Goal: Task Accomplishment & Management: Use online tool/utility

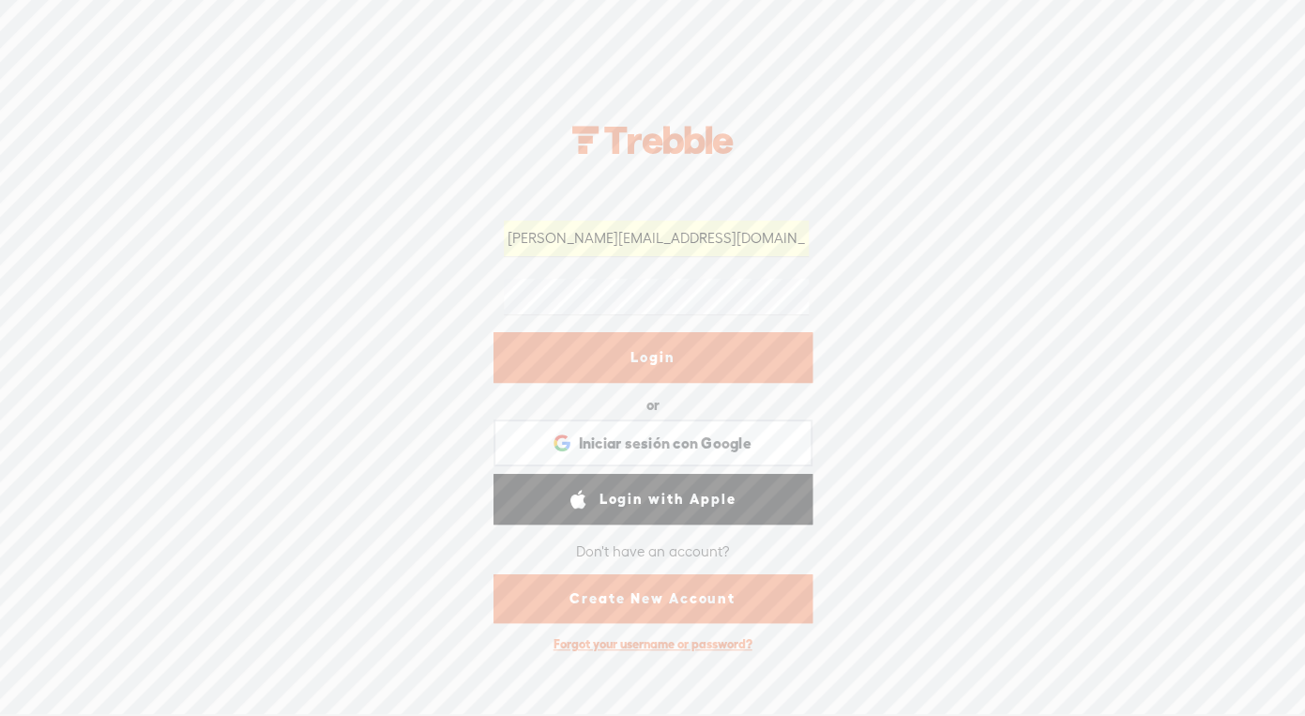
click at [652, 361] on link "Login" at bounding box center [652, 357] width 319 height 51
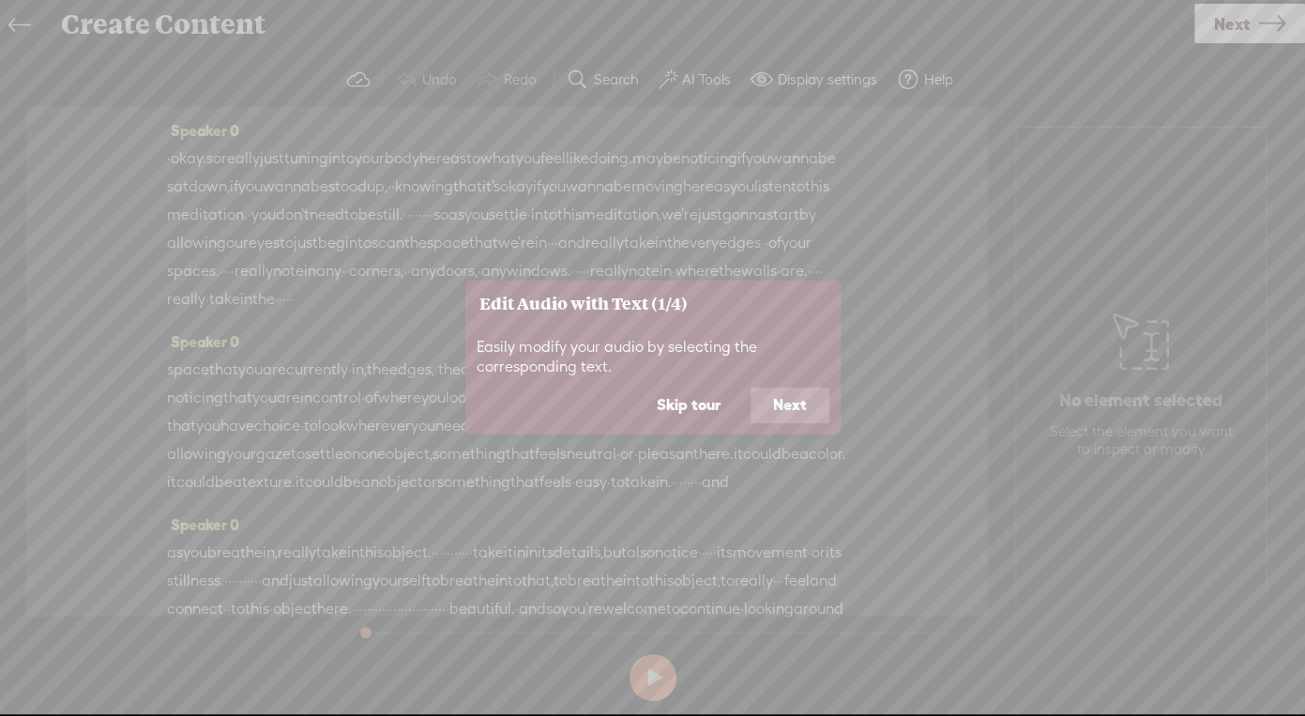
click at [700, 404] on button "Skip tour" at bounding box center [688, 405] width 109 height 36
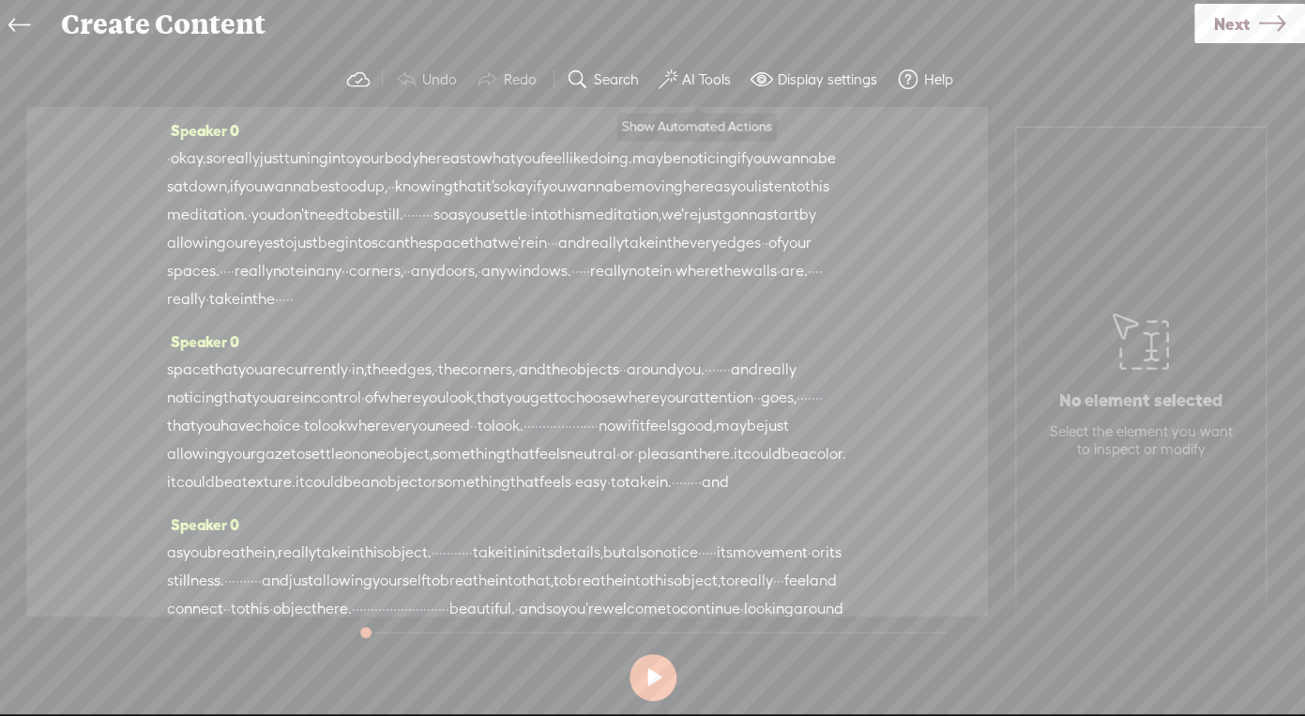
click at [689, 88] on label "AI Tools" at bounding box center [706, 79] width 49 height 19
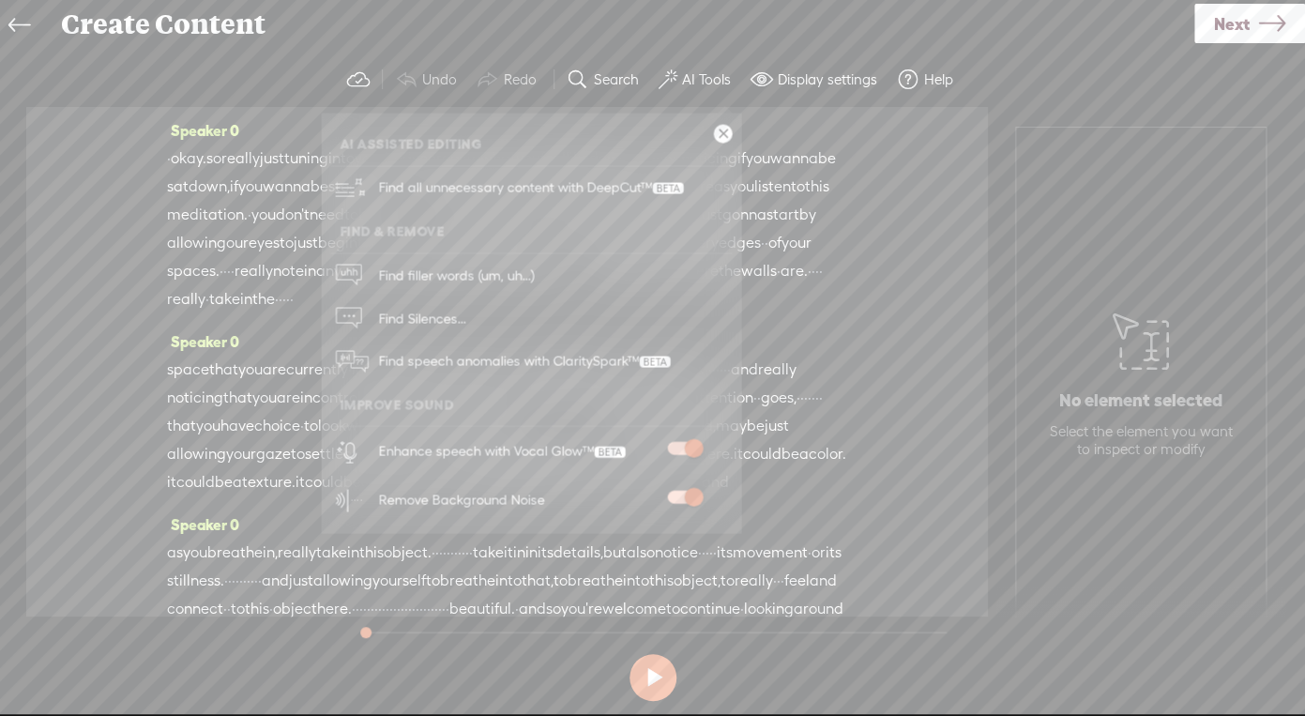
click at [722, 139] on link at bounding box center [723, 134] width 19 height 19
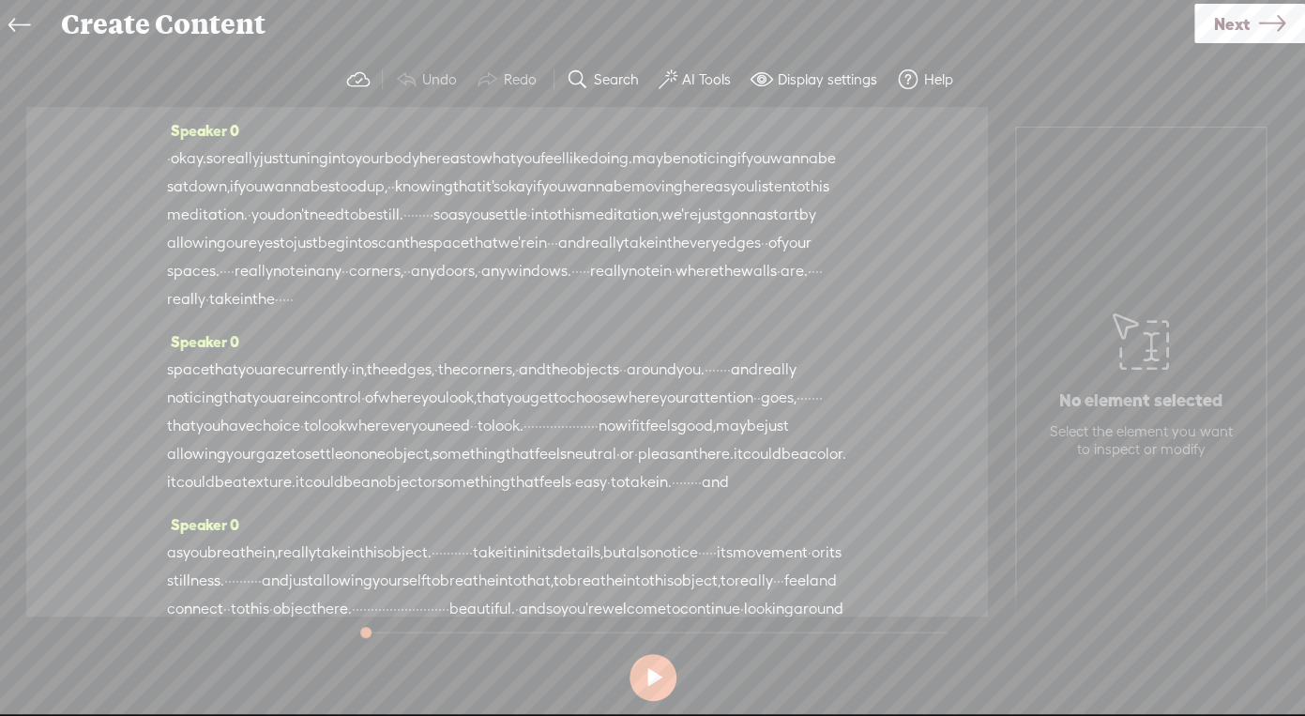
click at [1252, 38] on link "Next" at bounding box center [1249, 23] width 111 height 39
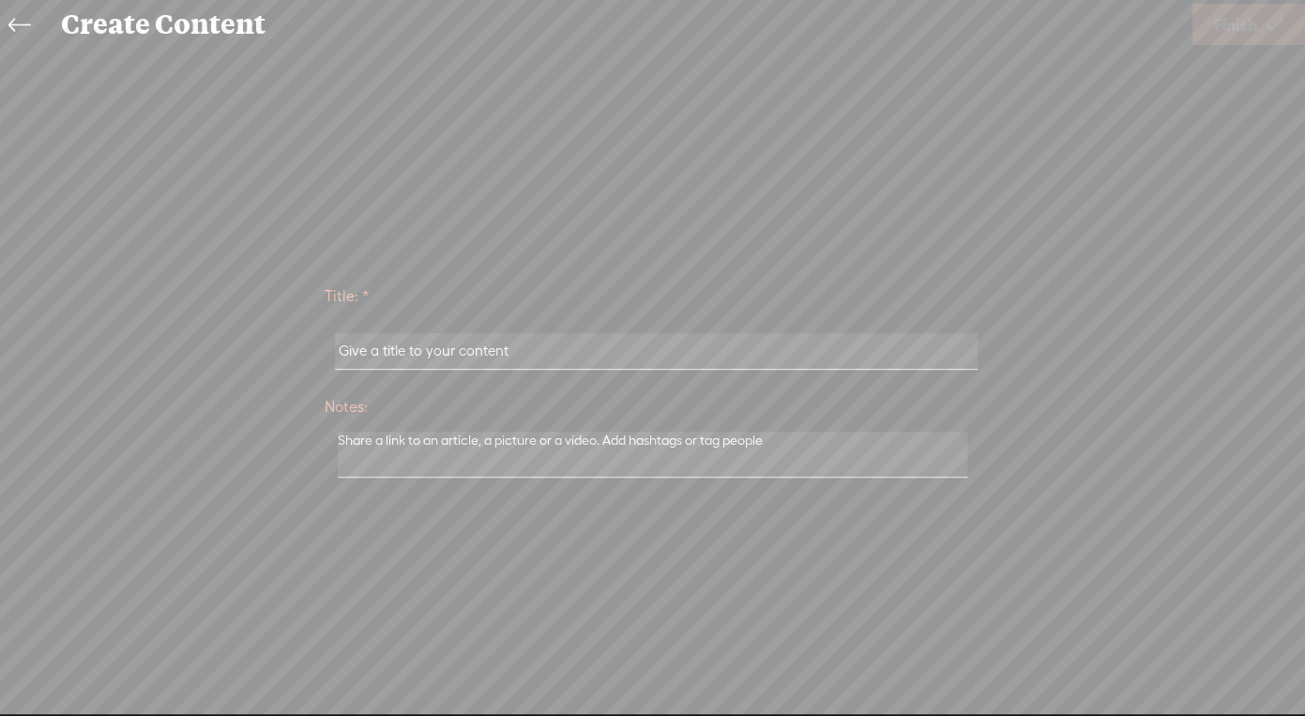
click at [43, 27] on link at bounding box center [24, 25] width 42 height 43
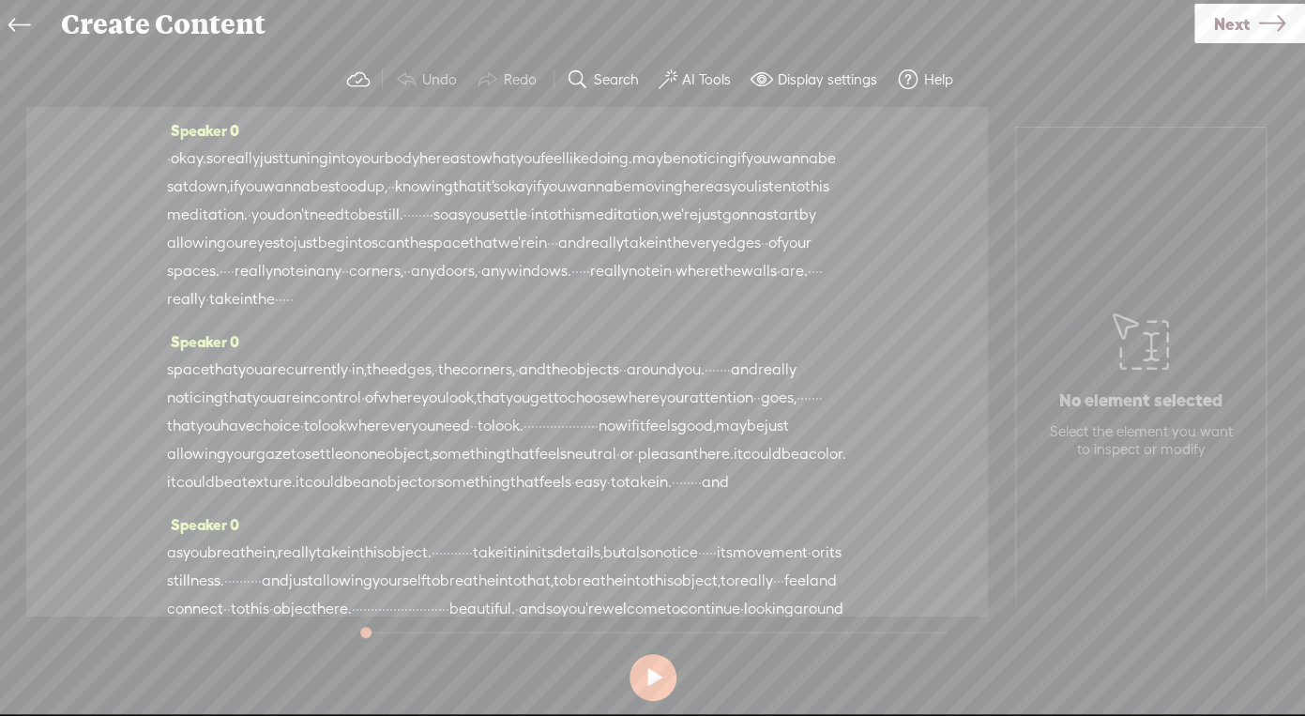
click at [38, 26] on link at bounding box center [24, 25] width 42 height 43
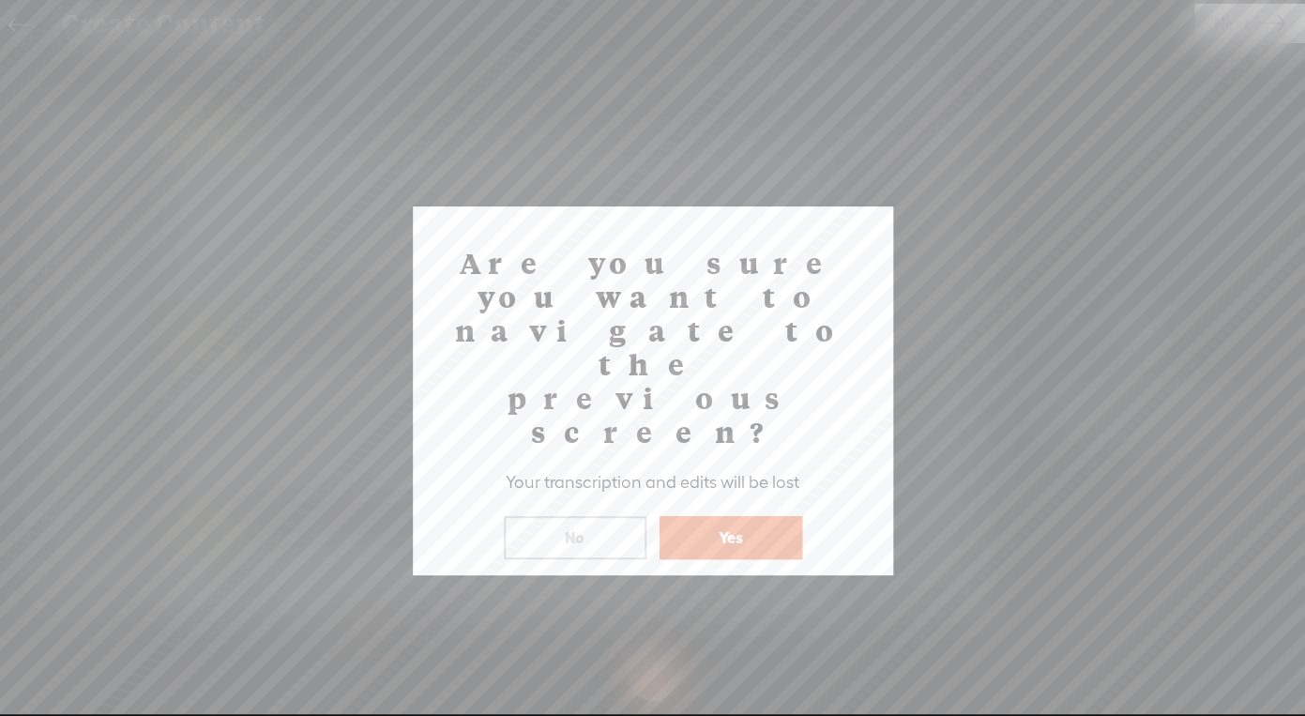
click at [714, 516] on button "Yes" at bounding box center [730, 537] width 143 height 43
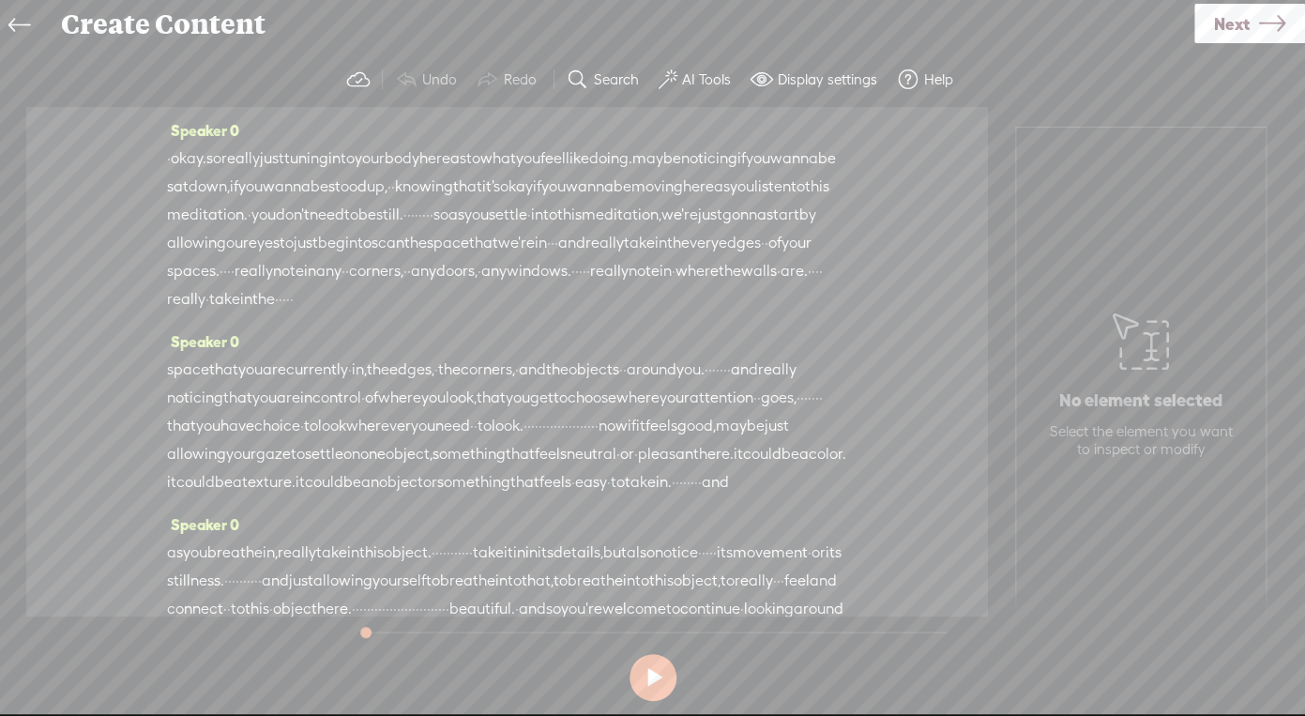
click at [1184, 398] on p "No element selected" at bounding box center [1140, 400] width 163 height 23
click at [1225, 9] on span "Next" at bounding box center [1232, 24] width 36 height 48
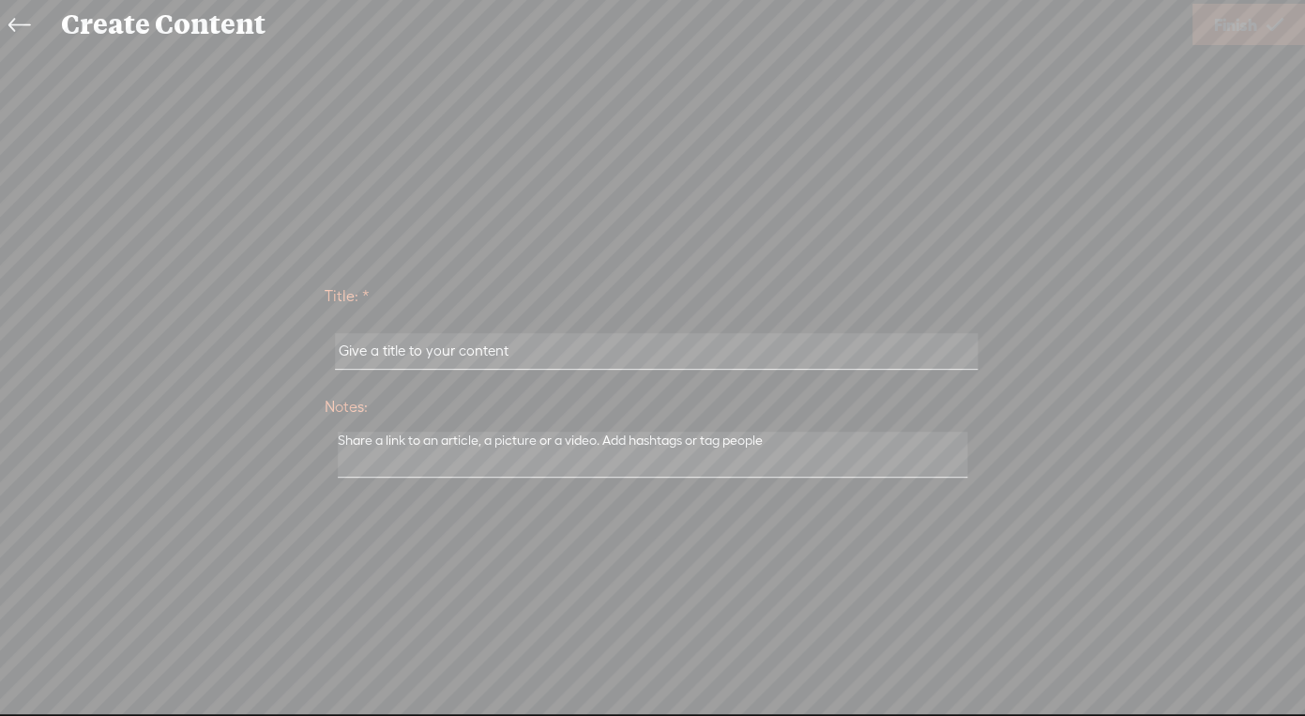
click at [1225, 23] on span "Finish" at bounding box center [1235, 25] width 43 height 48
click at [122, 8] on div "Create Content" at bounding box center [620, 24] width 1144 height 49
click at [23, 26] on icon at bounding box center [19, 26] width 22 height 42
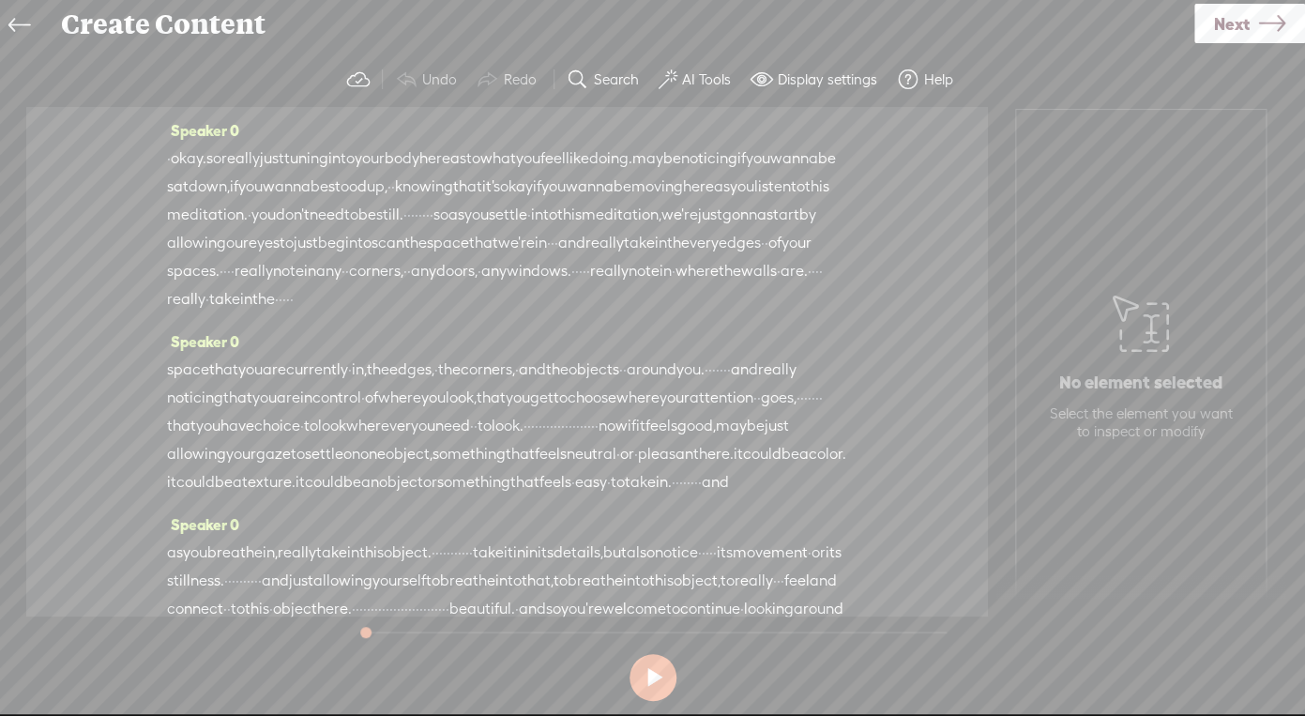
click at [357, 257] on span "to" at bounding box center [364, 243] width 14 height 28
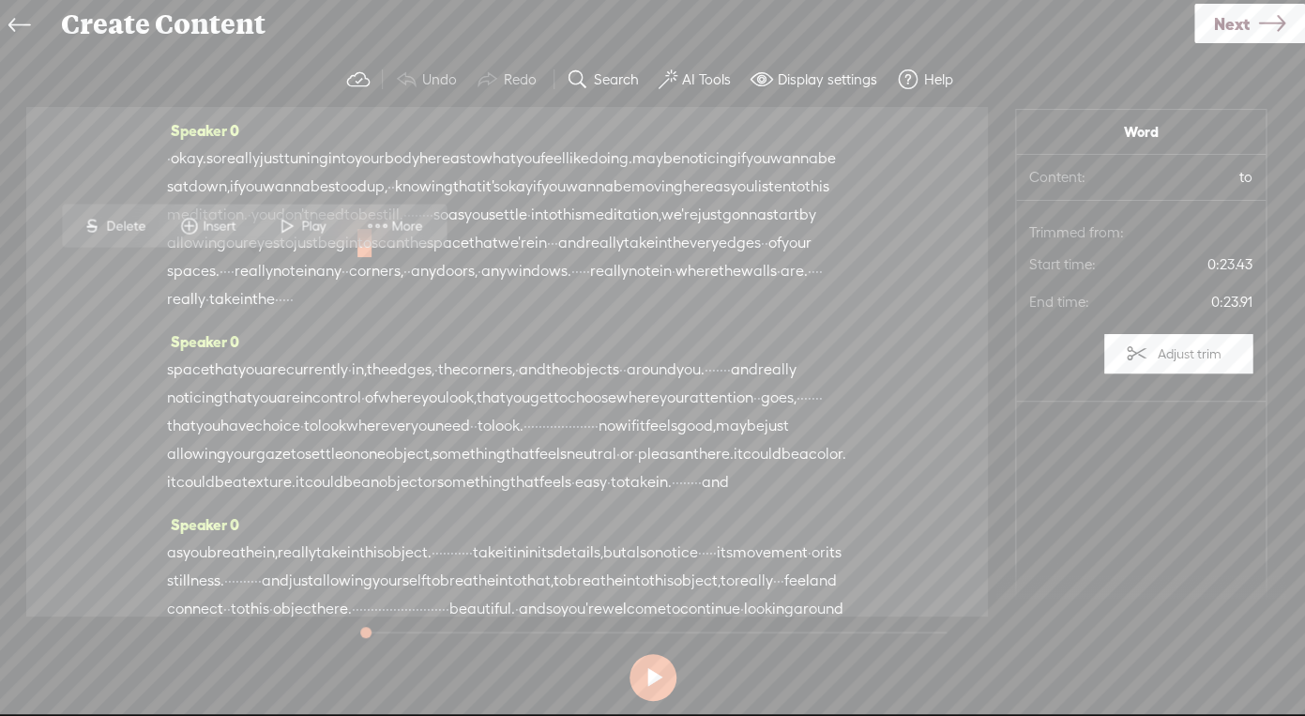
click at [375, 327] on div "Speaker 0 · okay. so really just tuning into your body here as to what you feel…" at bounding box center [507, 221] width 680 height 211
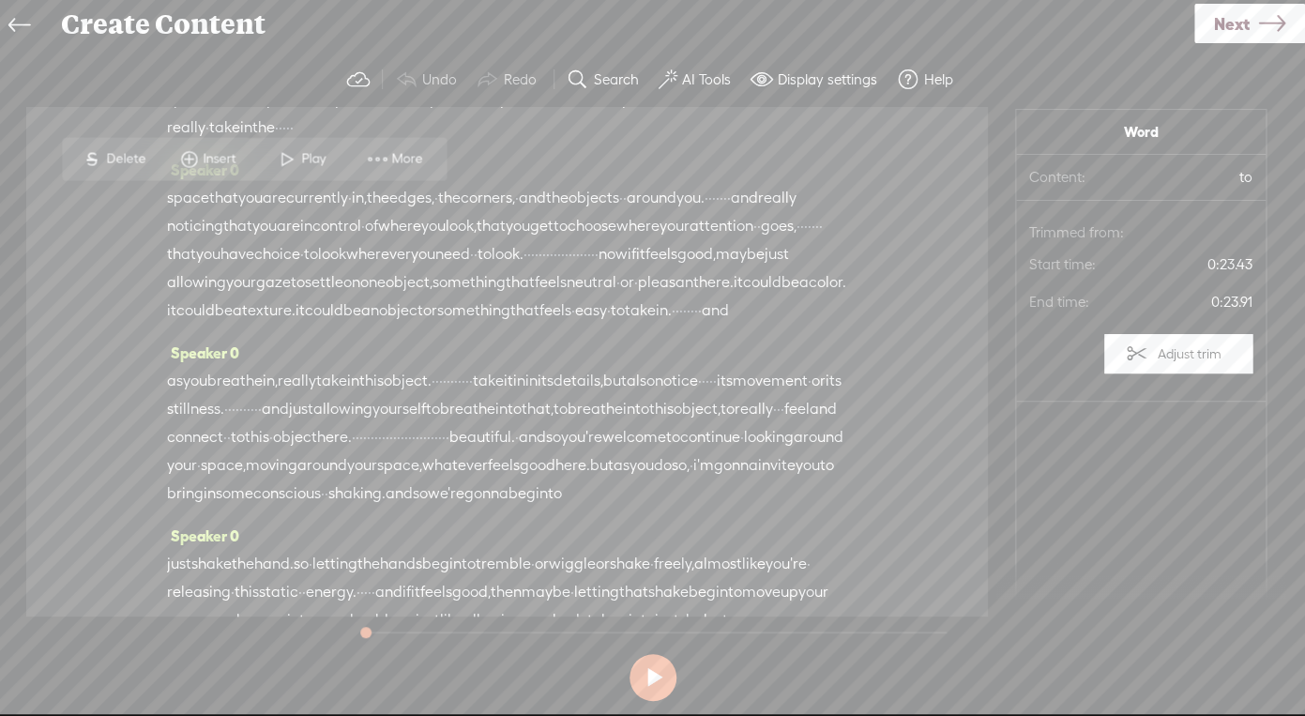
scroll to position [219, 0]
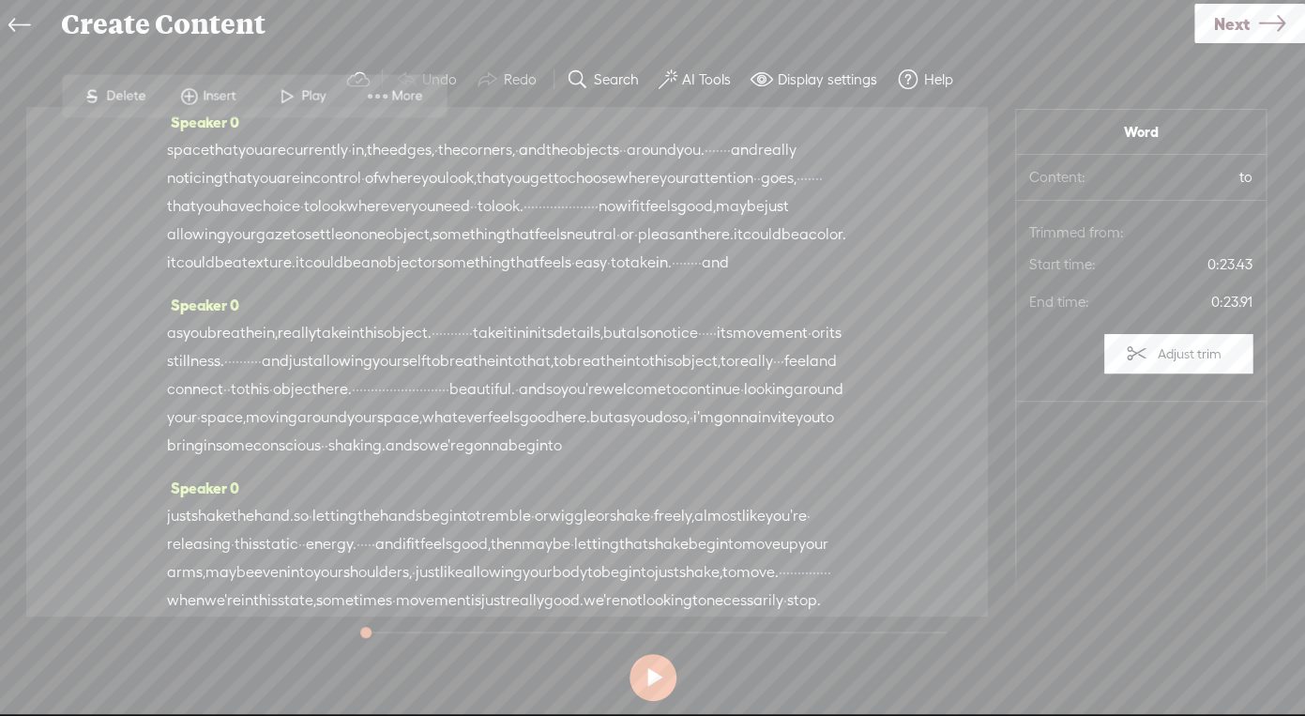
click at [597, 291] on div "Speaker 0 space that you are currently · in, the edges, · the corners, · and th…" at bounding box center [507, 199] width 680 height 183
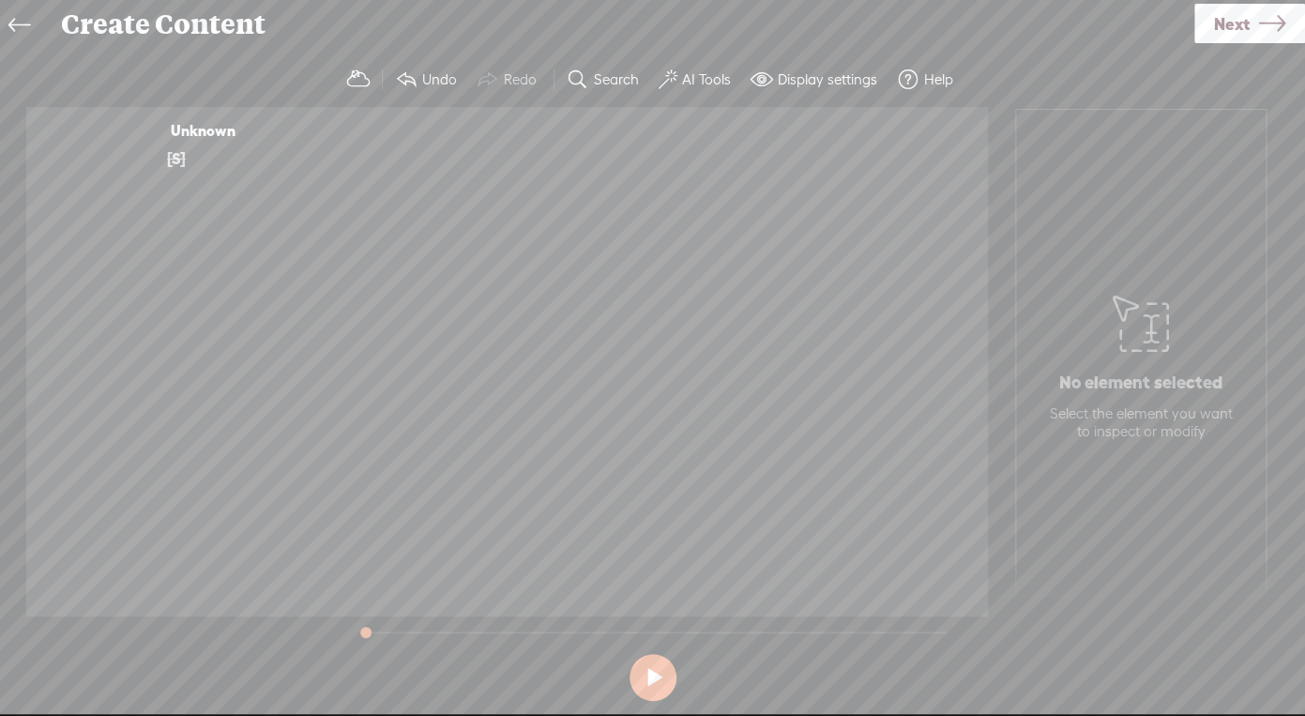
scroll to position [0, 0]
click at [374, 286] on div "Unknown [S] · okay. so really just tuning into your body here as to what you fe…" at bounding box center [506, 361] width 961 height 509
click at [158, 22] on div "Create Content" at bounding box center [621, 24] width 1146 height 49
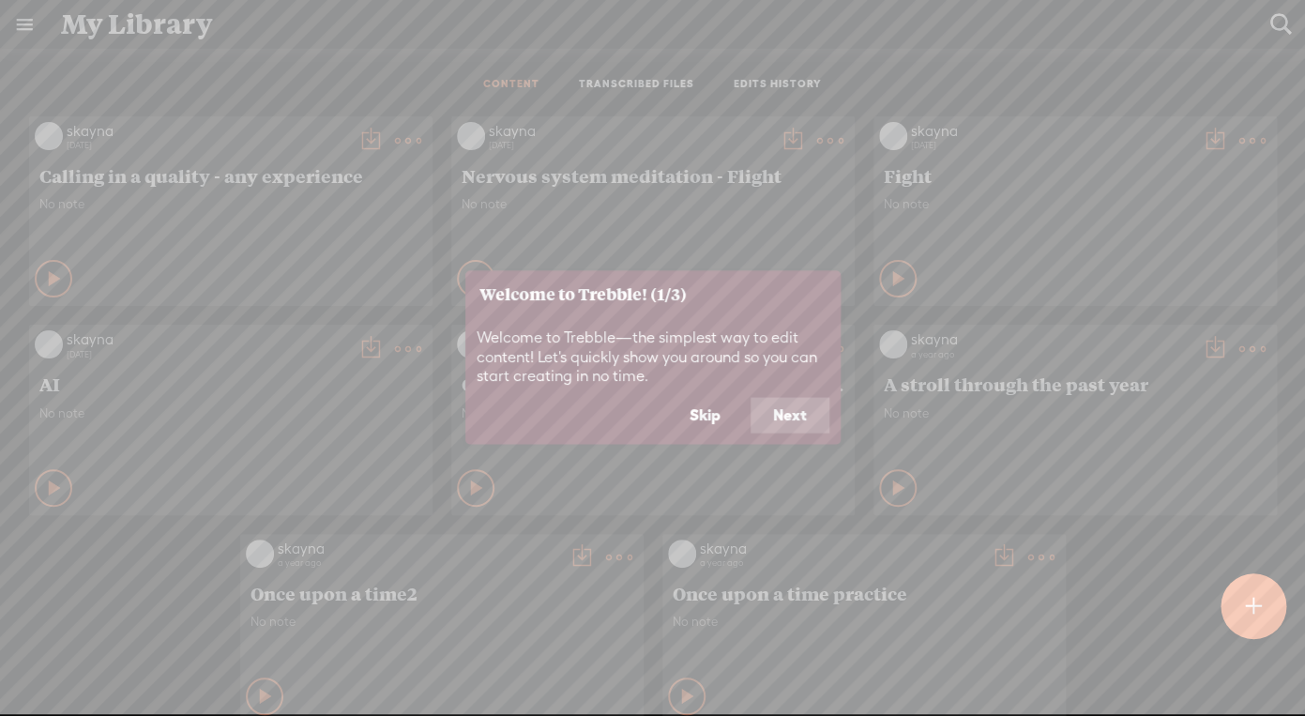
click at [715, 415] on button "Skip" at bounding box center [705, 416] width 76 height 36
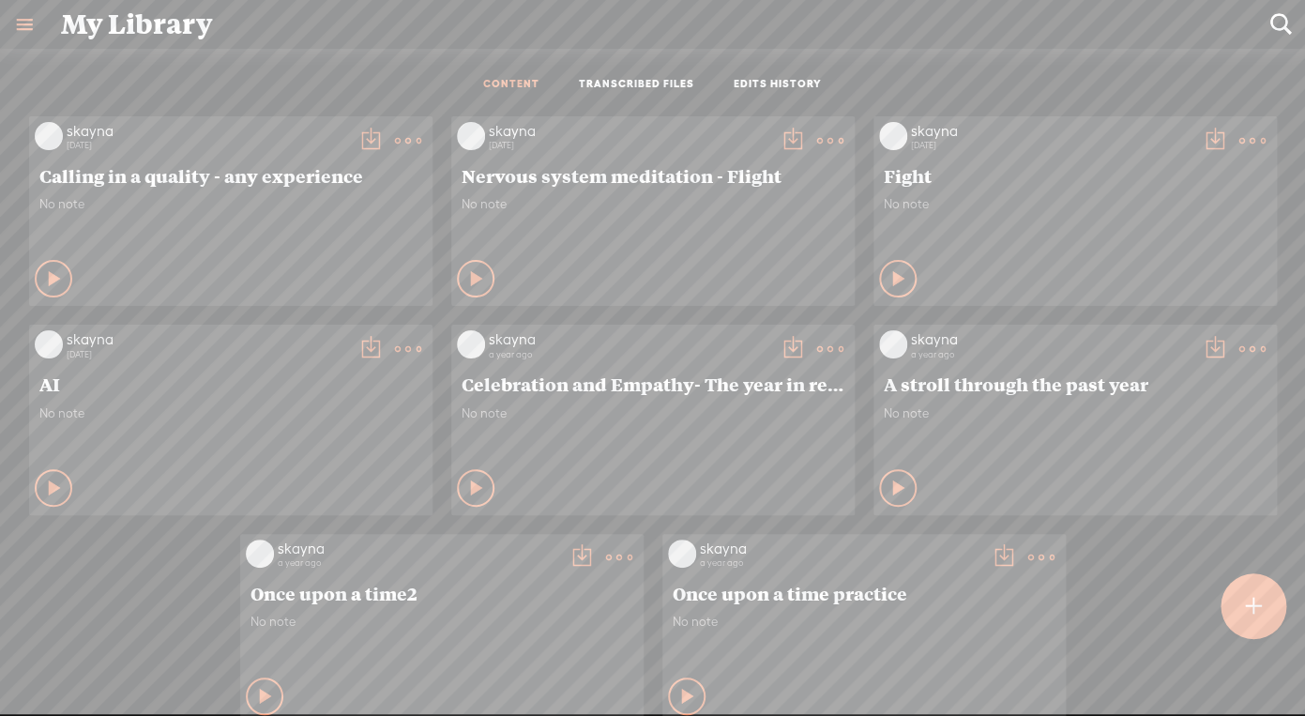
click at [1265, 624] on div at bounding box center [1252, 606] width 67 height 67
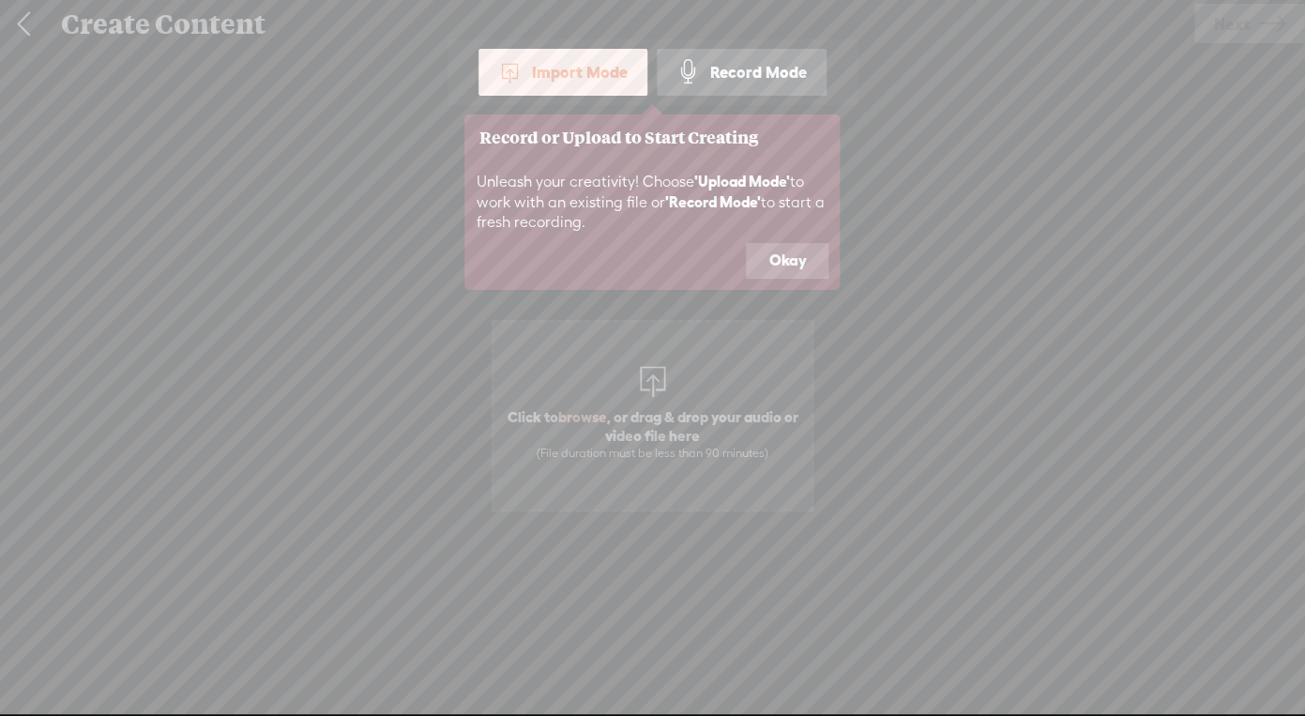
click at [790, 272] on button "Okay" at bounding box center [787, 261] width 83 height 36
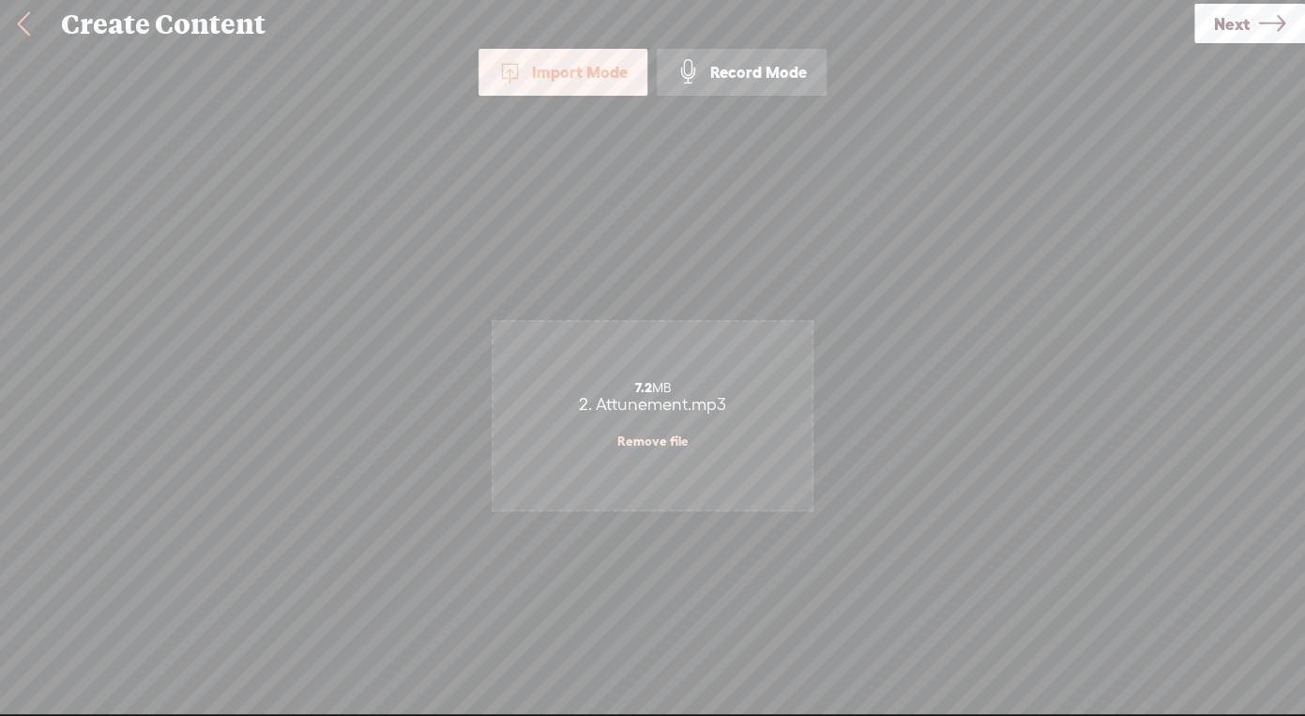
click at [1250, 11] on link "Next" at bounding box center [1249, 23] width 111 height 39
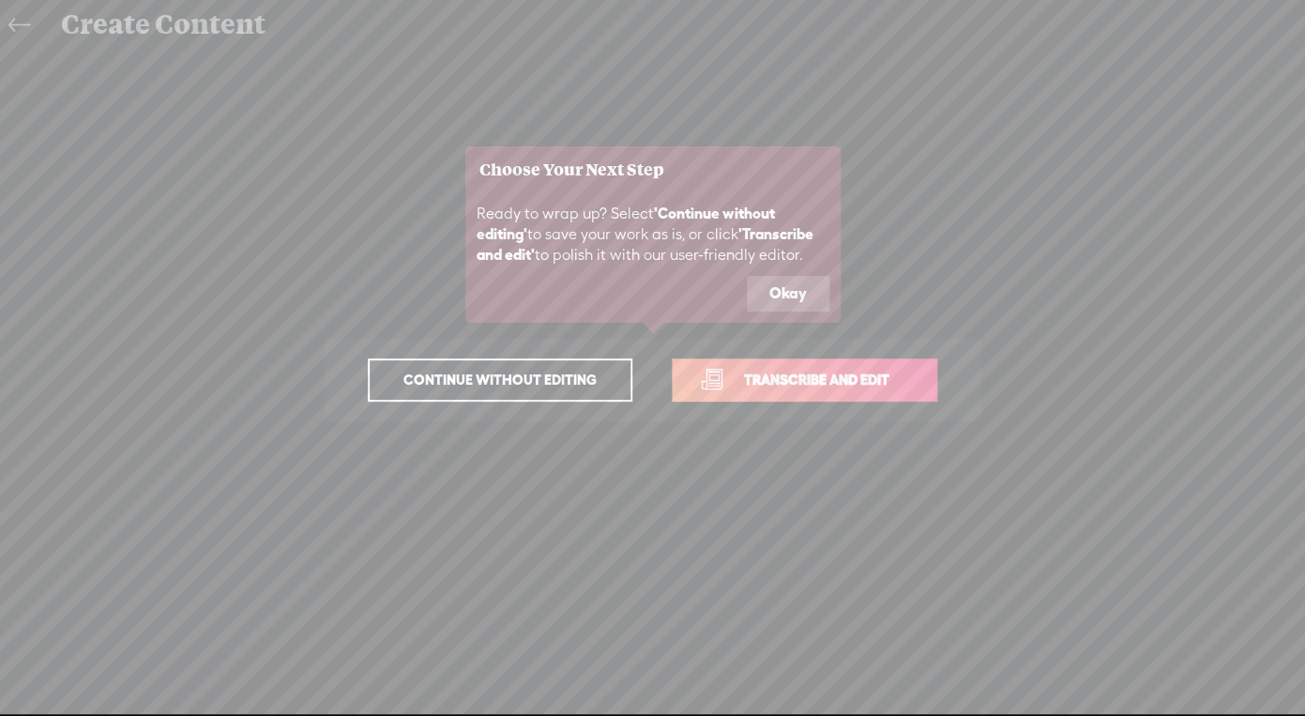
click at [801, 289] on button "Okay" at bounding box center [788, 294] width 83 height 36
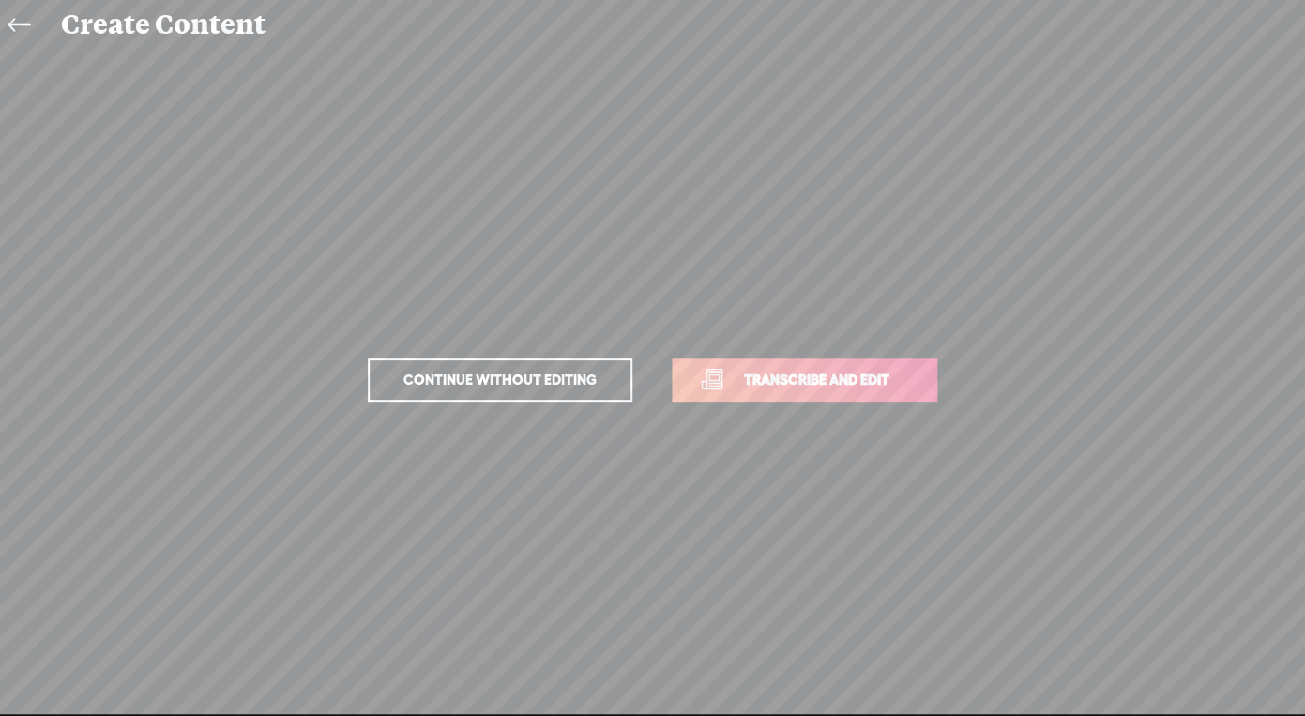
click at [798, 373] on span "Transcribe and edit" at bounding box center [816, 380] width 185 height 22
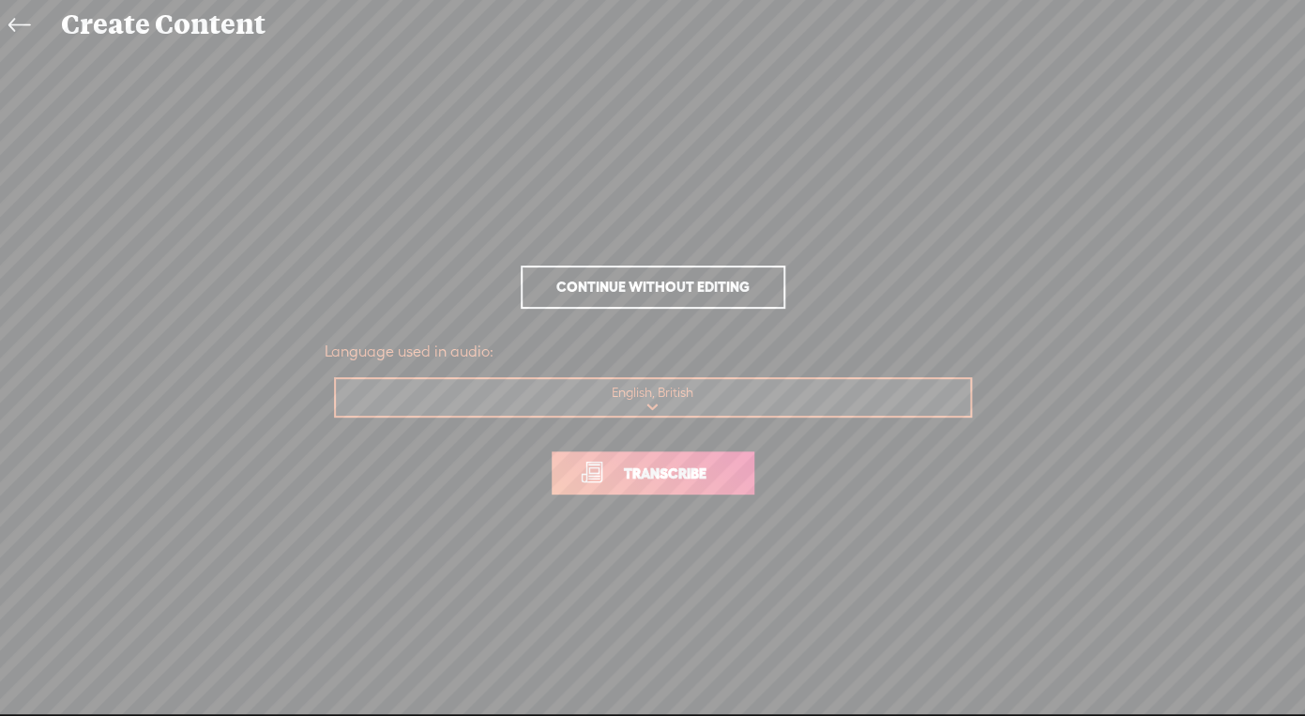
click at [336, 379] on select "Choose a language Afrikaans Albanian Amharic Arabic, Gulf Arabic, Modern Standa…" at bounding box center [654, 398] width 636 height 38
select select "en-IN"
click option "English, Indian" at bounding box center [0, 0] width 0 height 0
click at [638, 485] on link "Transcribe" at bounding box center [652, 472] width 203 height 43
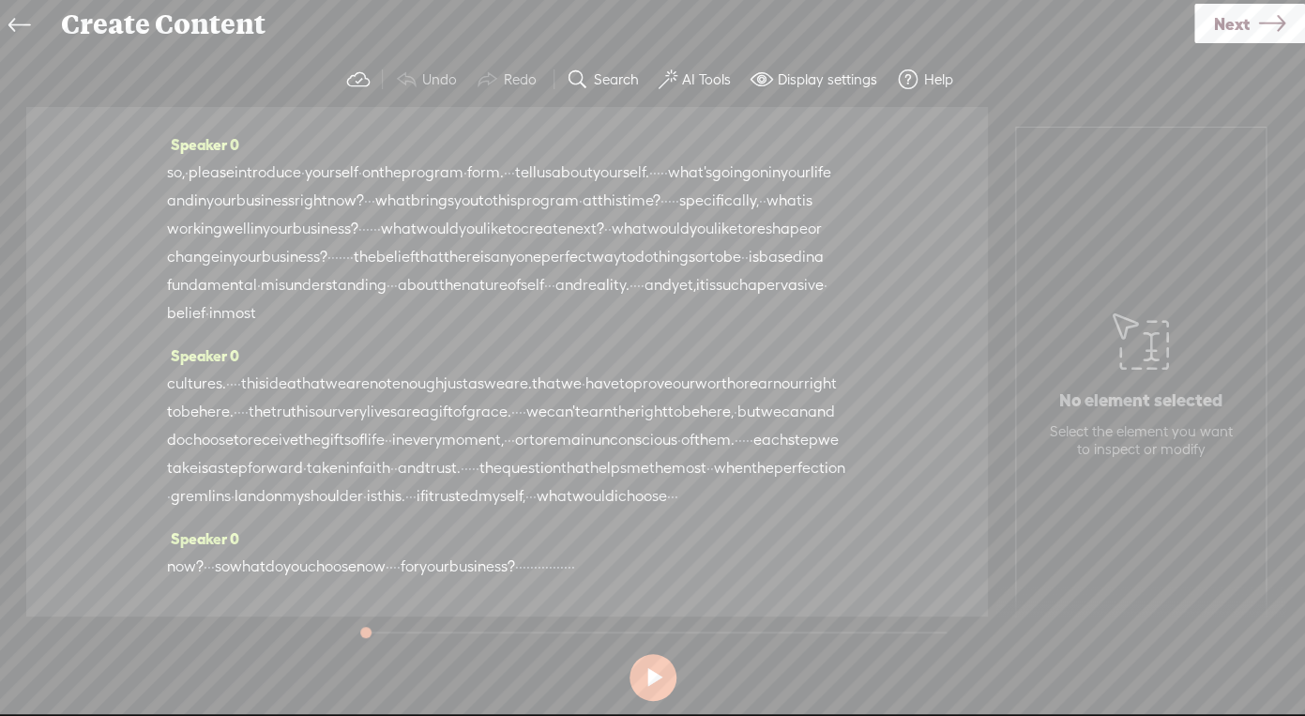
scroll to position [961, 0]
click at [463, 182] on span "program" at bounding box center [432, 168] width 62 height 28
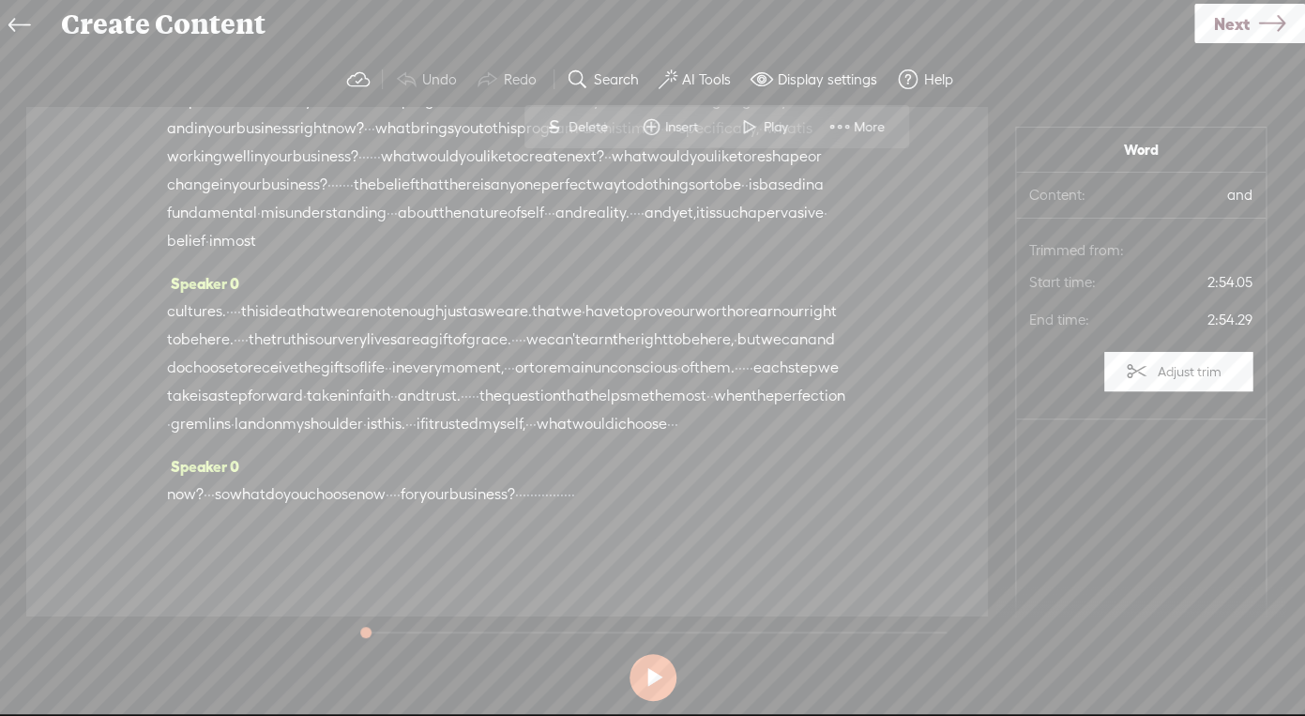
scroll to position [1038, 0]
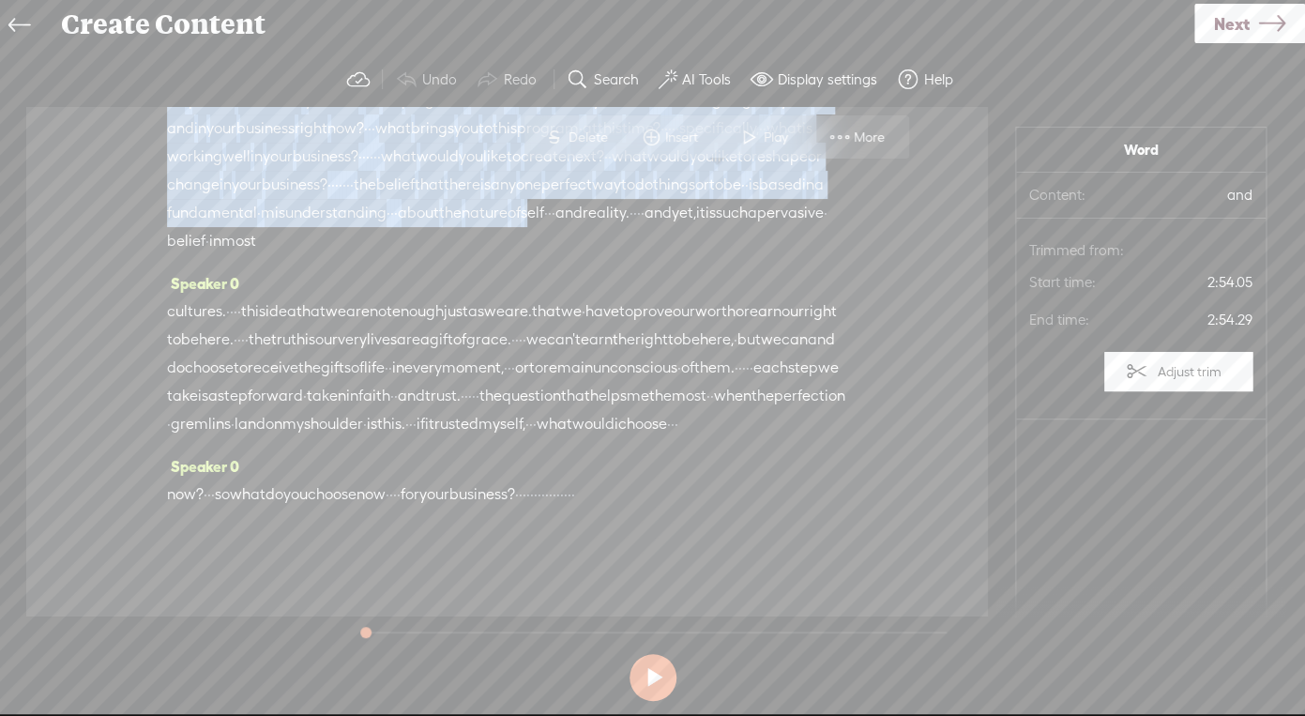
drag, startPoint x: 475, startPoint y: 316, endPoint x: 678, endPoint y: 558, distance: 316.2
click at [678, 558] on div "Speaker 0 · every physical creation · · that has an evolutionary · · purpose · …" at bounding box center [506, 361] width 961 height 509
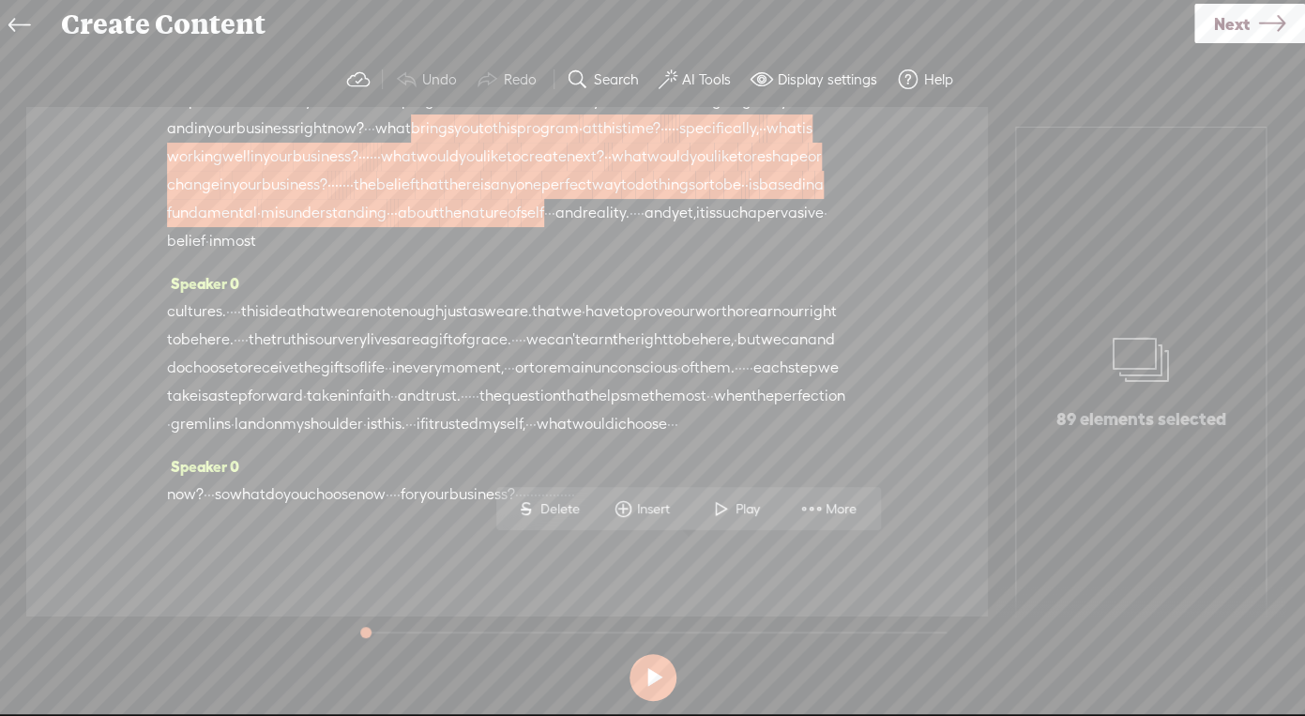
drag, startPoint x: 477, startPoint y: 329, endPoint x: 766, endPoint y: 339, distance: 289.0
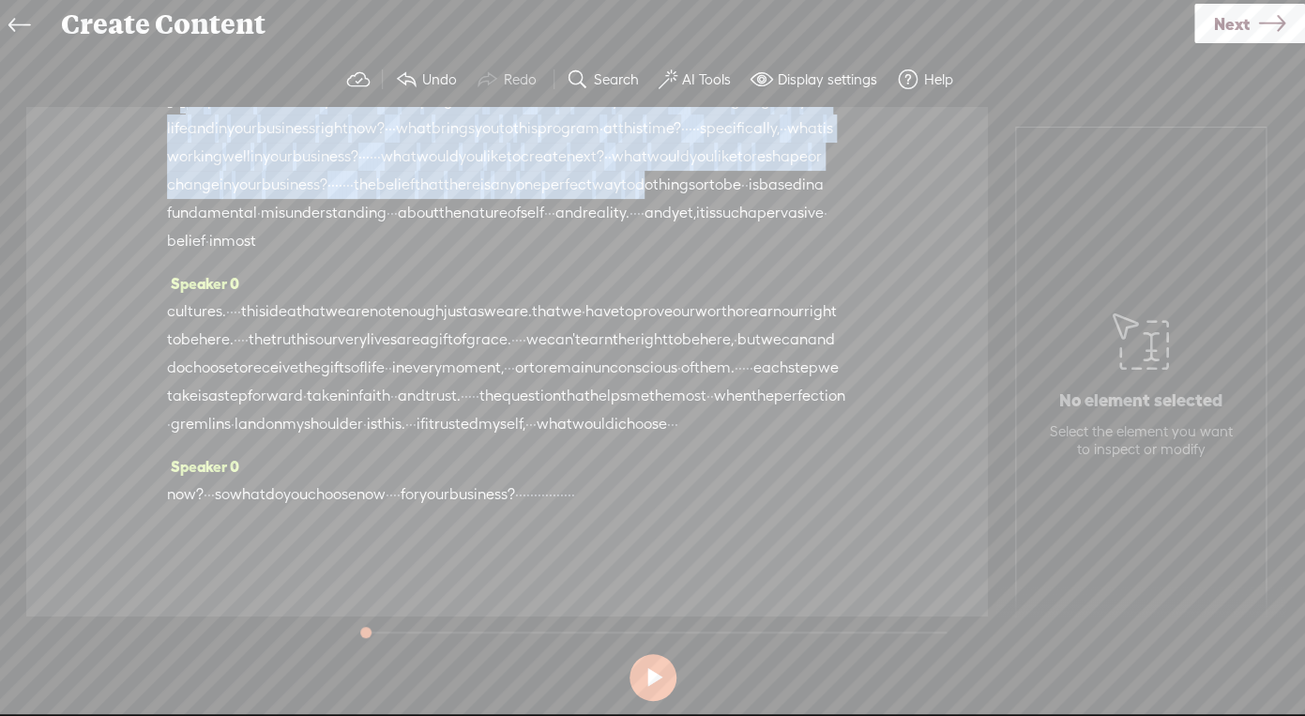
drag, startPoint x: 177, startPoint y: 414, endPoint x: 539, endPoint y: 587, distance: 401.4
click at [539, 255] on div "[S] if you haven't already done so, · please introduce · yourself · on the prog…" at bounding box center [507, 170] width 680 height 170
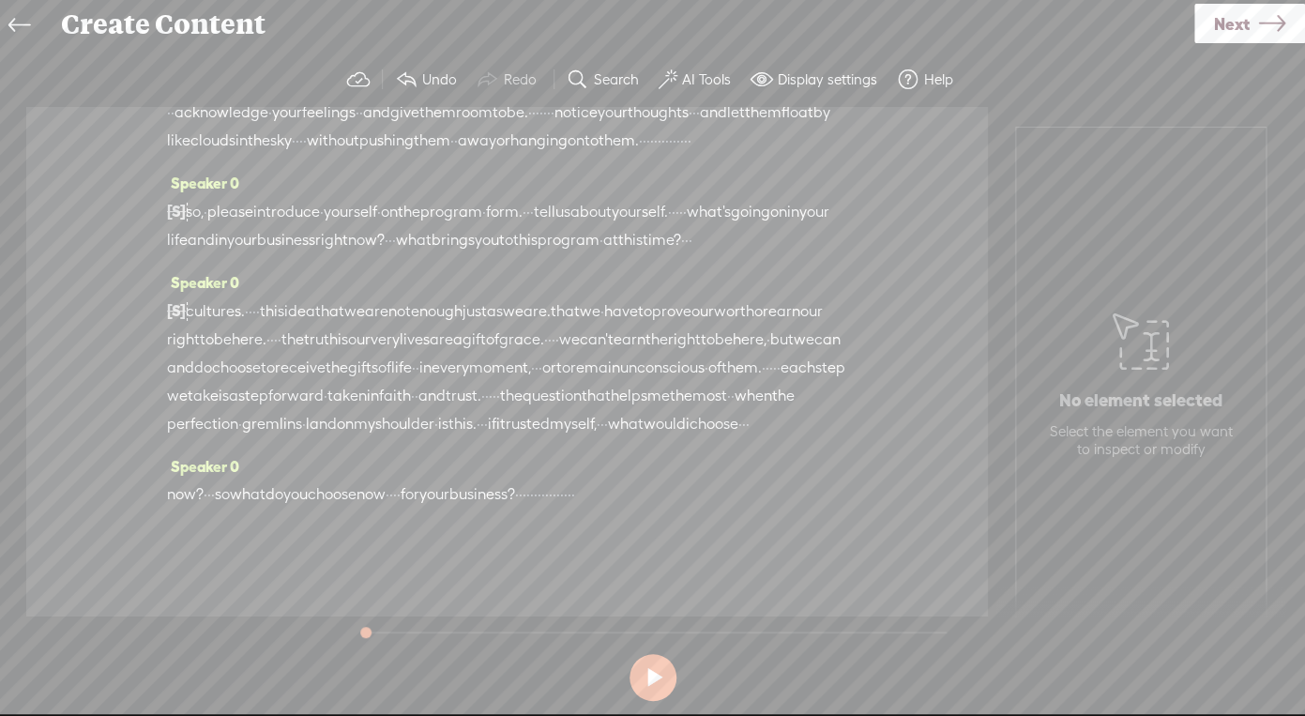
drag, startPoint x: 179, startPoint y: 399, endPoint x: 363, endPoint y: 486, distance: 203.5
click at [363, 268] on div "Speaker 0 [S] if you haven't already done so, · please introduce · yourself · o…" at bounding box center [507, 218] width 680 height 99
drag, startPoint x: 341, startPoint y: 473, endPoint x: 142, endPoint y: 414, distance: 208.3
click at [142, 414] on div "Speaker 0 · every physical creation · · that has an evolutionary · · purpose · …" at bounding box center [506, 361] width 961 height 509
drag, startPoint x: 204, startPoint y: 415, endPoint x: 335, endPoint y: 477, distance: 145.6
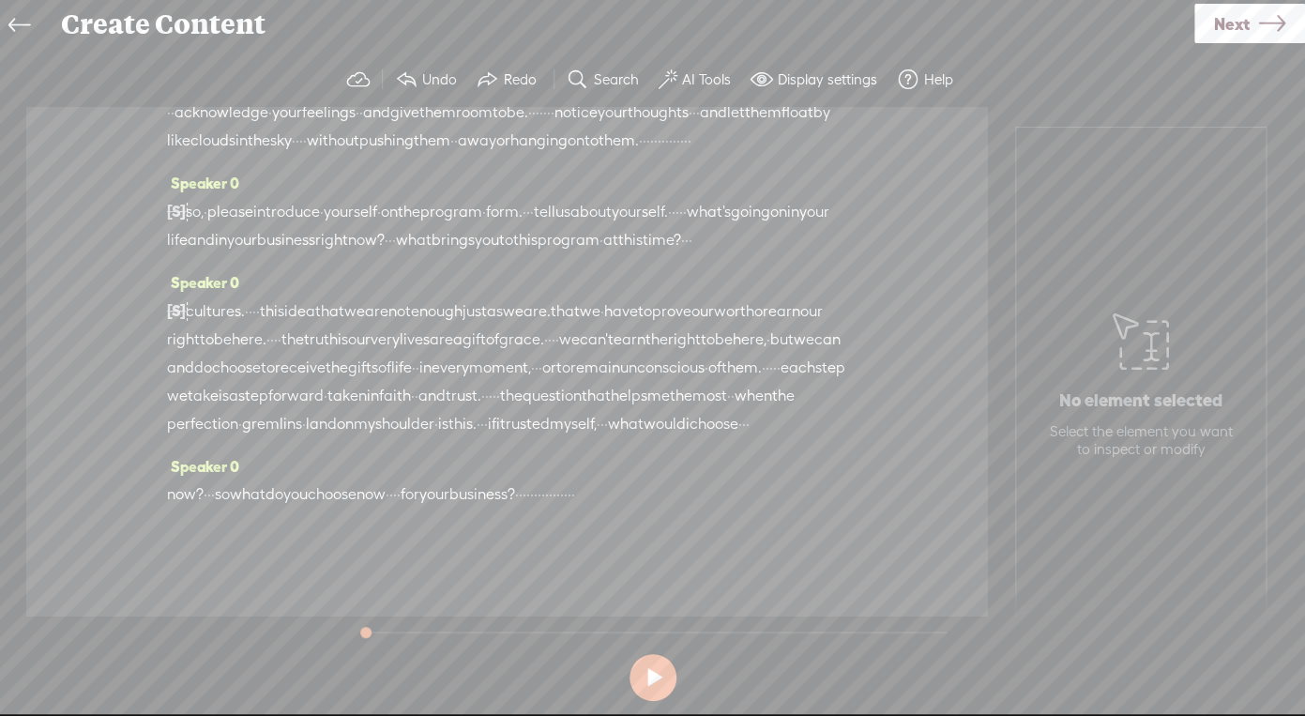
click at [335, 254] on div "[S] if you haven't already done so, · please introduce · yourself · on the prog…" at bounding box center [507, 225] width 680 height 57
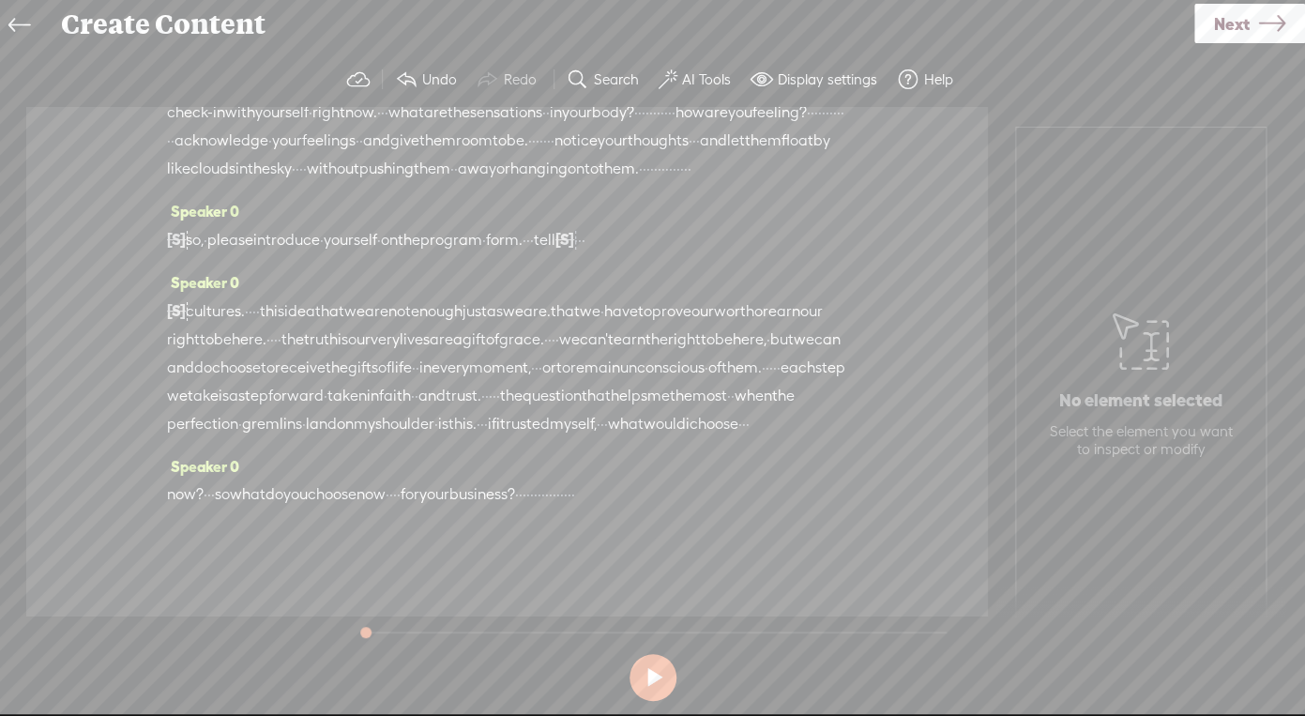
scroll to position [1066, 0]
drag, startPoint x: 193, startPoint y: 354, endPoint x: 222, endPoint y: 411, distance: 63.3
click at [222, 268] on div "Speaker 0 [S] if you haven't already done so, · please introduce · yourself · o…" at bounding box center [507, 232] width 680 height 71
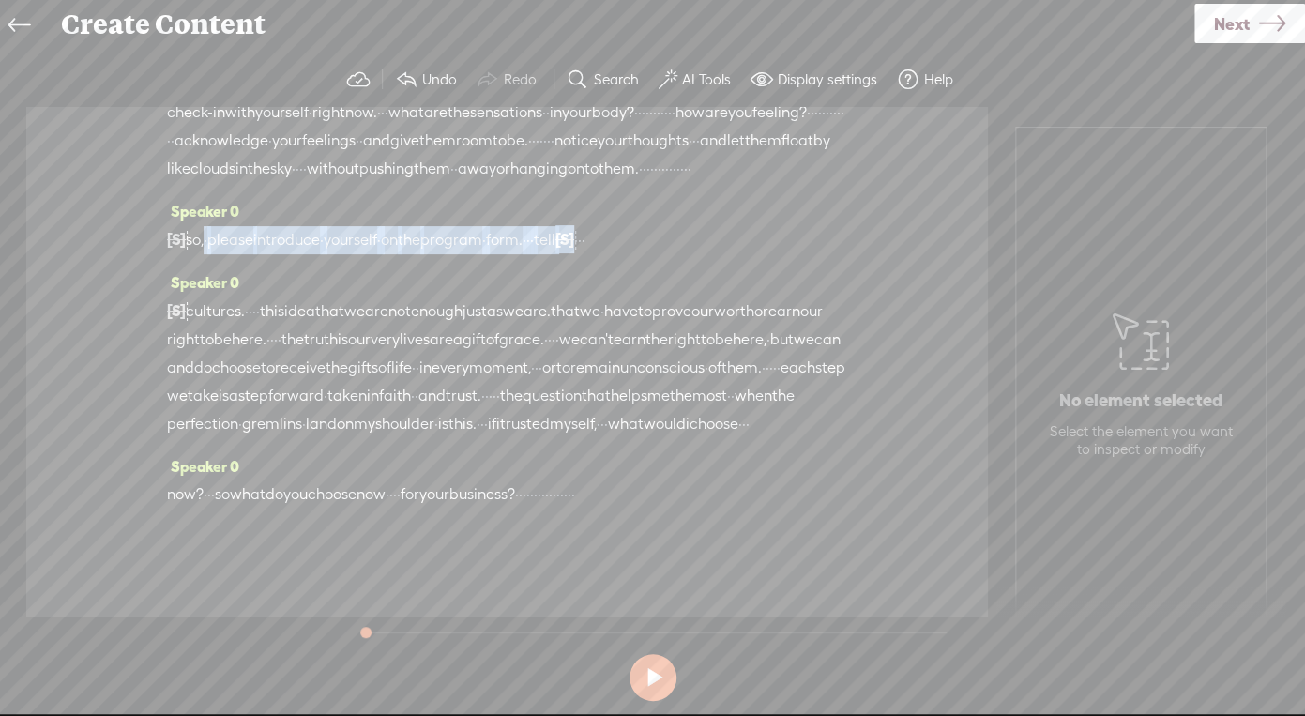
drag, startPoint x: 210, startPoint y: 392, endPoint x: 692, endPoint y: 393, distance: 482.0
click at [692, 254] on div "[S] if you haven't already done so, · please introduce · yourself · on the prog…" at bounding box center [507, 239] width 680 height 29
drag, startPoint x: 511, startPoint y: 386, endPoint x: 182, endPoint y: 383, distance: 329.2
click at [182, 254] on div "[S] if you haven't already done so, · please introduce · yourself · on [S] the …" at bounding box center [507, 239] width 680 height 29
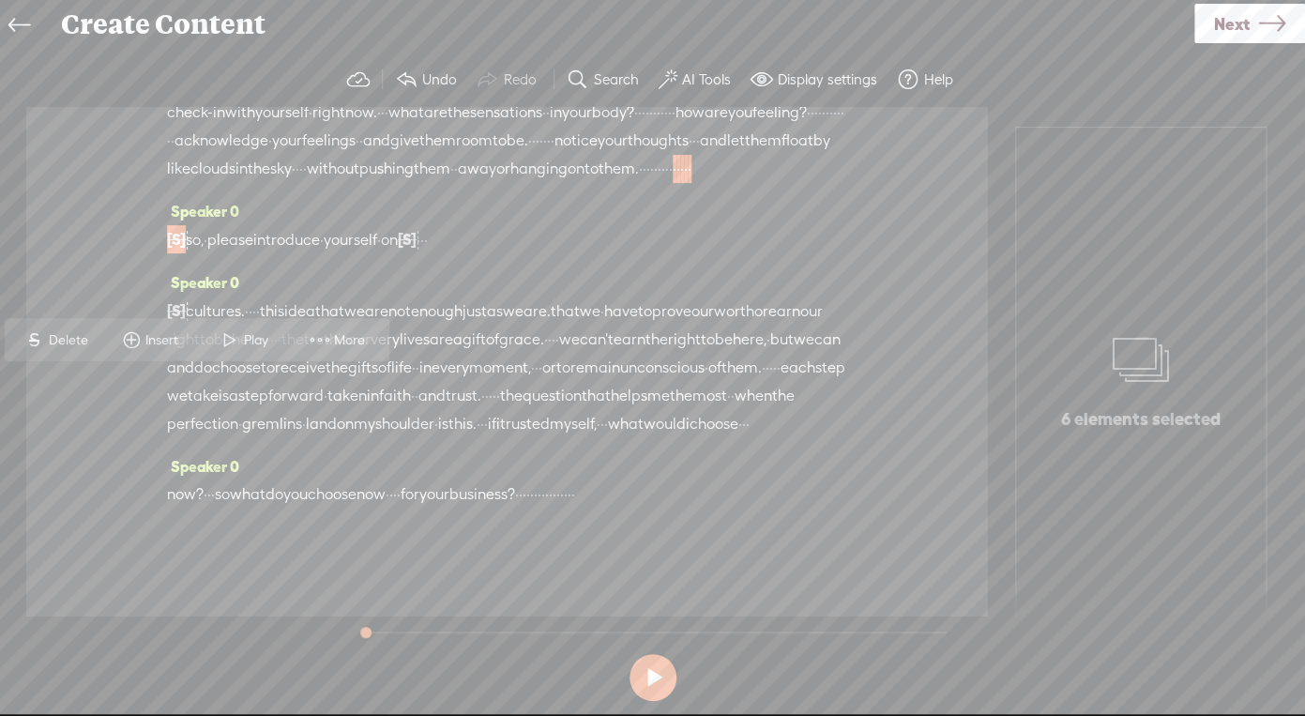
click at [478, 254] on div "[S] if you haven't already done so, · please introduce · yourself · on [S] the …" at bounding box center [507, 239] width 680 height 29
drag, startPoint x: 496, startPoint y: 394, endPoint x: 265, endPoint y: 378, distance: 231.3
click at [265, 254] on div "[S] if you haven't already done so, · please introduce · yourself · on [S] the …" at bounding box center [507, 239] width 680 height 29
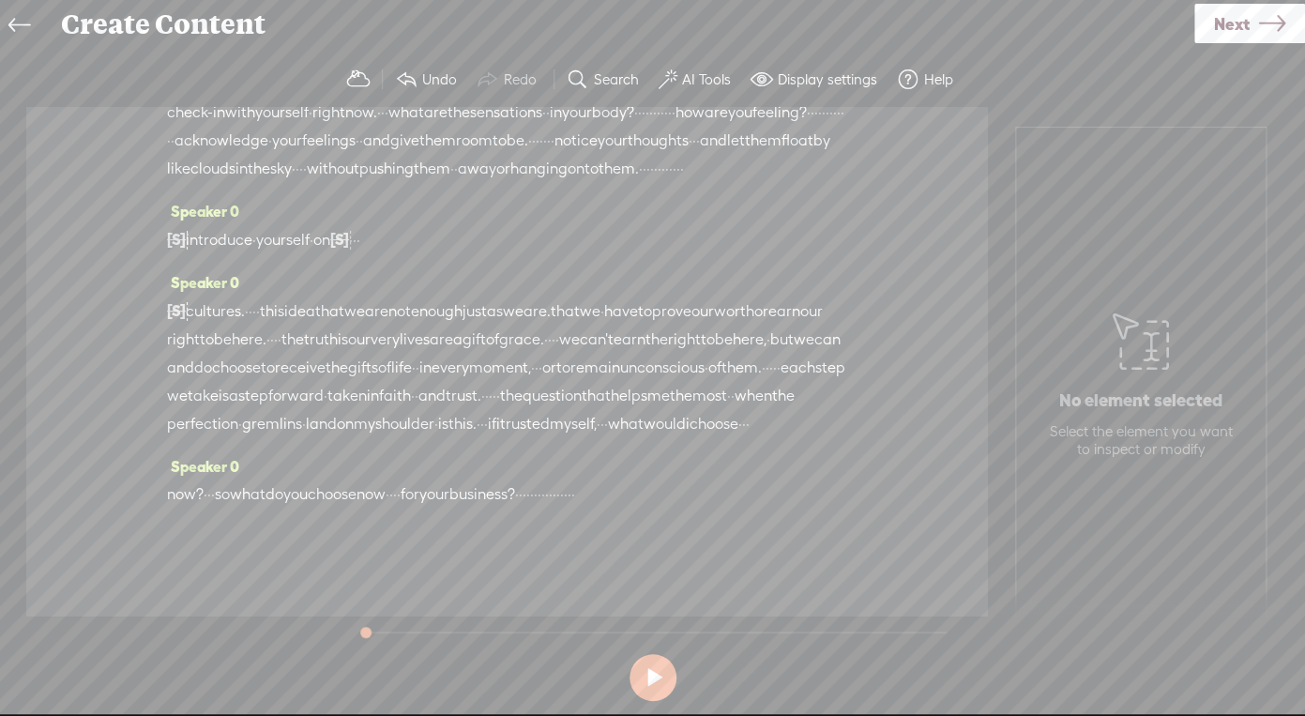
click at [356, 254] on span "·" at bounding box center [355, 240] width 4 height 28
drag, startPoint x: 415, startPoint y: 382, endPoint x: 210, endPoint y: 385, distance: 205.4
click at [210, 254] on div "[S] · · if you haven't already done so, · please introduce · yourself · on [S] …" at bounding box center [507, 239] width 680 height 29
drag, startPoint x: 289, startPoint y: 392, endPoint x: 189, endPoint y: 391, distance: 100.4
click at [189, 254] on div "[S] · · · · · if you haven't already done so, · please introduce · yourself · o…" at bounding box center [507, 239] width 680 height 29
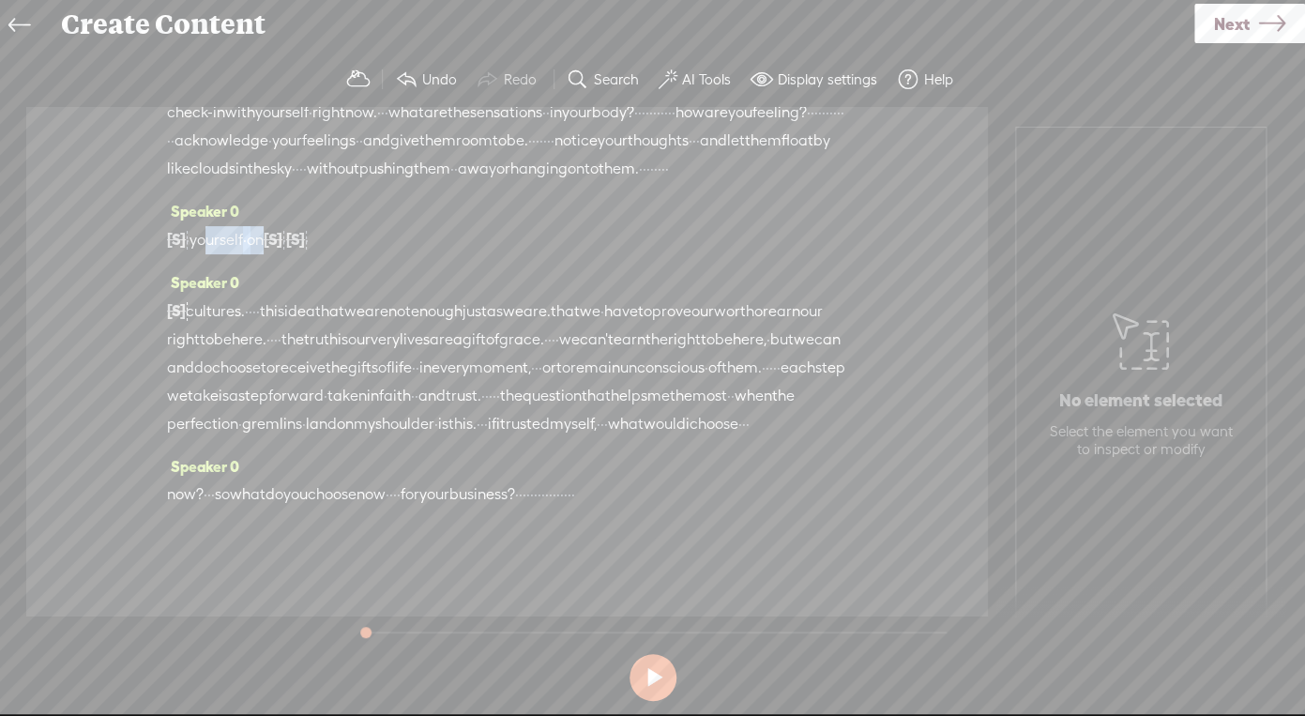
drag, startPoint x: 279, startPoint y: 389, endPoint x: 217, endPoint y: 389, distance: 61.9
click at [217, 254] on div "[S] · · · · · · if you haven't already done so, · please introduce · yourself ·…" at bounding box center [507, 239] width 680 height 29
click at [225, 254] on span "on" at bounding box center [216, 240] width 17 height 28
click at [284, 325] on span "this" at bounding box center [272, 311] width 24 height 28
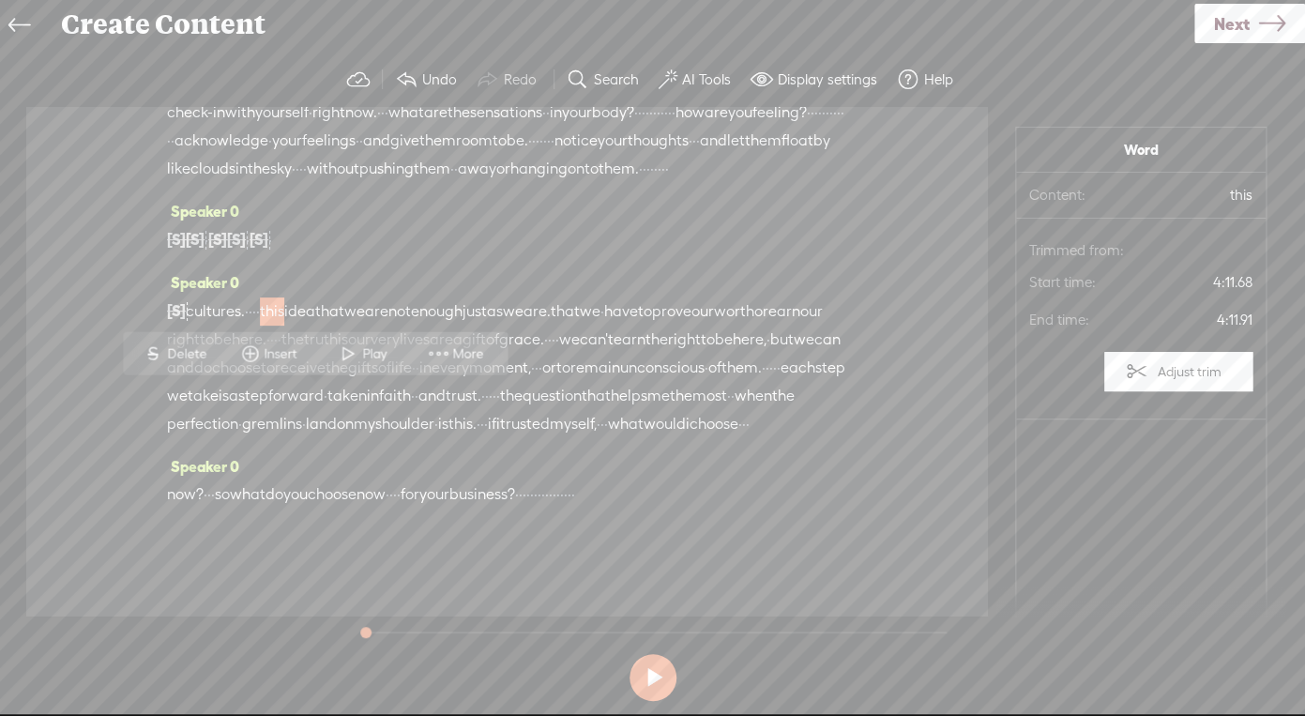
scroll to position [1160, 0]
click at [469, 382] on span "moment," at bounding box center [500, 368] width 62 height 28
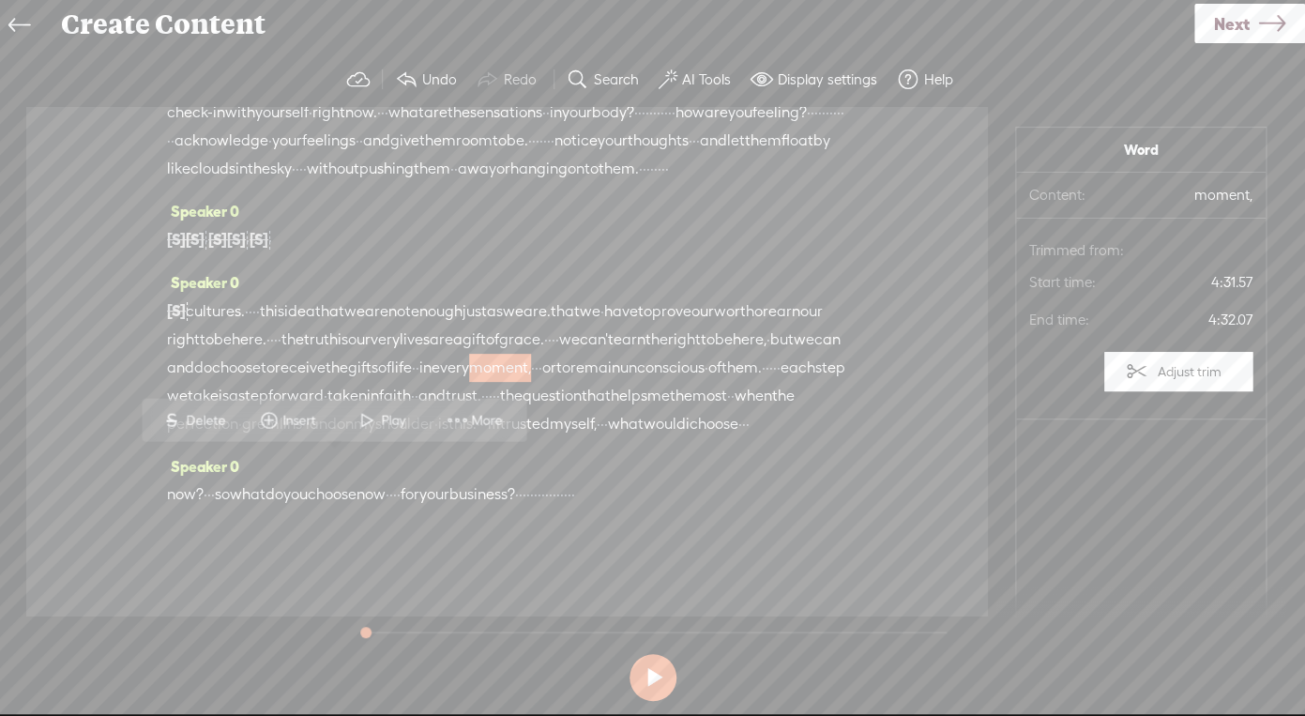
click at [302, 438] on span "gremlins" at bounding box center [272, 424] width 60 height 28
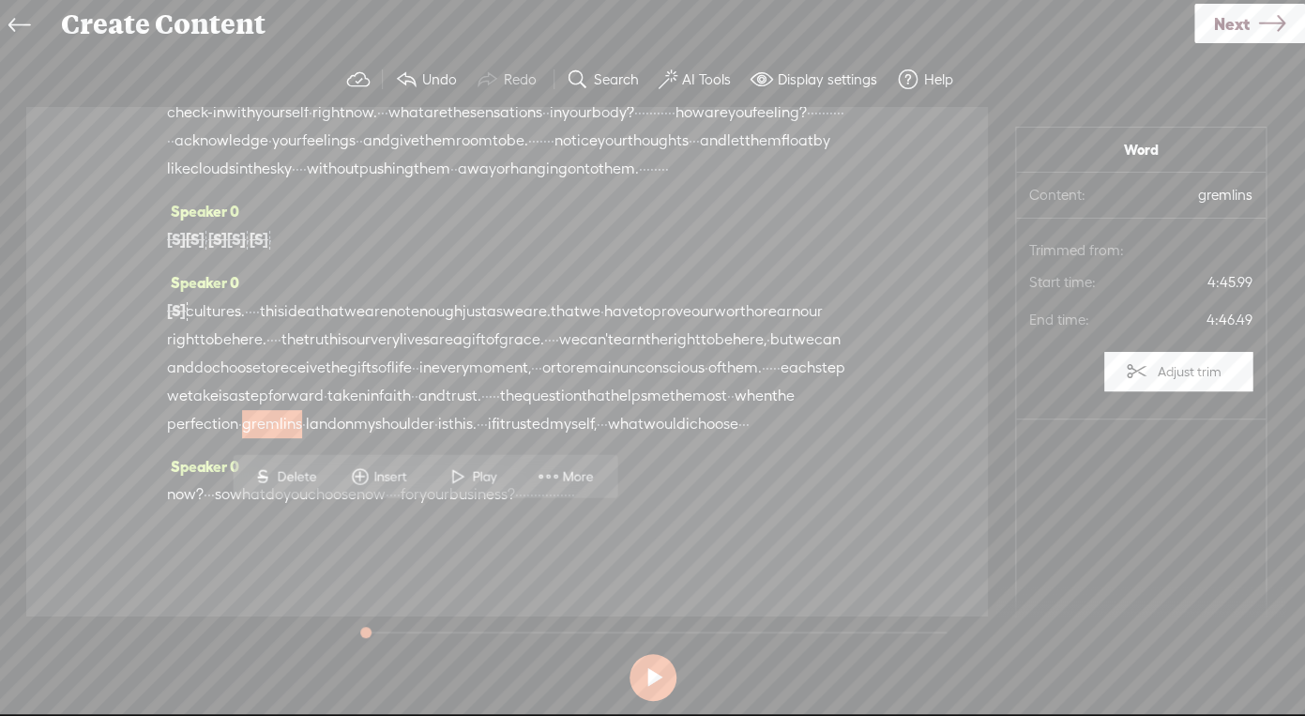
click at [689, 438] on span "choose" at bounding box center [713, 424] width 49 height 28
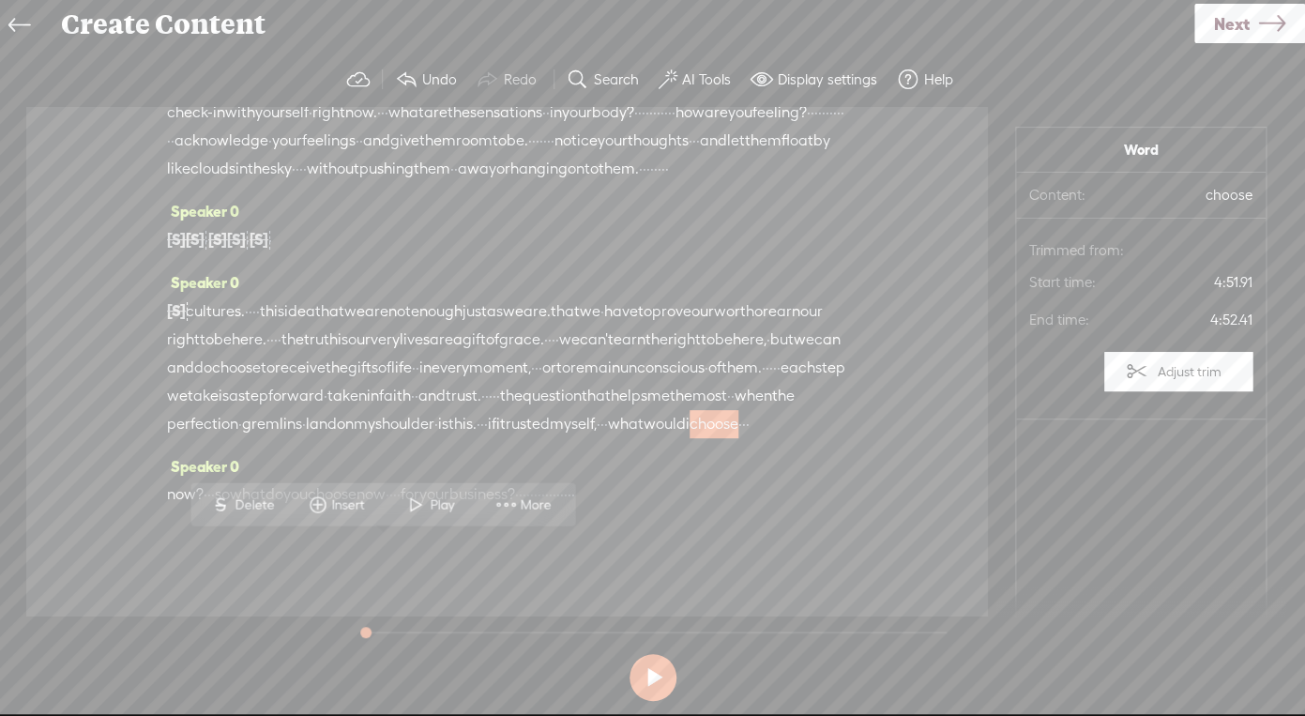
click at [643, 438] on span "would" at bounding box center [664, 424] width 42 height 28
click at [523, 325] on span "we" at bounding box center [513, 311] width 21 height 28
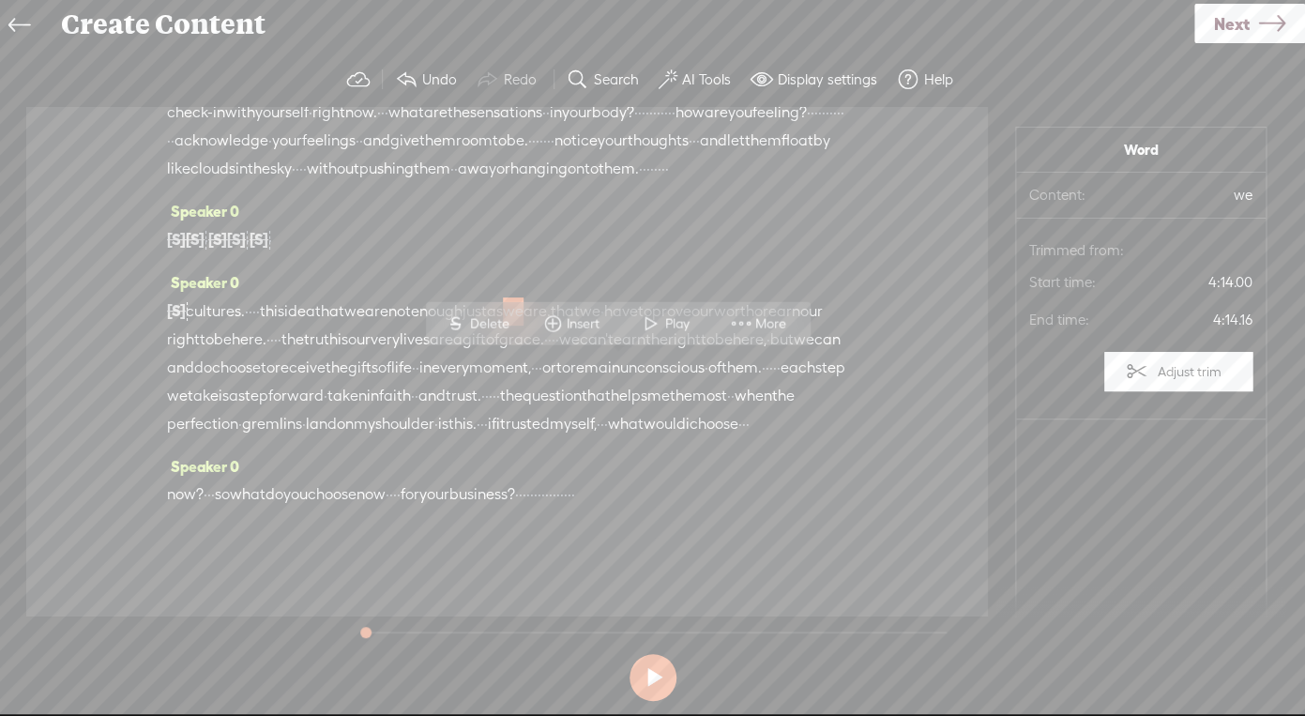
scroll to position [1177, 0]
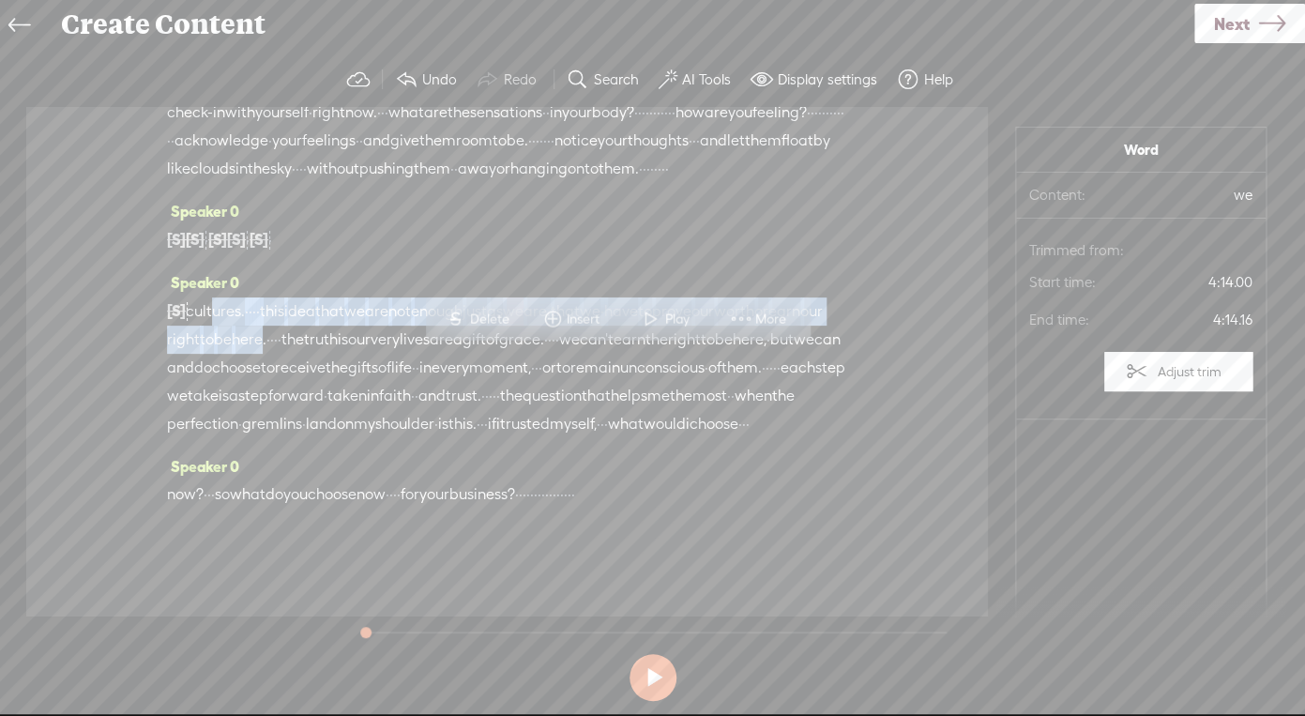
drag, startPoint x: 444, startPoint y: 388, endPoint x: 215, endPoint y: 370, distance: 229.6
click at [215, 370] on div "[S] · · specifically, · · what is working well in your business? · · · · · · wh…" at bounding box center [507, 367] width 680 height 142
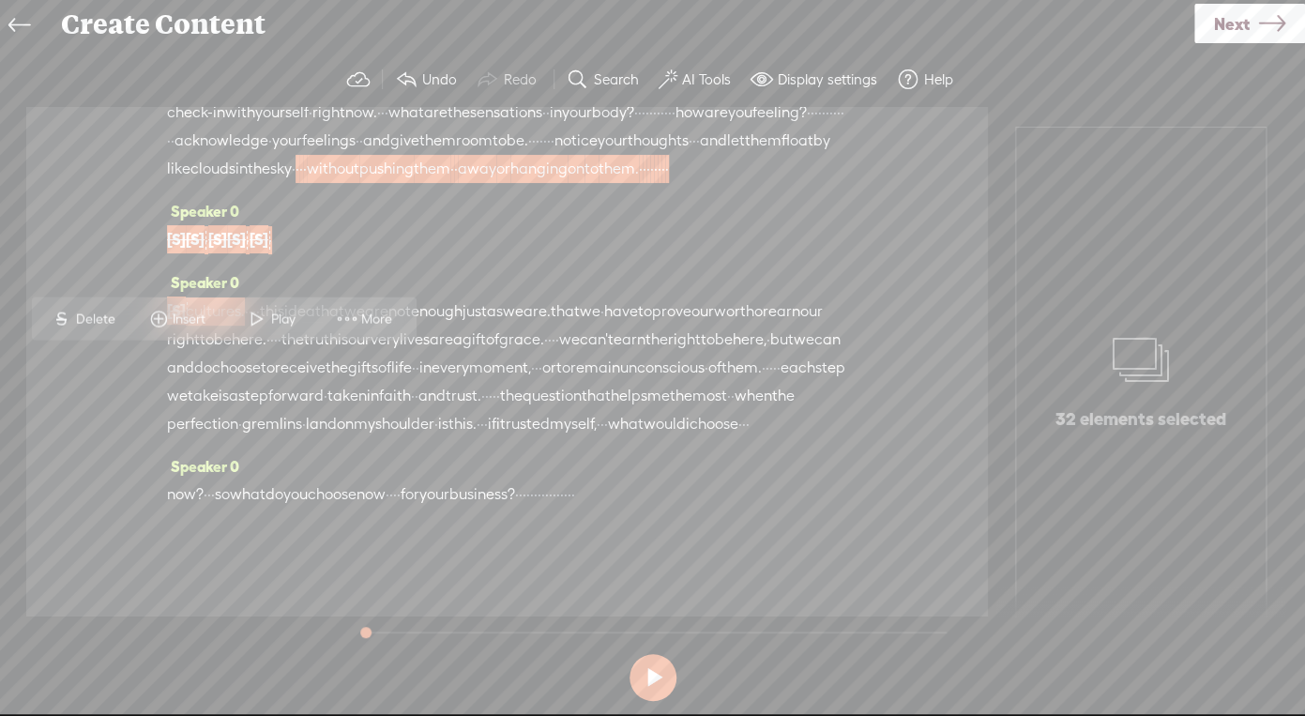
click at [469, 382] on span "moment," at bounding box center [500, 368] width 62 height 28
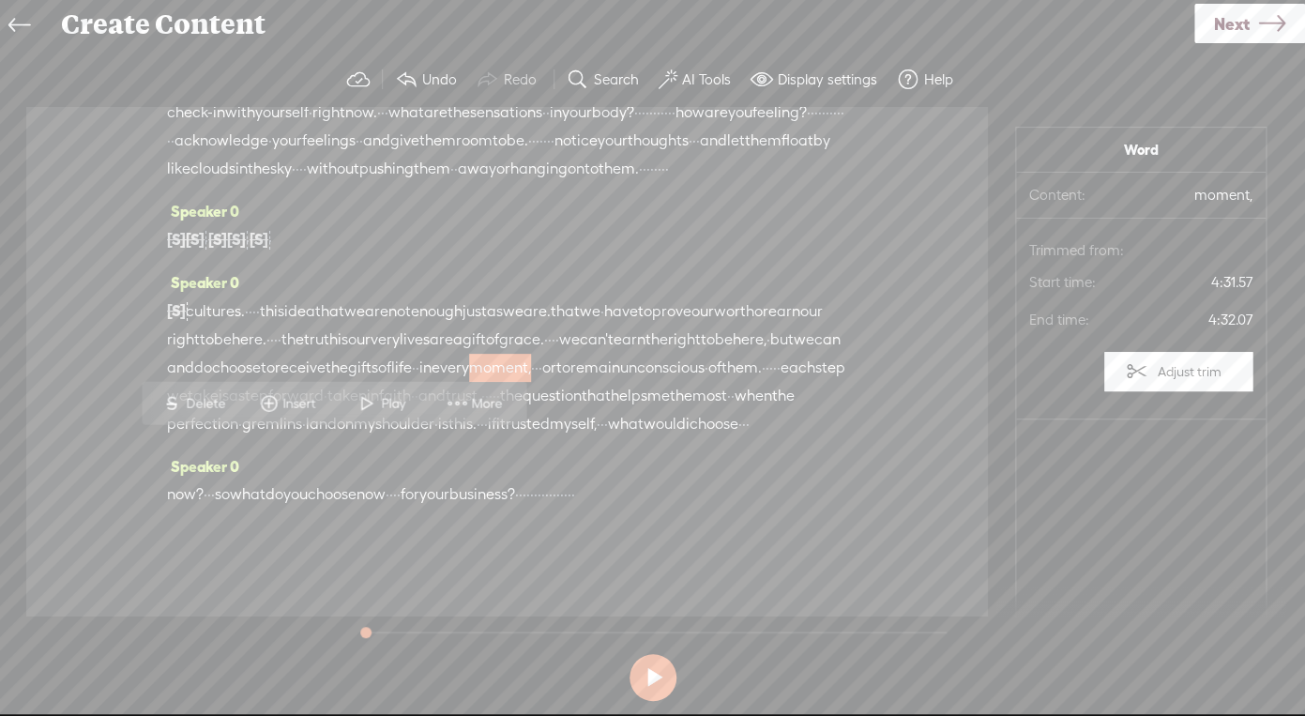
click at [430, 354] on span "lives" at bounding box center [415, 339] width 30 height 28
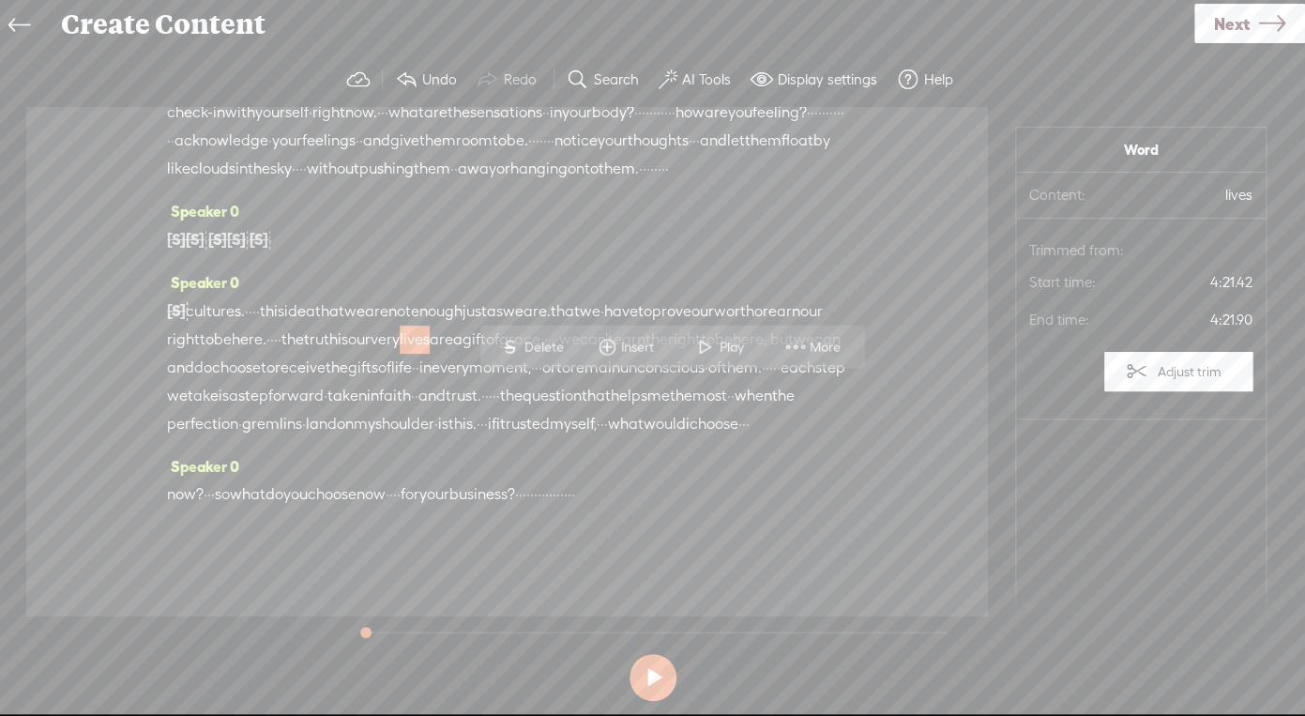
drag, startPoint x: 438, startPoint y: 400, endPoint x: 265, endPoint y: 364, distance: 176.4
click at [265, 364] on div "[S] · · specifically, · · what is working well in your business? · · · · · · wh…" at bounding box center [507, 367] width 680 height 142
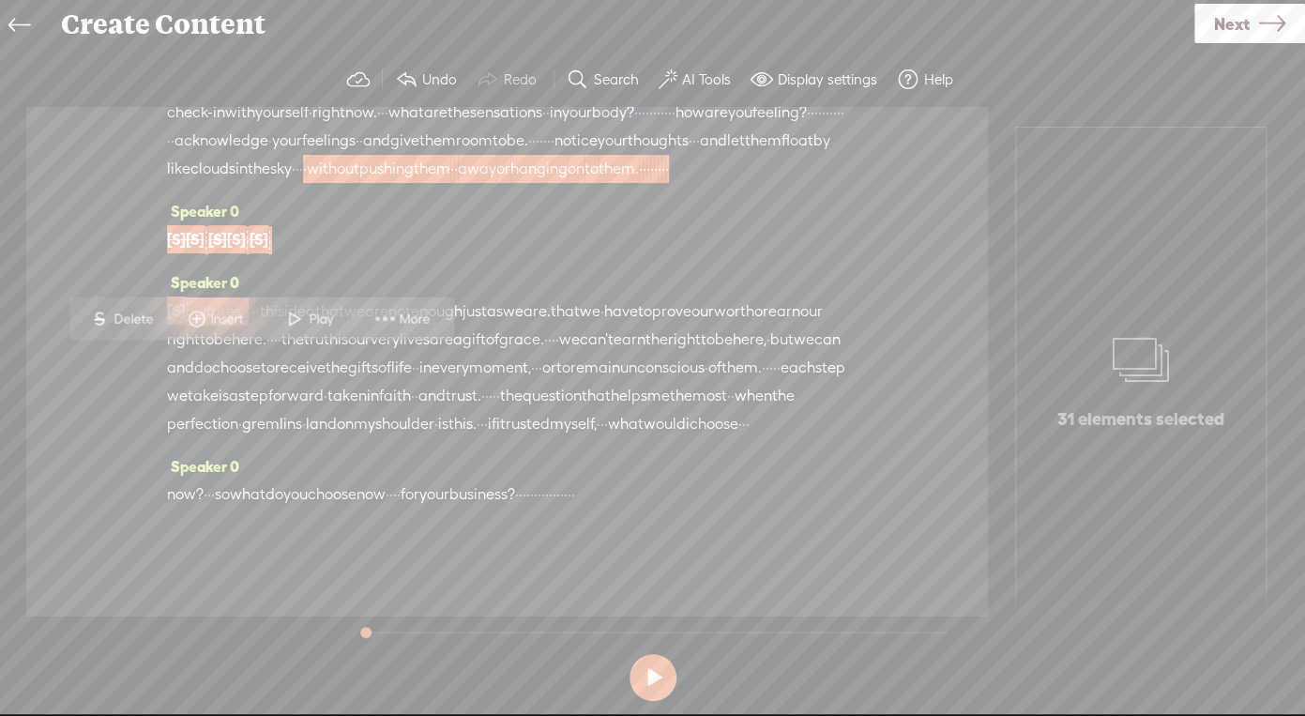
click at [701, 354] on span "to" at bounding box center [708, 339] width 14 height 28
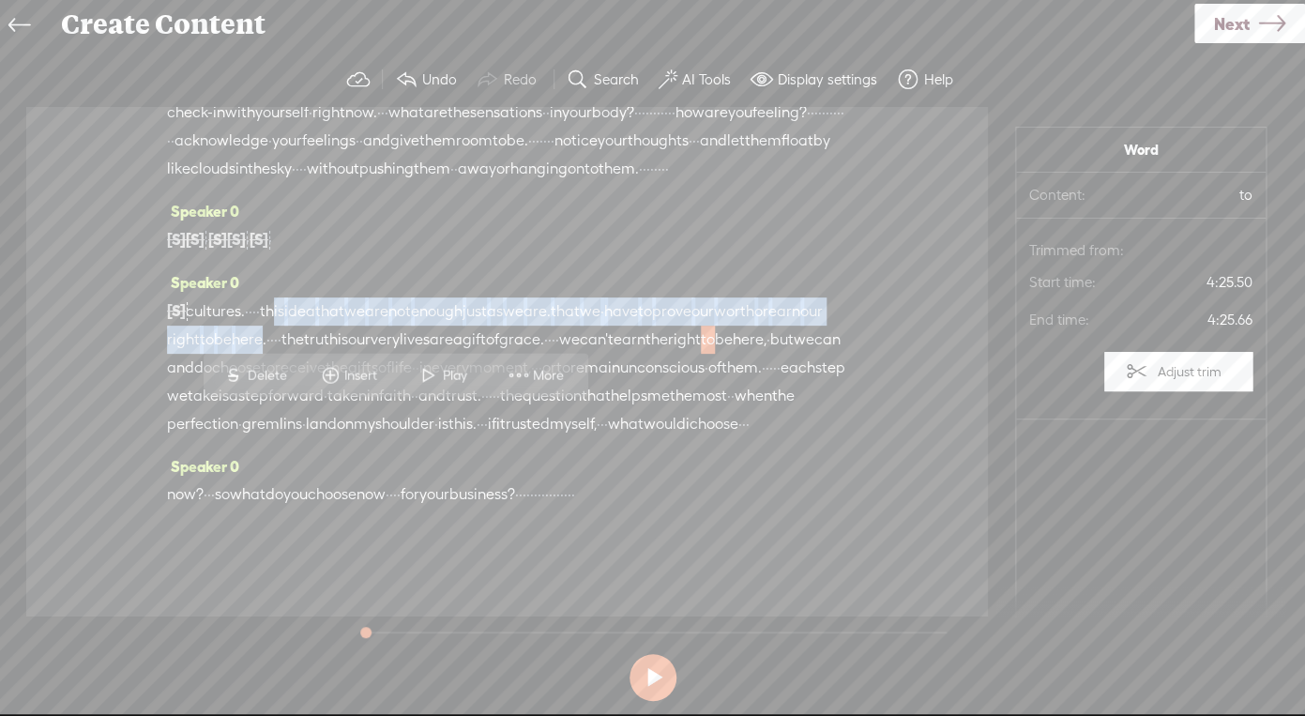
drag, startPoint x: 445, startPoint y: 400, endPoint x: 310, endPoint y: 348, distance: 143.7
click at [310, 348] on div "Speaker 0 [S] · · specifically, · · what is working well in your business? · · …" at bounding box center [507, 360] width 680 height 184
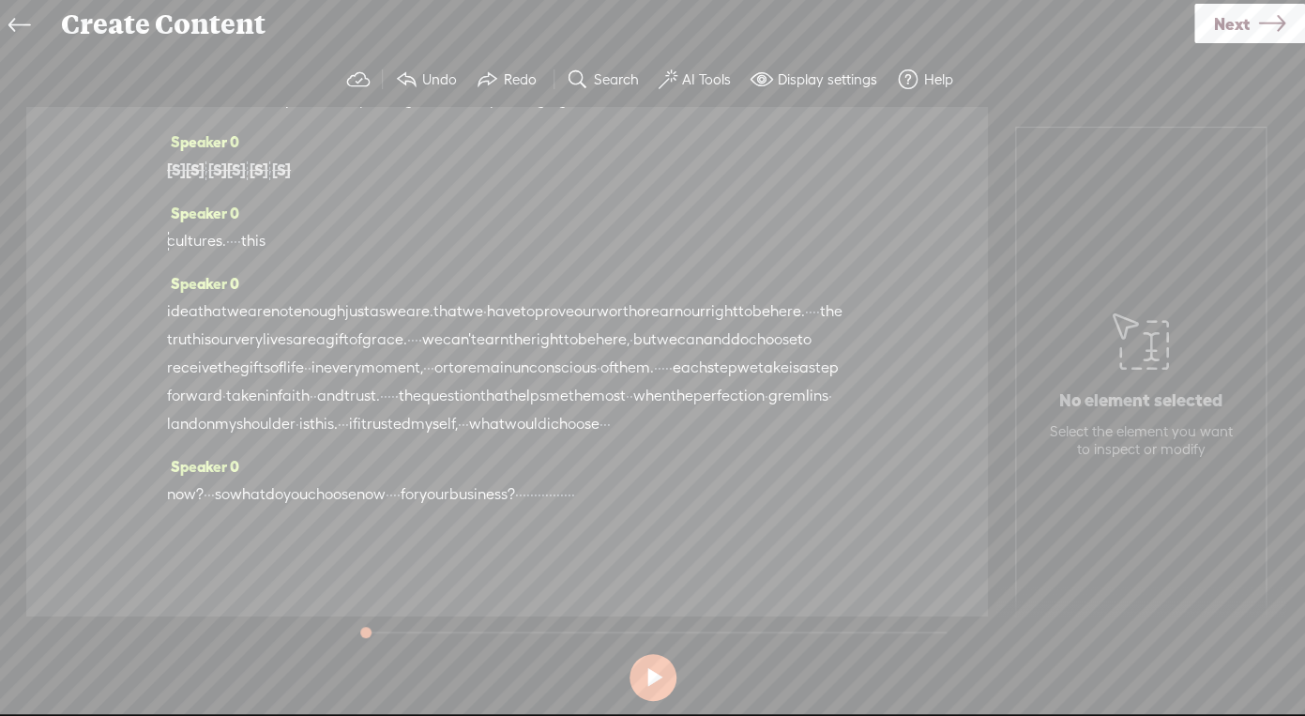
scroll to position [1292, 0]
click at [677, 354] on span "can" at bounding box center [690, 339] width 26 height 28
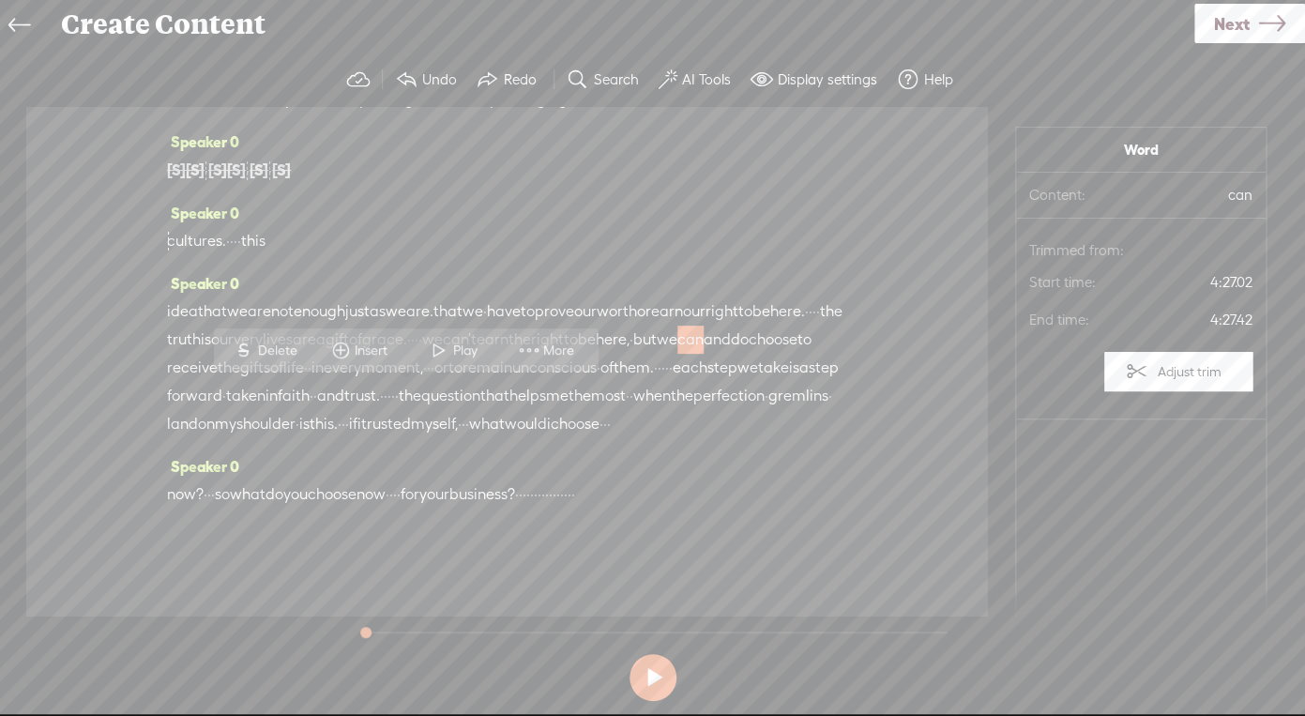
click at [578, 354] on span "be" at bounding box center [587, 339] width 18 height 28
click at [770, 325] on span "here." at bounding box center [787, 311] width 35 height 28
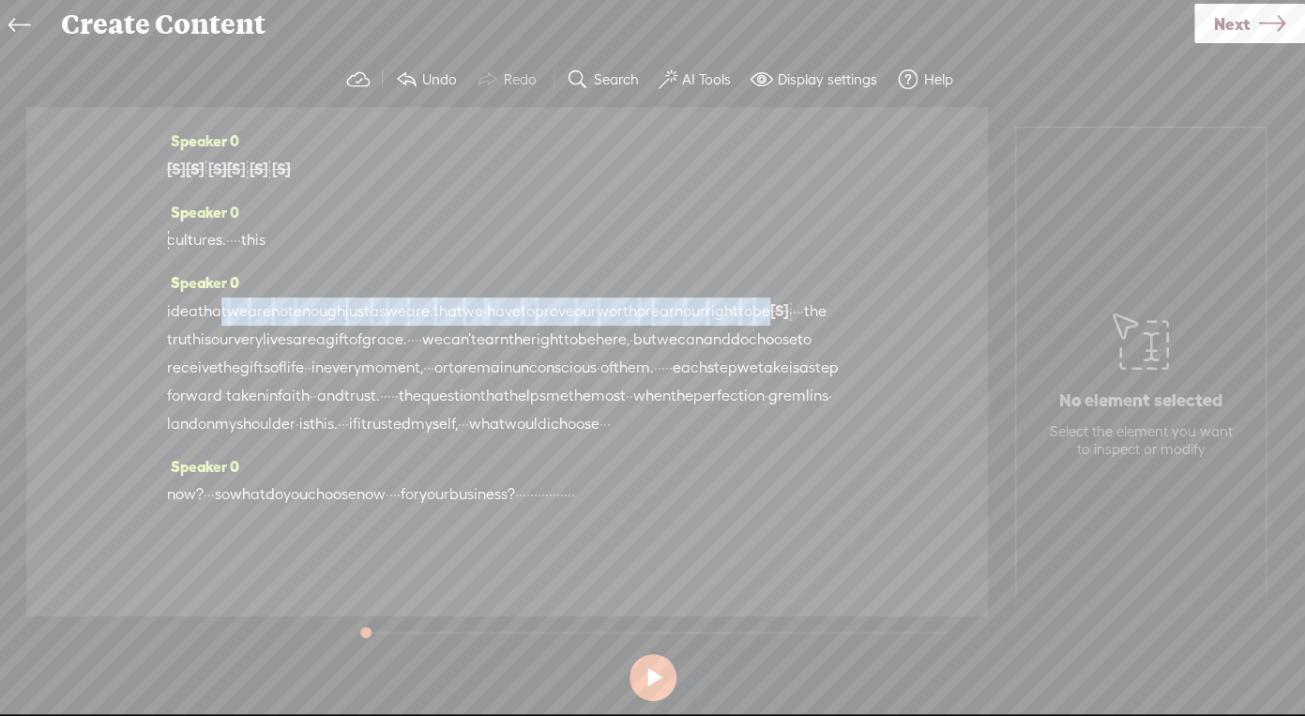
drag, startPoint x: 242, startPoint y: 373, endPoint x: 221, endPoint y: 347, distance: 33.4
click at [221, 347] on div "idea that we are not enough just as we are. that we · have to prove our worth o…" at bounding box center [507, 367] width 680 height 142
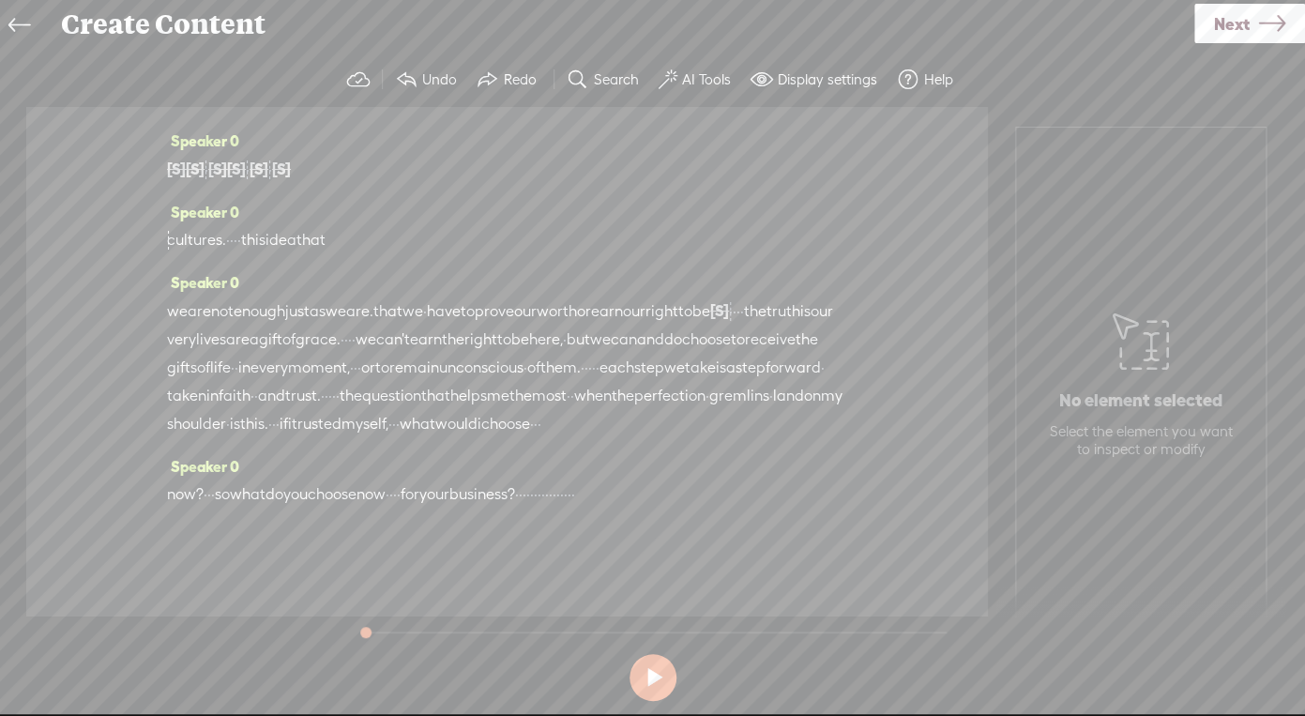
scroll to position [1379, 0]
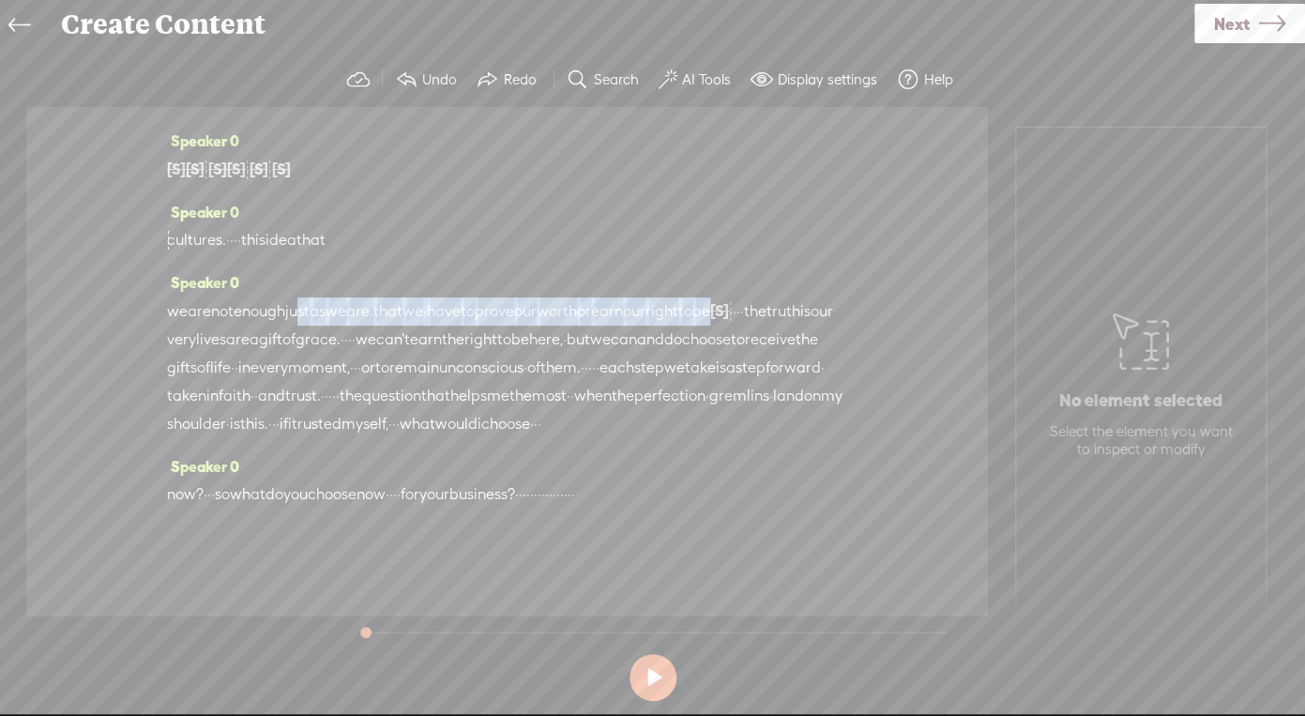
drag, startPoint x: 177, startPoint y: 281, endPoint x: 322, endPoint y: 249, distance: 147.9
click at [322, 296] on div "we are not enough just as we are. that we · have to prove our worth or earn our…" at bounding box center [507, 367] width 680 height 142
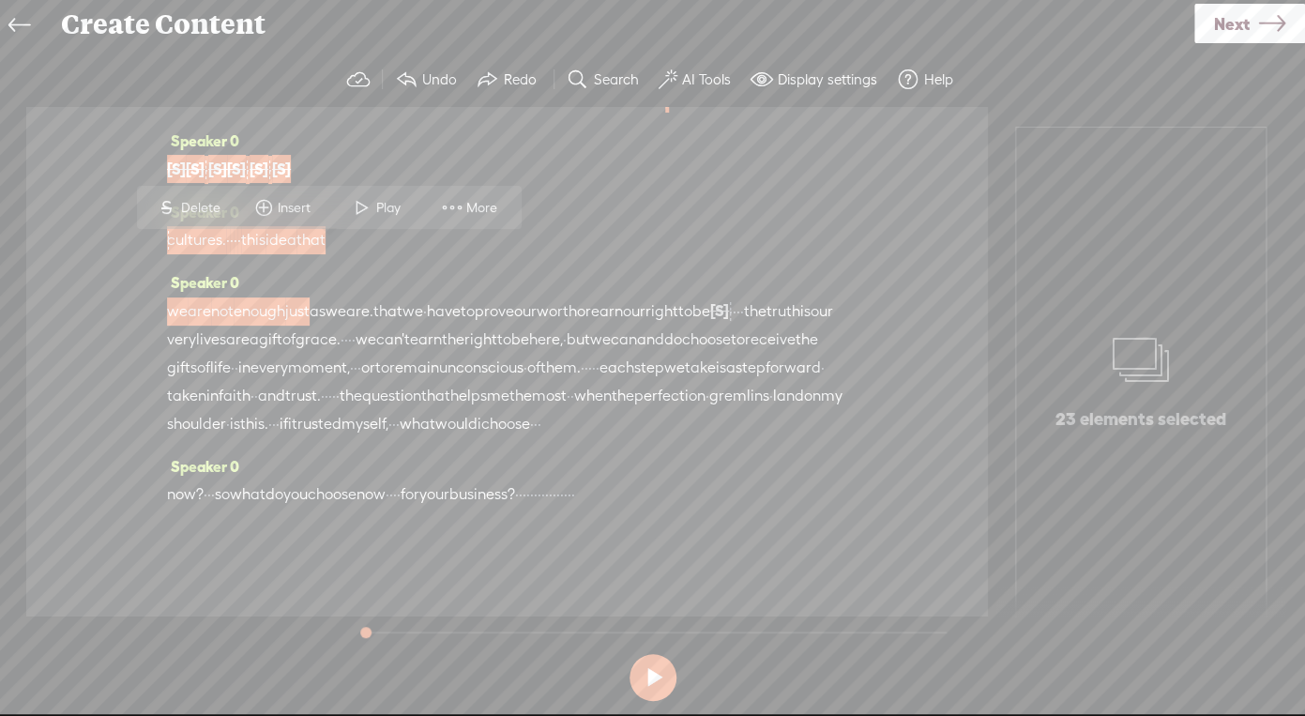
click at [346, 297] on span "we" at bounding box center [335, 311] width 21 height 28
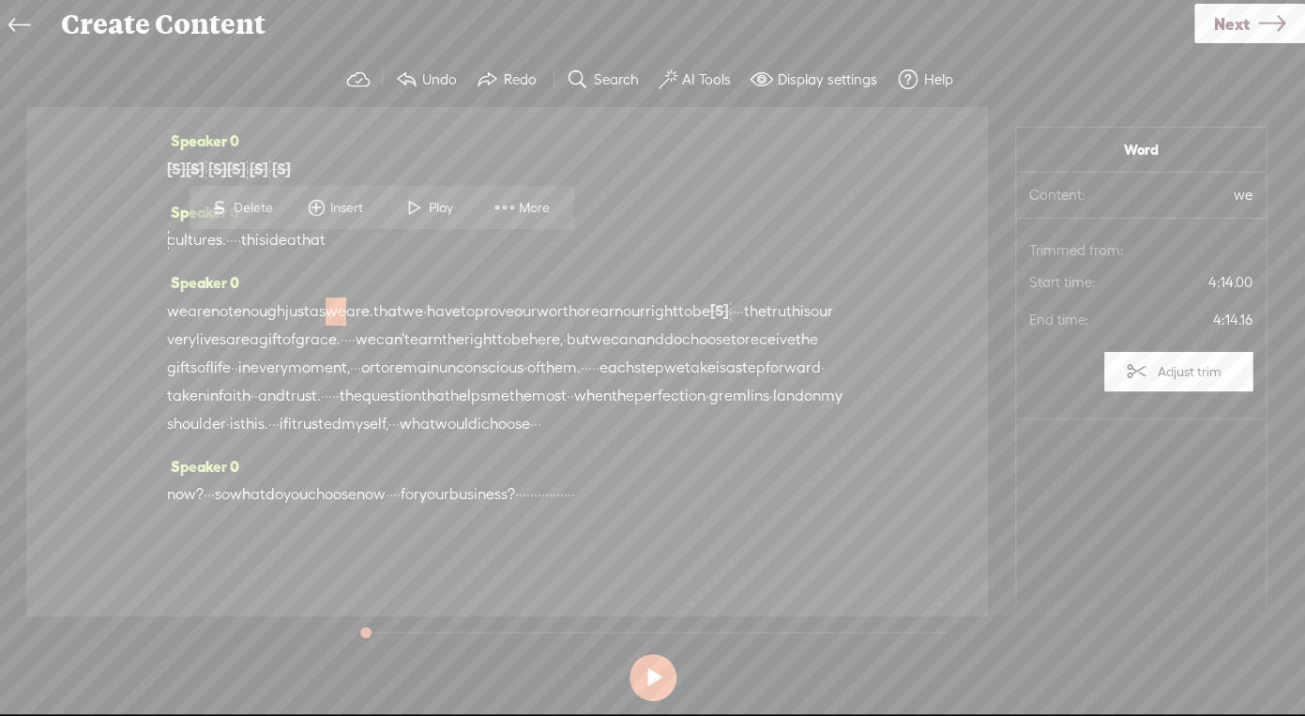
drag, startPoint x: 220, startPoint y: 251, endPoint x: 345, endPoint y: 277, distance: 127.3
click at [345, 296] on div "we are not enough just as we are. that we · have to prove our worth or earn our…" at bounding box center [507, 367] width 680 height 142
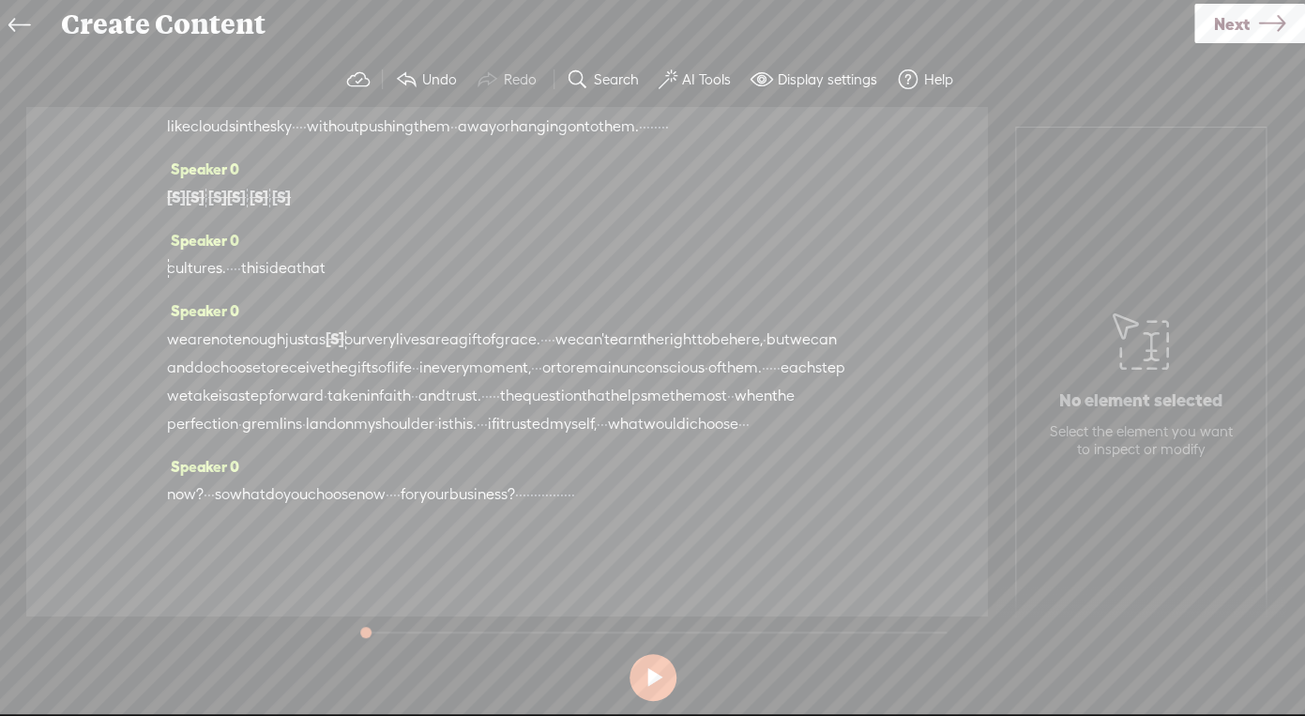
click at [325, 325] on span "as" at bounding box center [317, 339] width 16 height 28
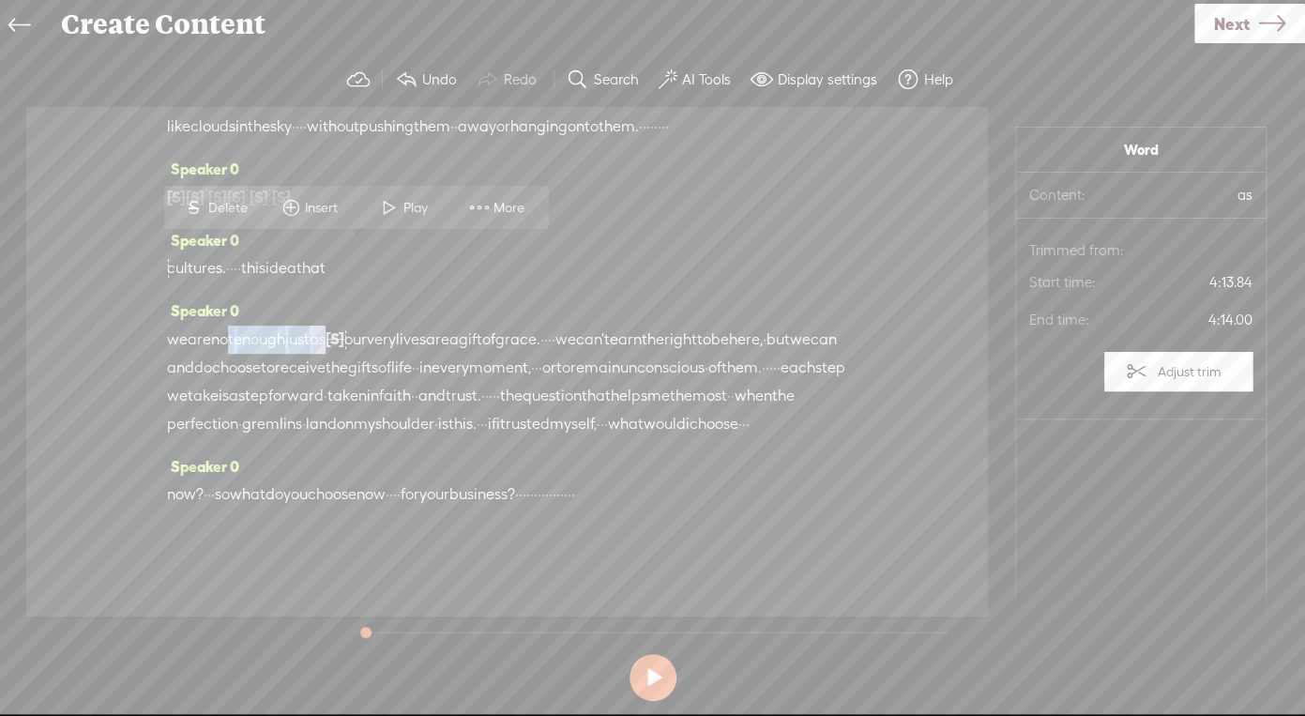
drag, startPoint x: 356, startPoint y: 256, endPoint x: 232, endPoint y: 256, distance: 124.7
click at [232, 324] on div "we are not enough just as [S] we are. that we · have to prove our worth or earn…" at bounding box center [507, 380] width 680 height 113
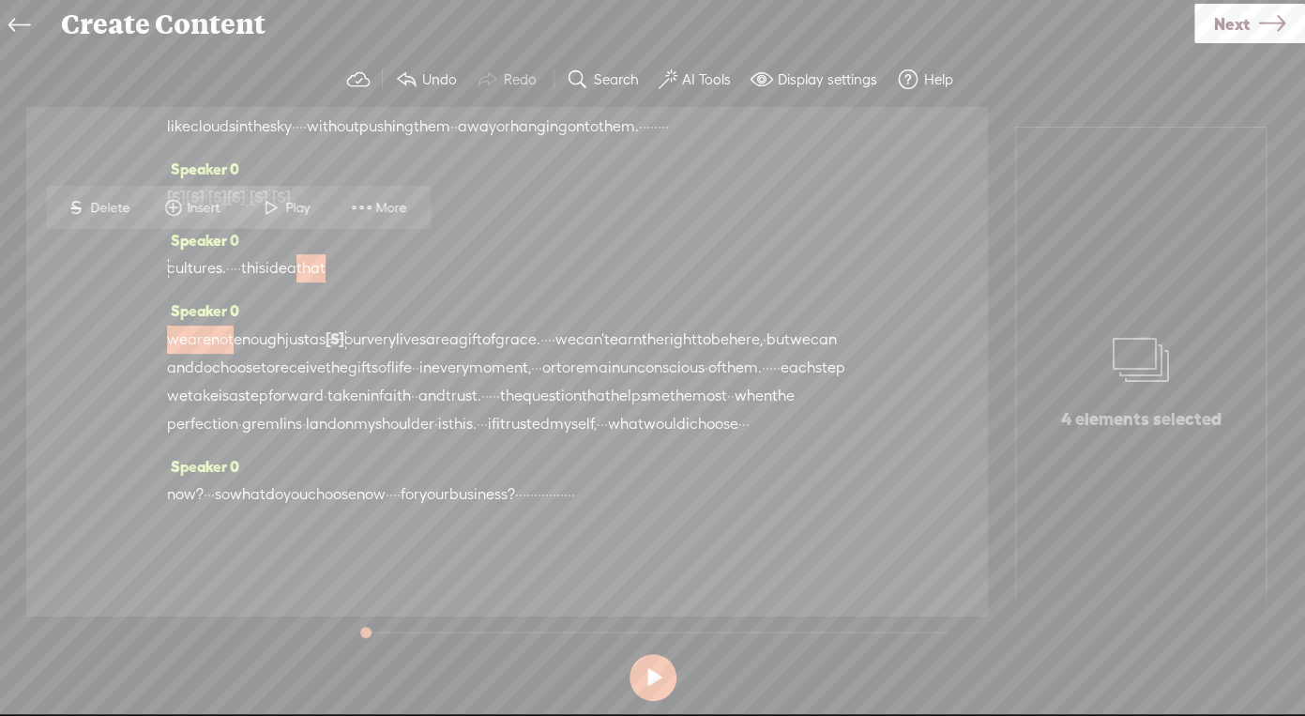
click at [232, 325] on span "not" at bounding box center [222, 339] width 23 height 28
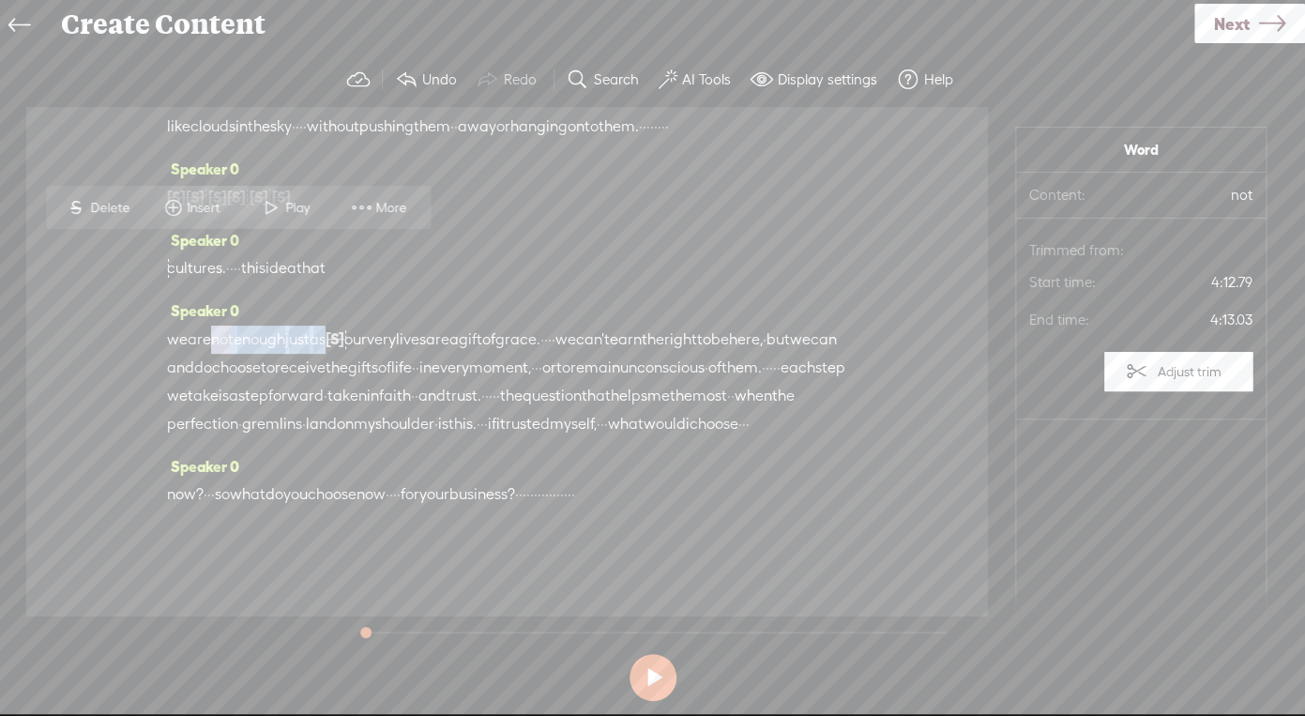
drag, startPoint x: 210, startPoint y: 256, endPoint x: 354, endPoint y: 254, distance: 144.4
click at [354, 324] on div "we are not enough just as [S] we are. that we · have to prove our worth or earn…" at bounding box center [507, 380] width 680 height 113
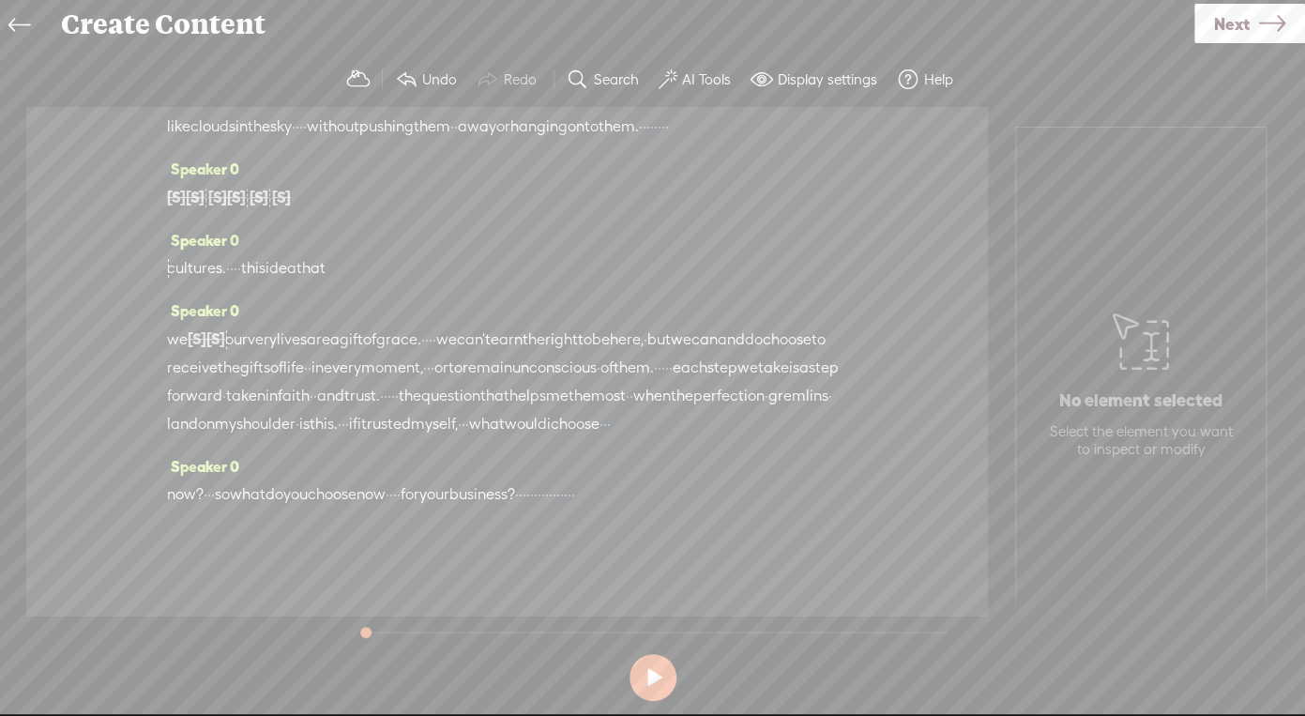
click at [178, 325] on span "we" at bounding box center [177, 339] width 21 height 28
drag, startPoint x: 358, startPoint y: 430, endPoint x: 233, endPoint y: 430, distance: 125.7
click at [233, 282] on div "cultures. · · · · this idea that" at bounding box center [507, 268] width 680 height 28
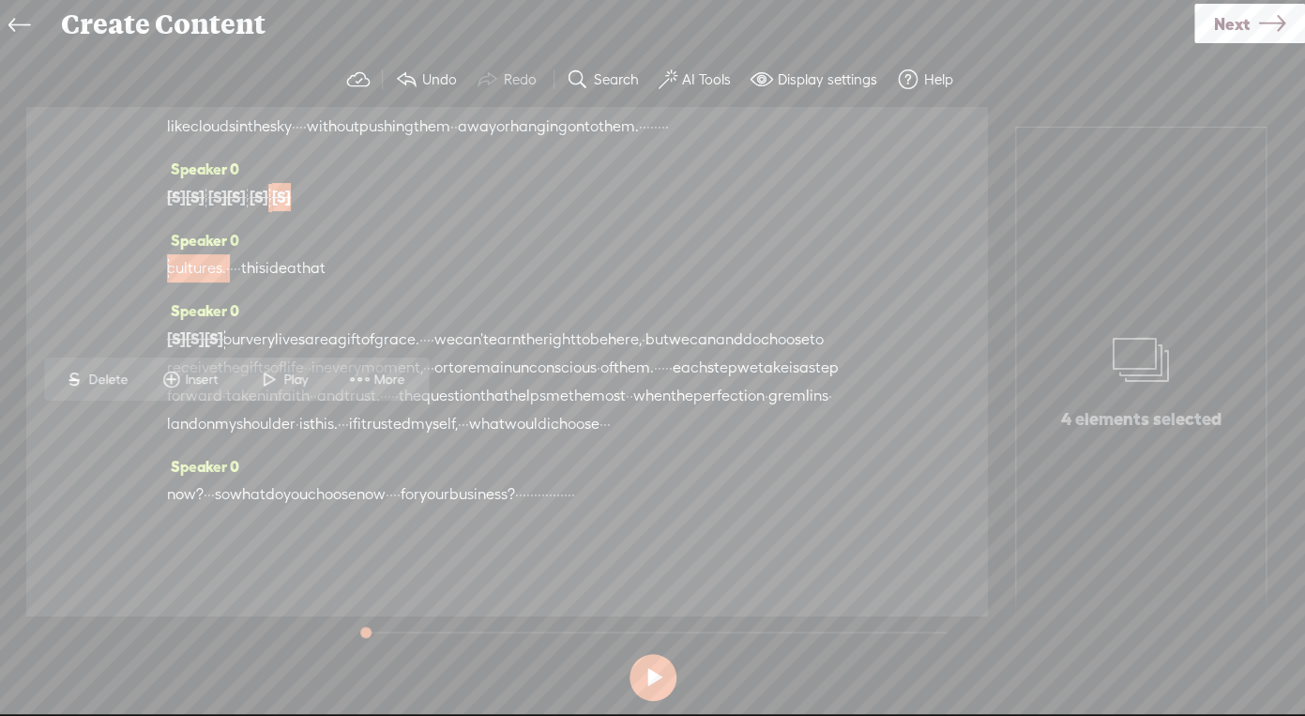
click at [325, 282] on span "that" at bounding box center [310, 268] width 29 height 28
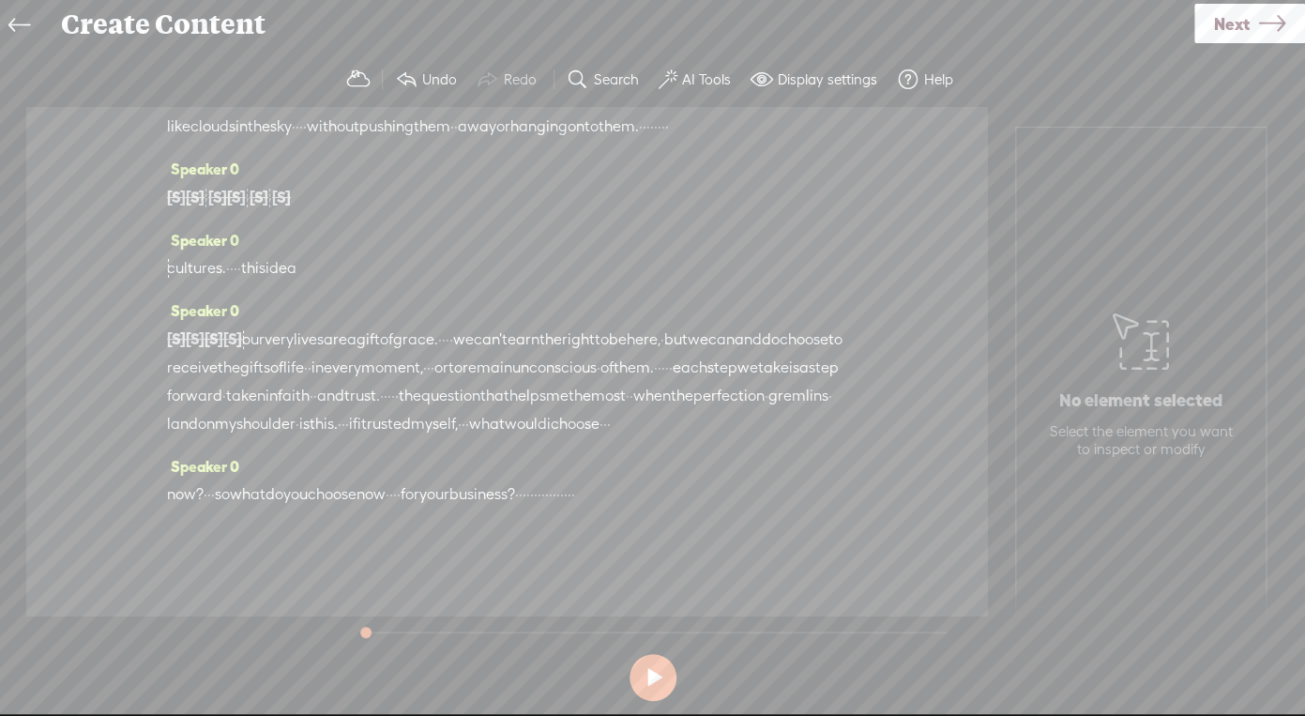
click at [296, 282] on span "idea" at bounding box center [280, 268] width 31 height 28
click at [265, 282] on span "this" at bounding box center [253, 268] width 24 height 28
click at [222, 282] on span "cultures." at bounding box center [196, 268] width 59 height 28
drag, startPoint x: 607, startPoint y: 354, endPoint x: 672, endPoint y: 348, distance: 65.9
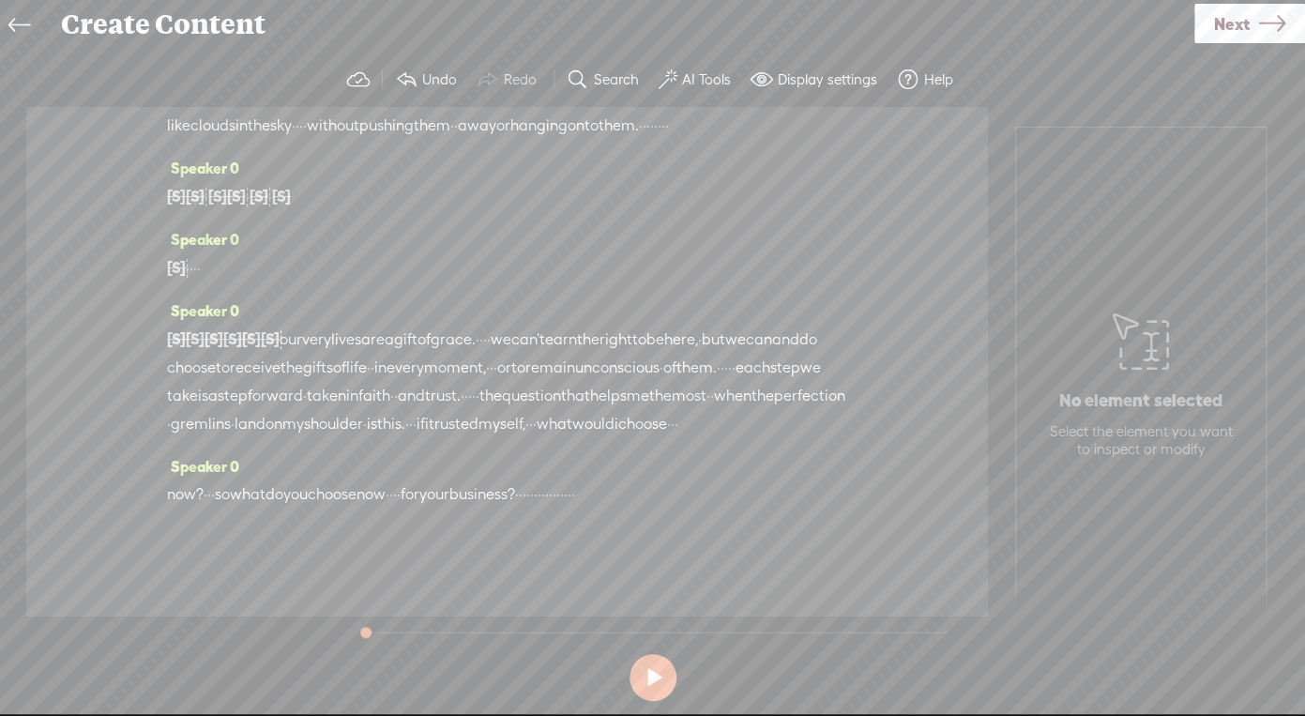
click at [672, 348] on div "[S] this [S] idea [S] that [S] we [S] are not enough just as [S] we are. that w…" at bounding box center [507, 380] width 680 height 113
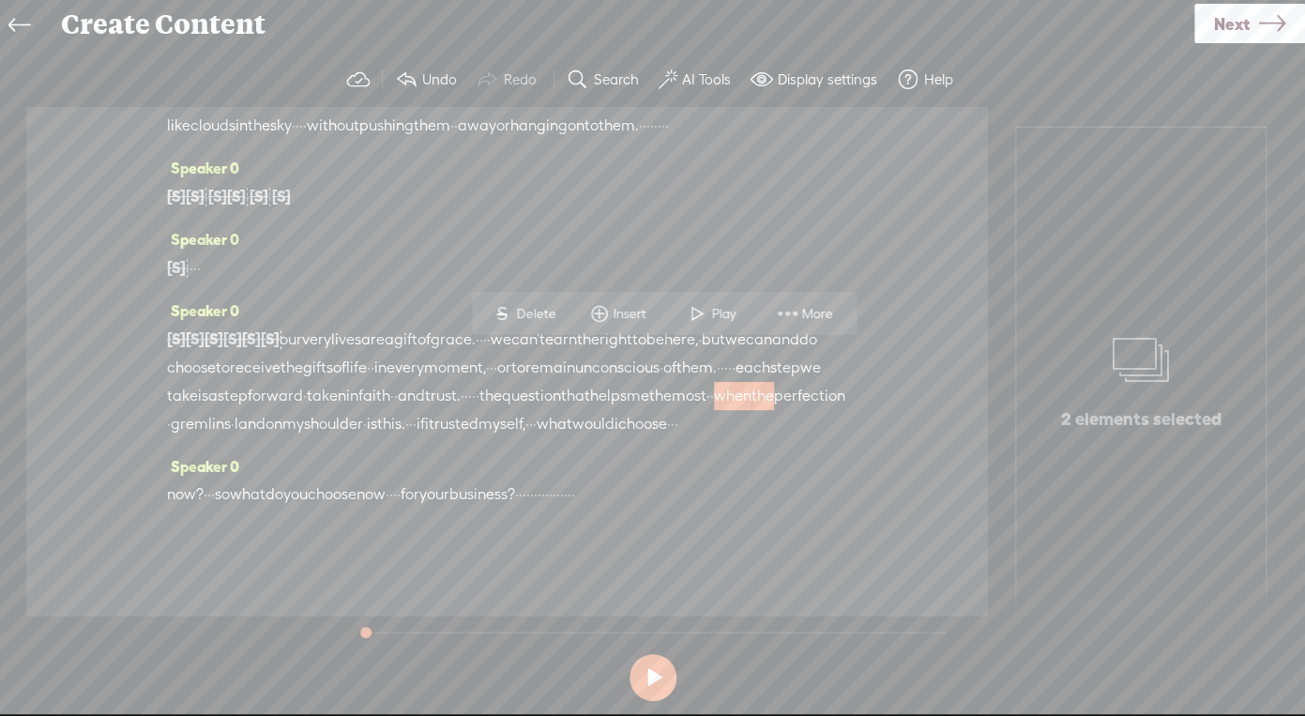
click at [595, 430] on div "Speaker 0 [S] this [S] idea [S] that [S] we [S] are not enough just as [S] we a…" at bounding box center [507, 374] width 680 height 156
click at [385, 480] on span "now" at bounding box center [370, 494] width 29 height 28
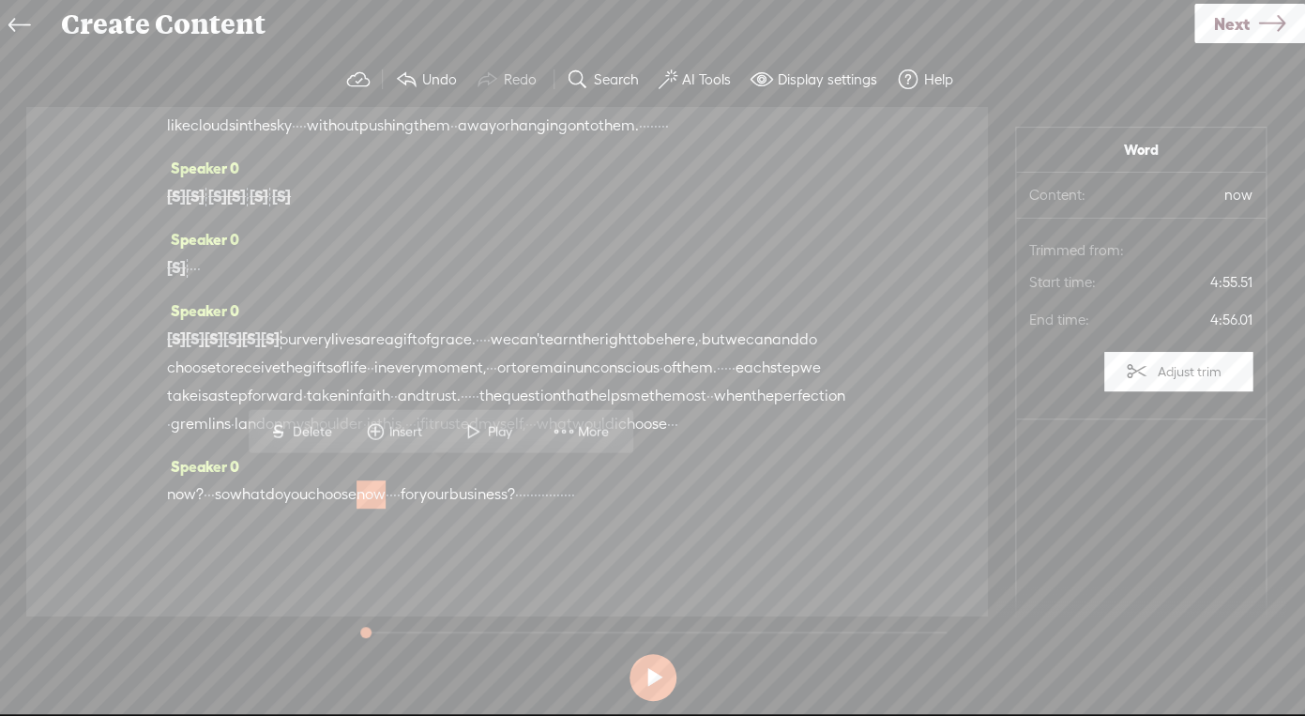
click at [772, 325] on span "and" at bounding box center [785, 339] width 27 height 28
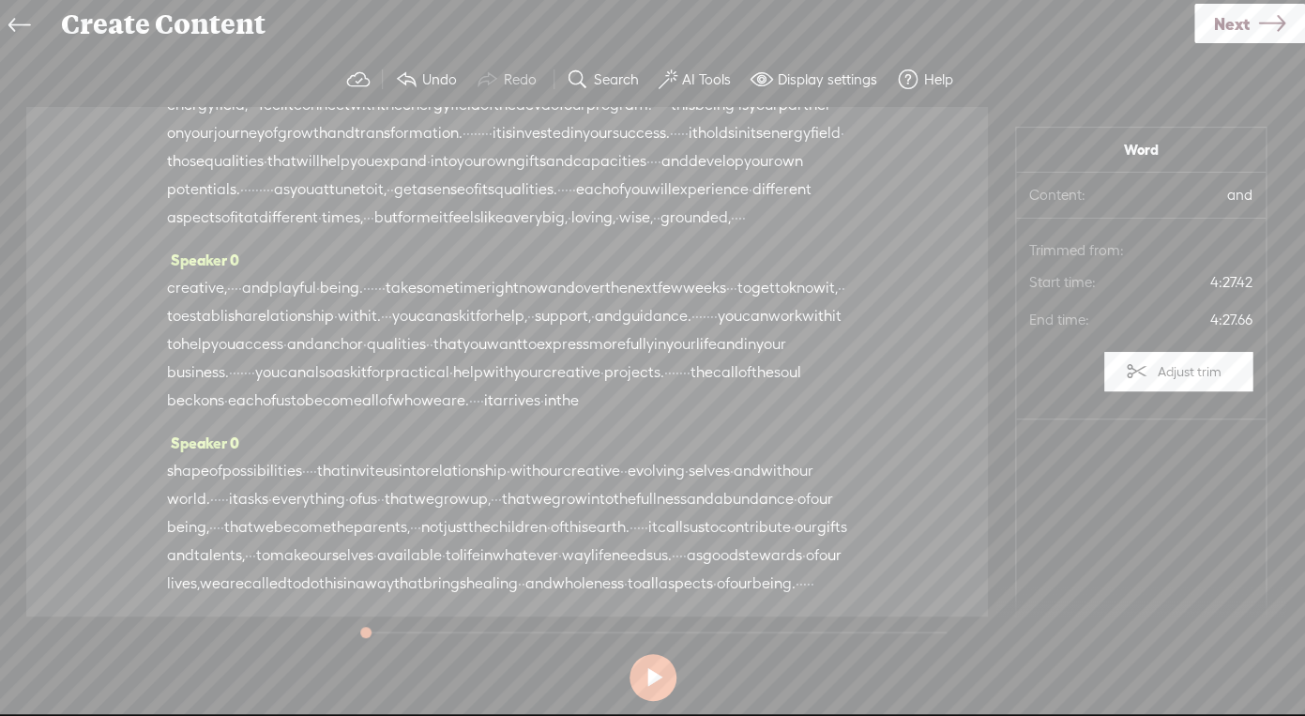
scroll to position [0, 0]
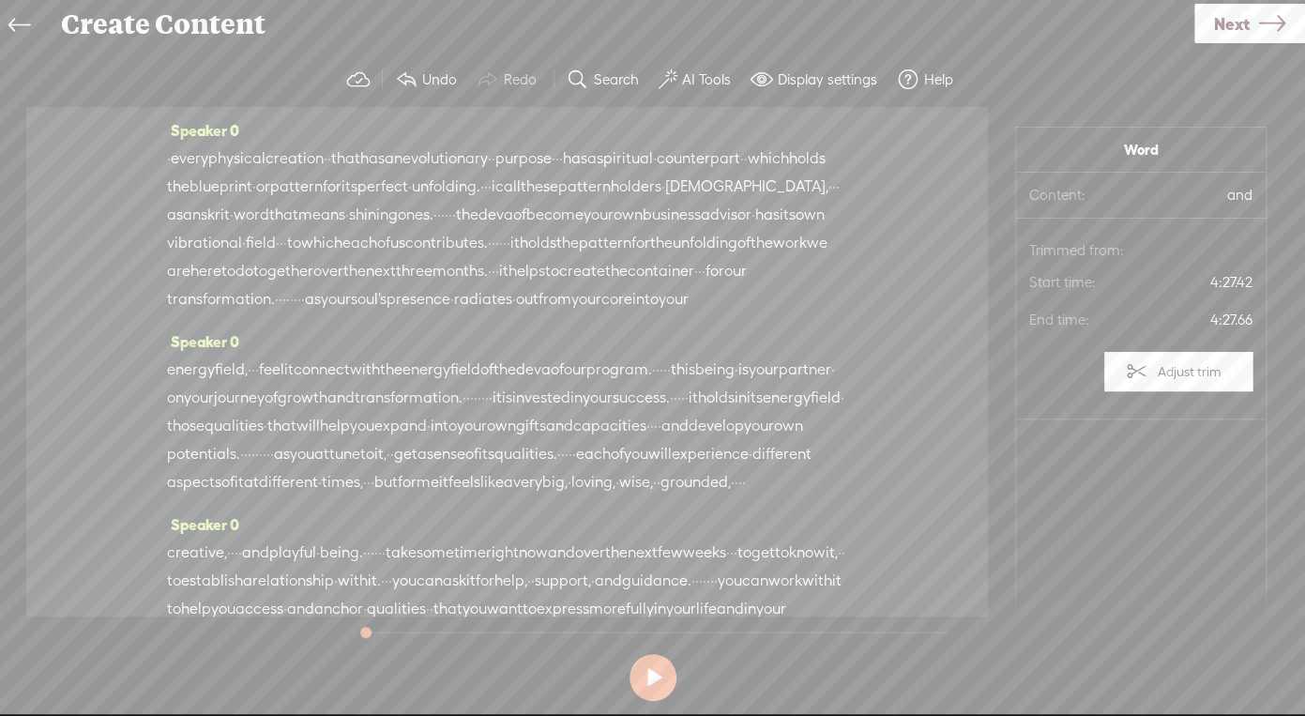
click at [693, 87] on label "AI Tools" at bounding box center [706, 79] width 49 height 19
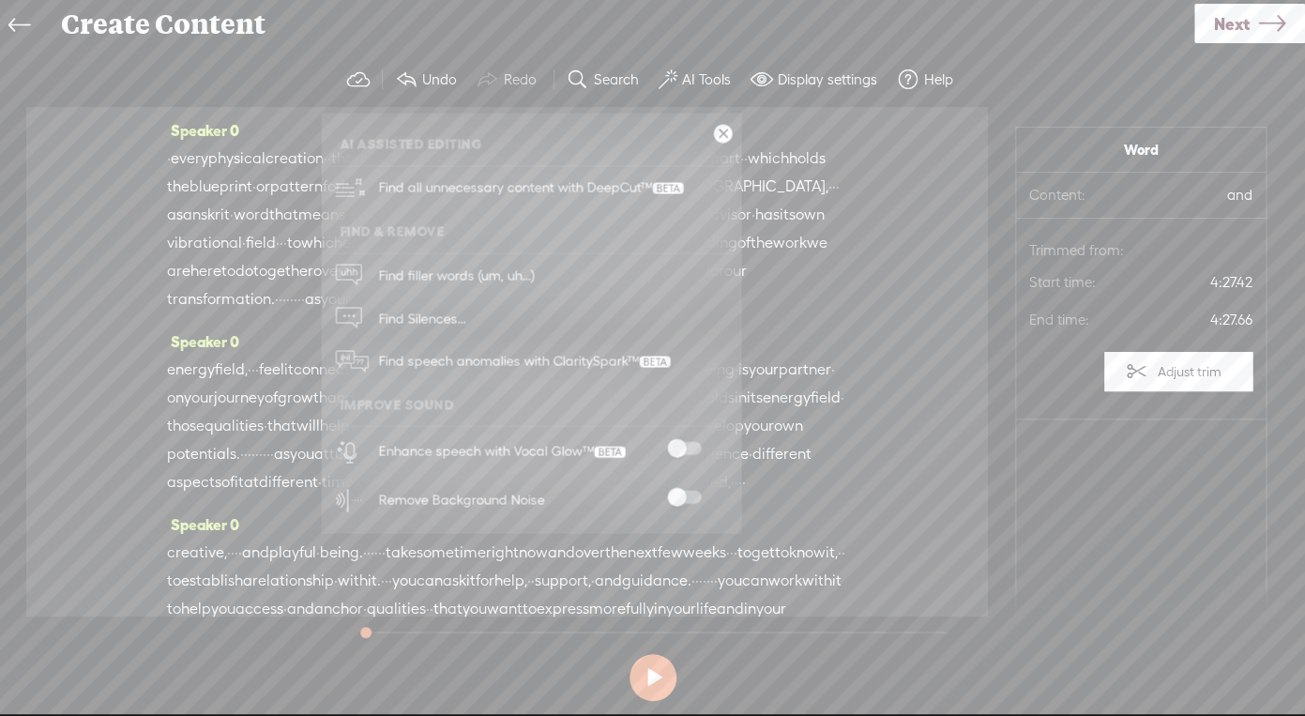
click at [971, 454] on div "Speaker 0 · every physical creation · · that has an evolutionary · · purpose · …" at bounding box center [506, 361] width 961 height 509
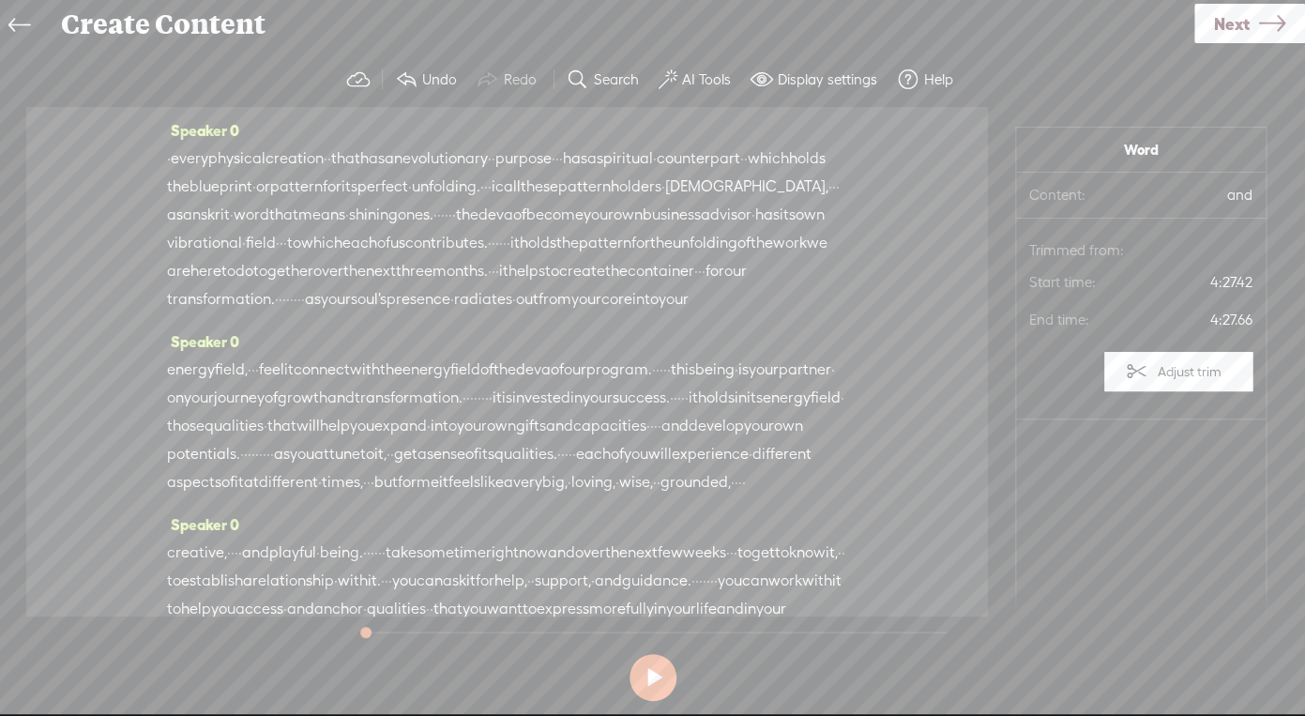
click at [1239, 23] on span "Next" at bounding box center [1232, 24] width 36 height 48
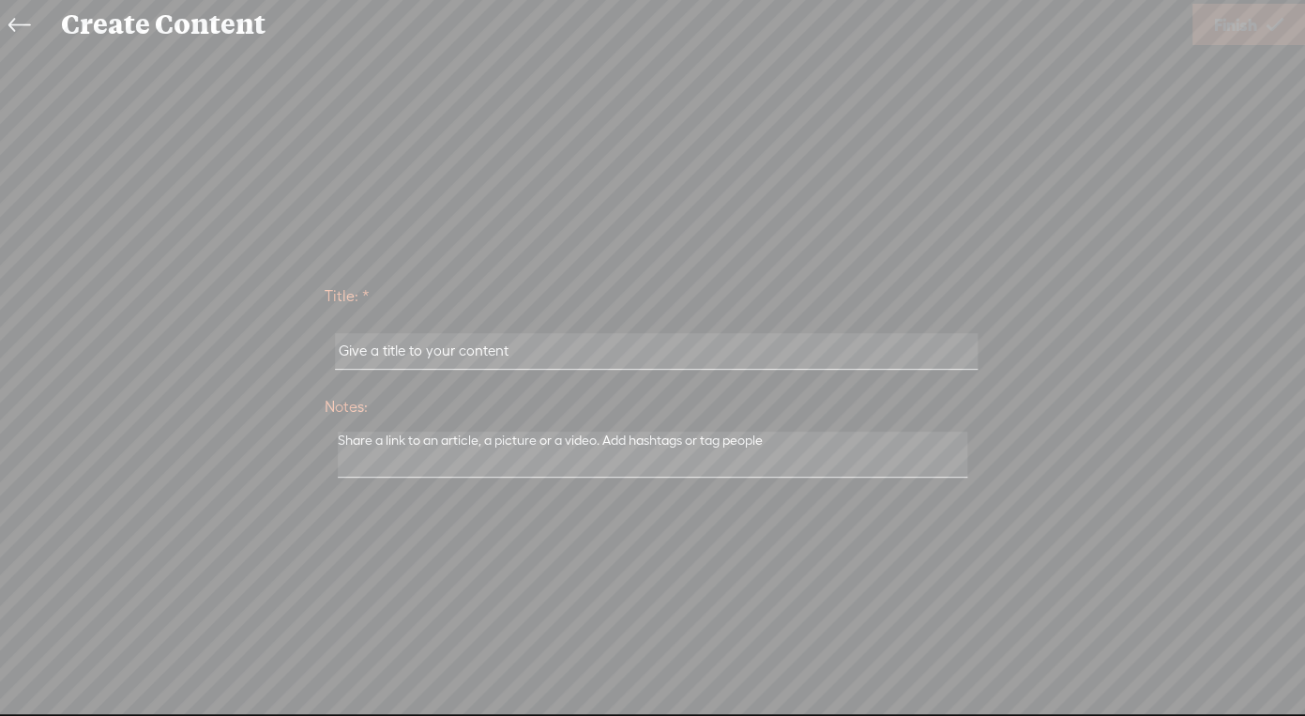
click at [490, 360] on input "text" at bounding box center [656, 351] width 642 height 37
type input "A"
type input "BYOBA attunement"
click at [1238, 7] on span "Finish" at bounding box center [1235, 25] width 43 height 48
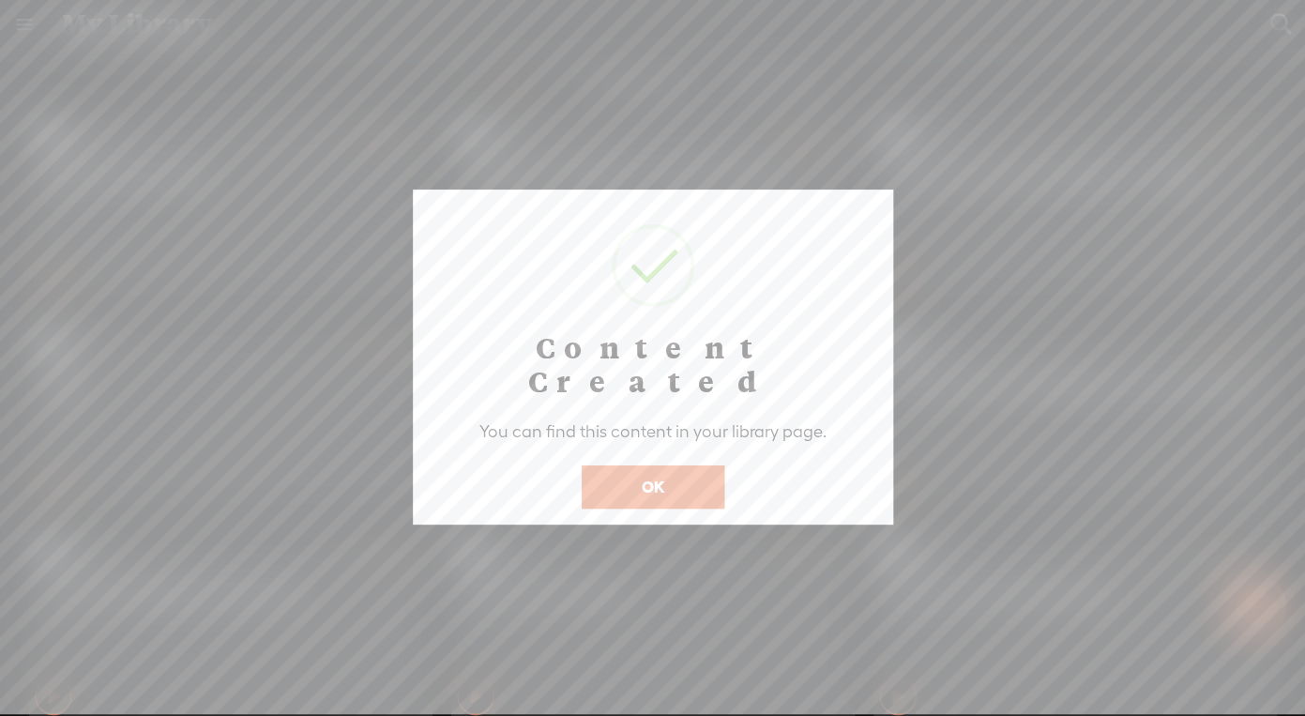
click at [650, 467] on button "OK" at bounding box center [652, 486] width 143 height 43
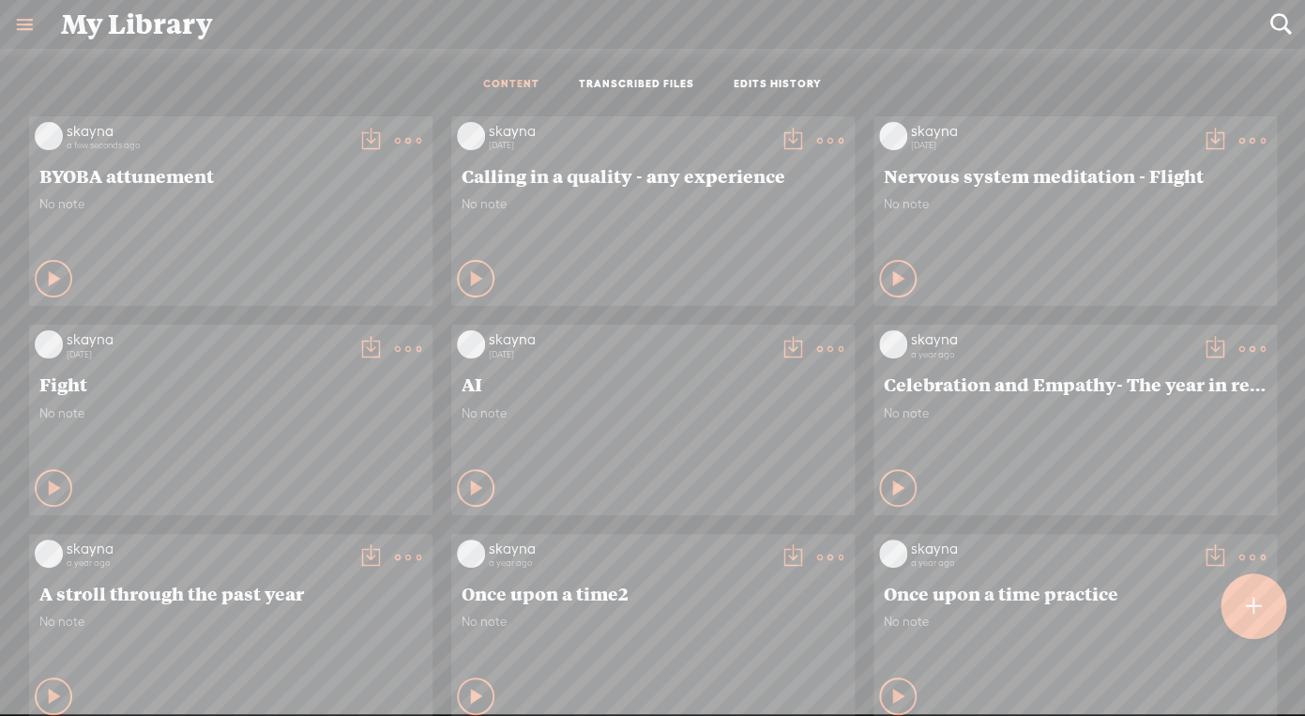
click at [370, 137] on t at bounding box center [370, 141] width 26 height 26
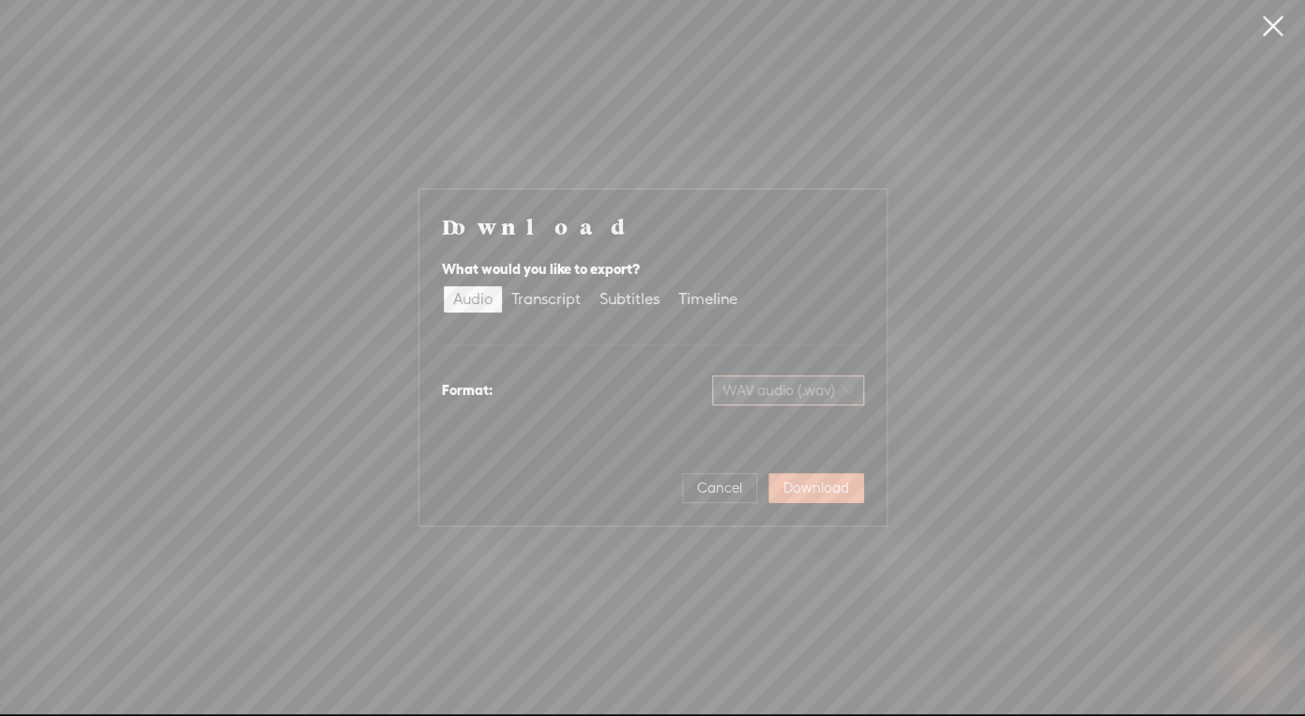
click at [850, 388] on span "WAV audio (.wav)" at bounding box center [787, 390] width 129 height 28
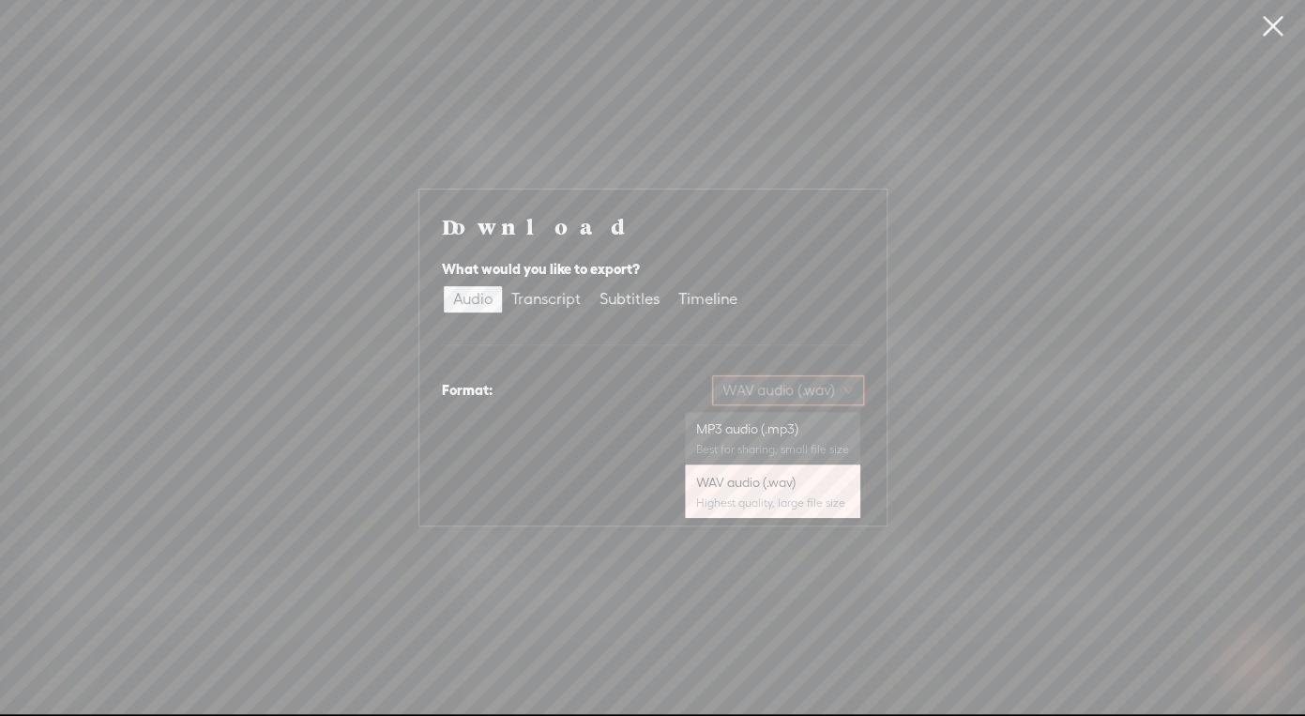
click at [778, 430] on div "MP3 audio (.mp3)" at bounding box center [772, 428] width 153 height 19
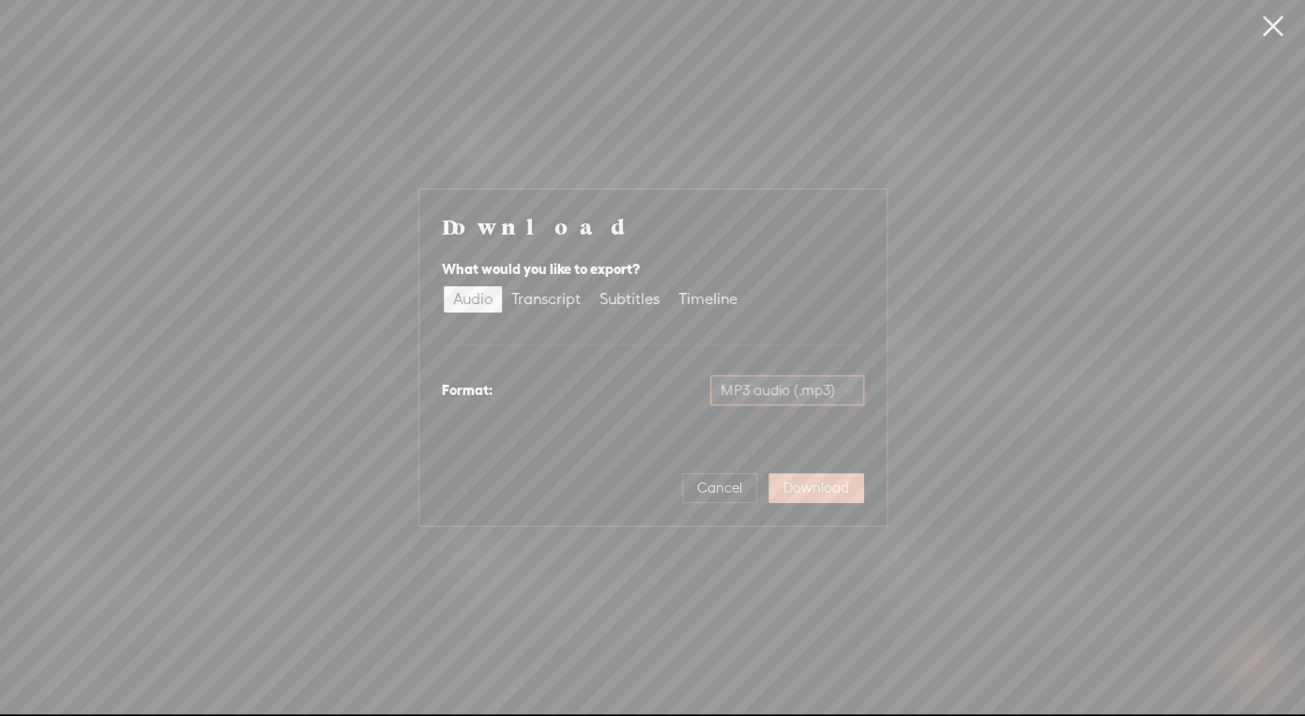
click at [815, 491] on span "Download" at bounding box center [816, 487] width 66 height 19
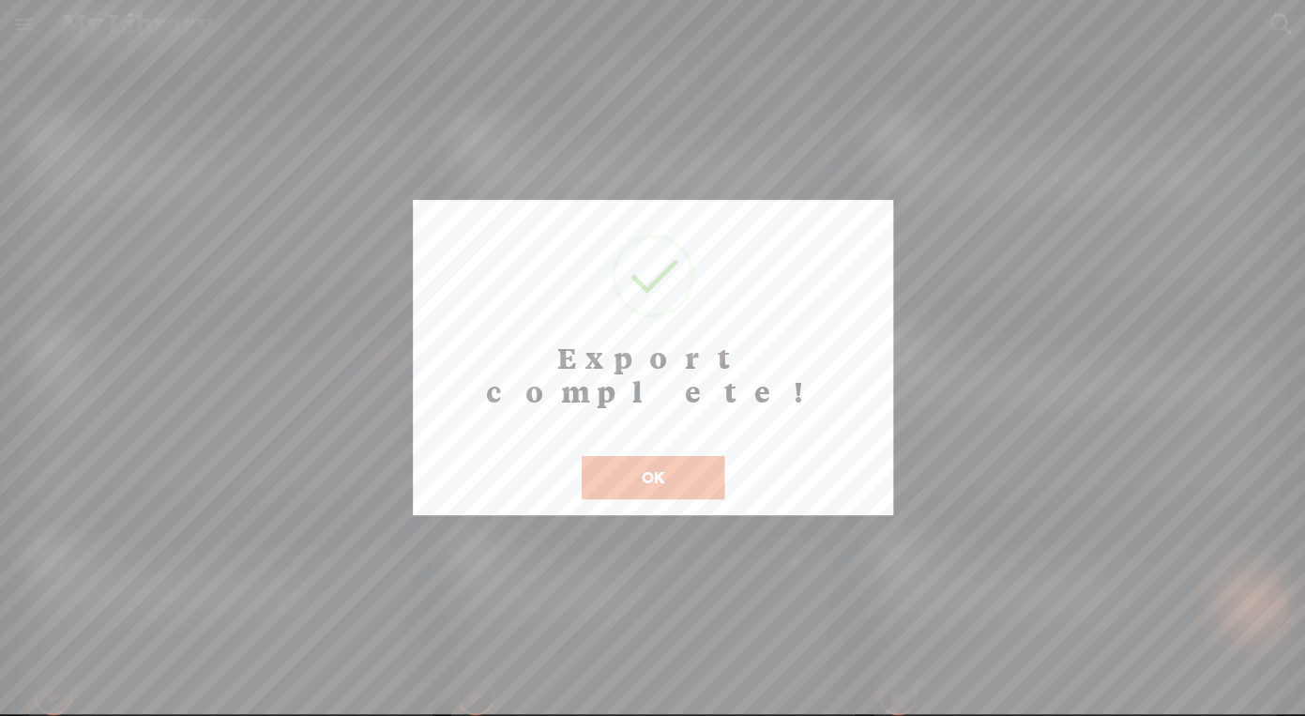
click at [656, 461] on button "OK" at bounding box center [652, 477] width 143 height 43
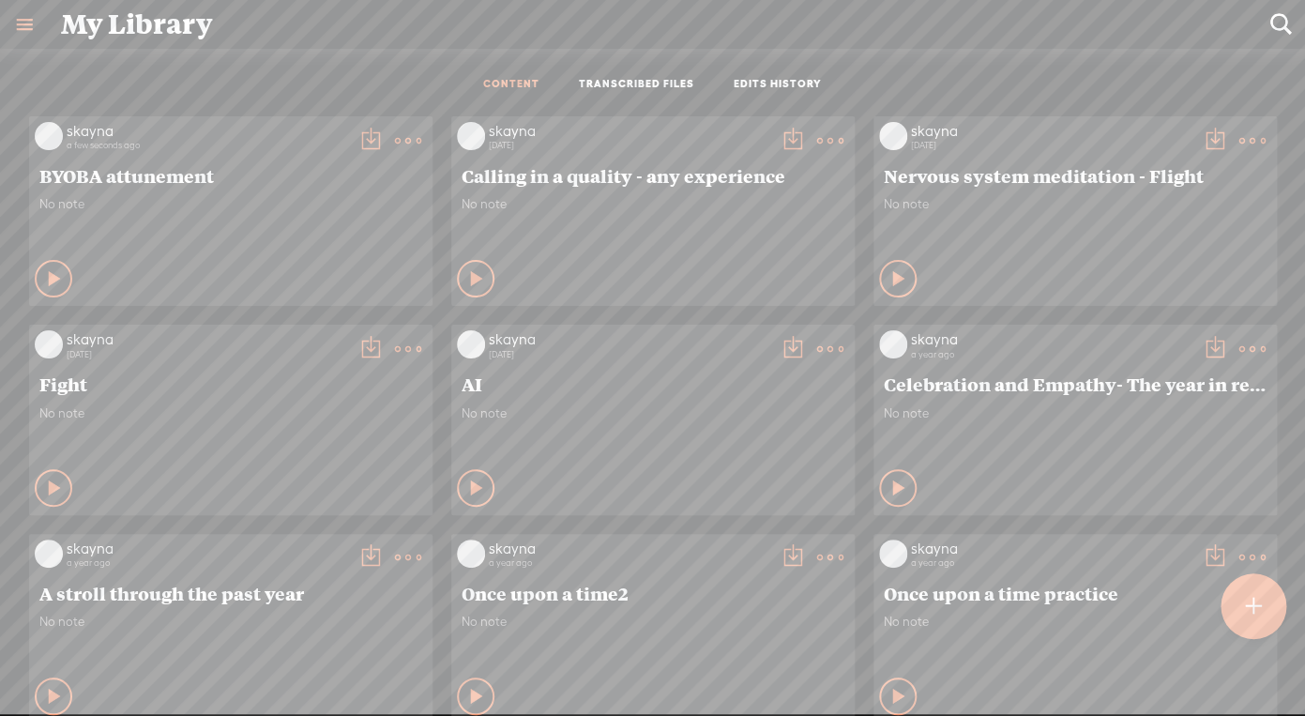
click at [1255, 606] on t at bounding box center [1252, 605] width 16 height 41
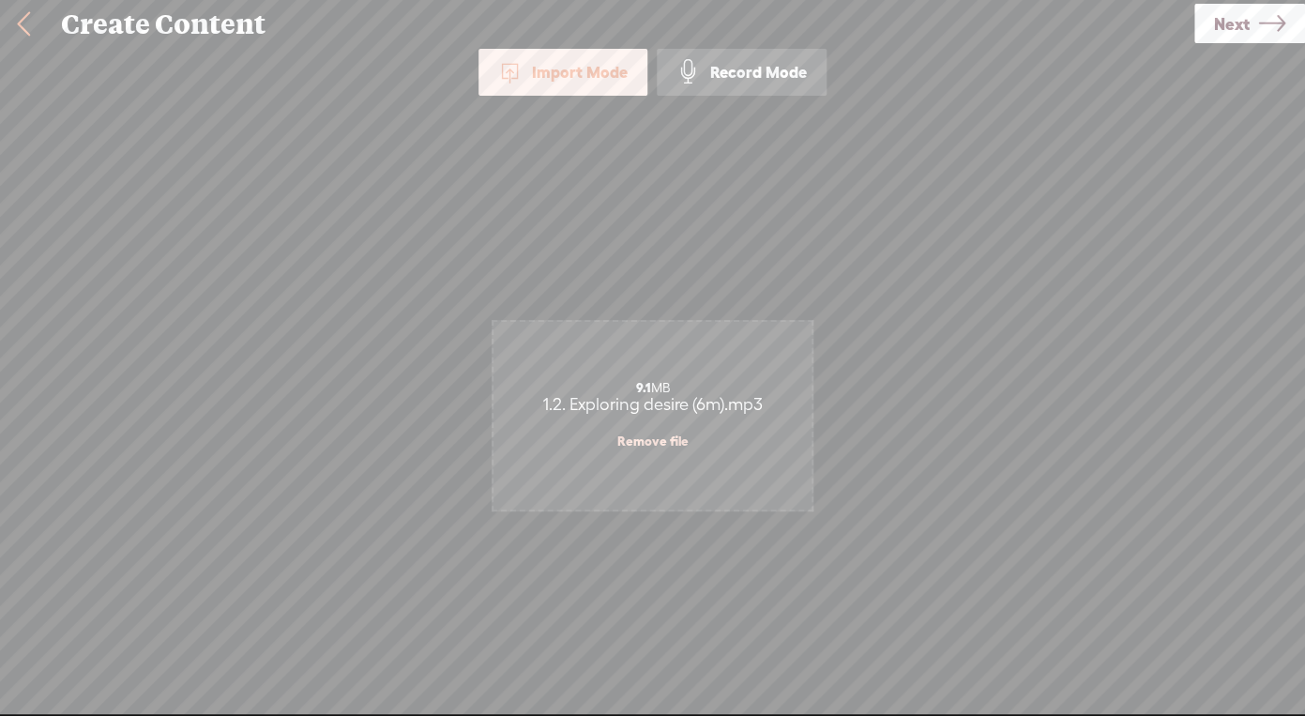
click at [1245, 18] on span "Next" at bounding box center [1232, 24] width 36 height 48
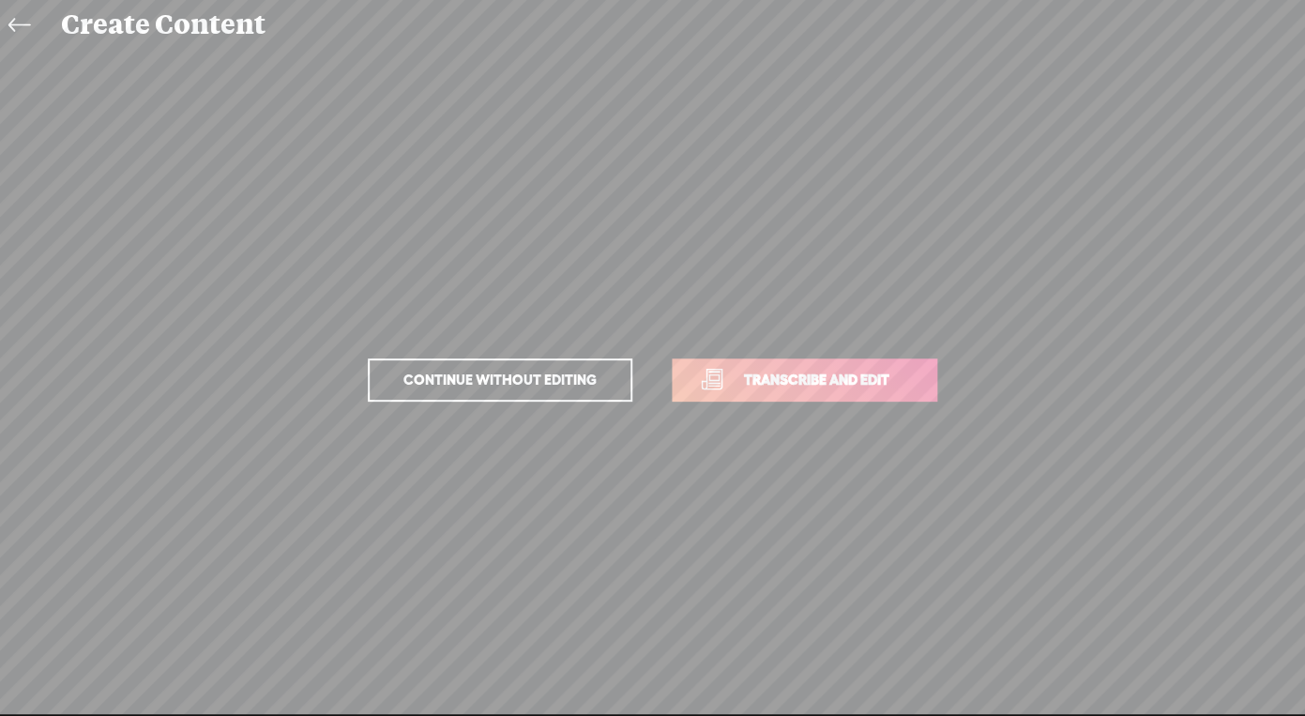
click at [821, 382] on span "Transcribe and edit" at bounding box center [816, 380] width 185 height 22
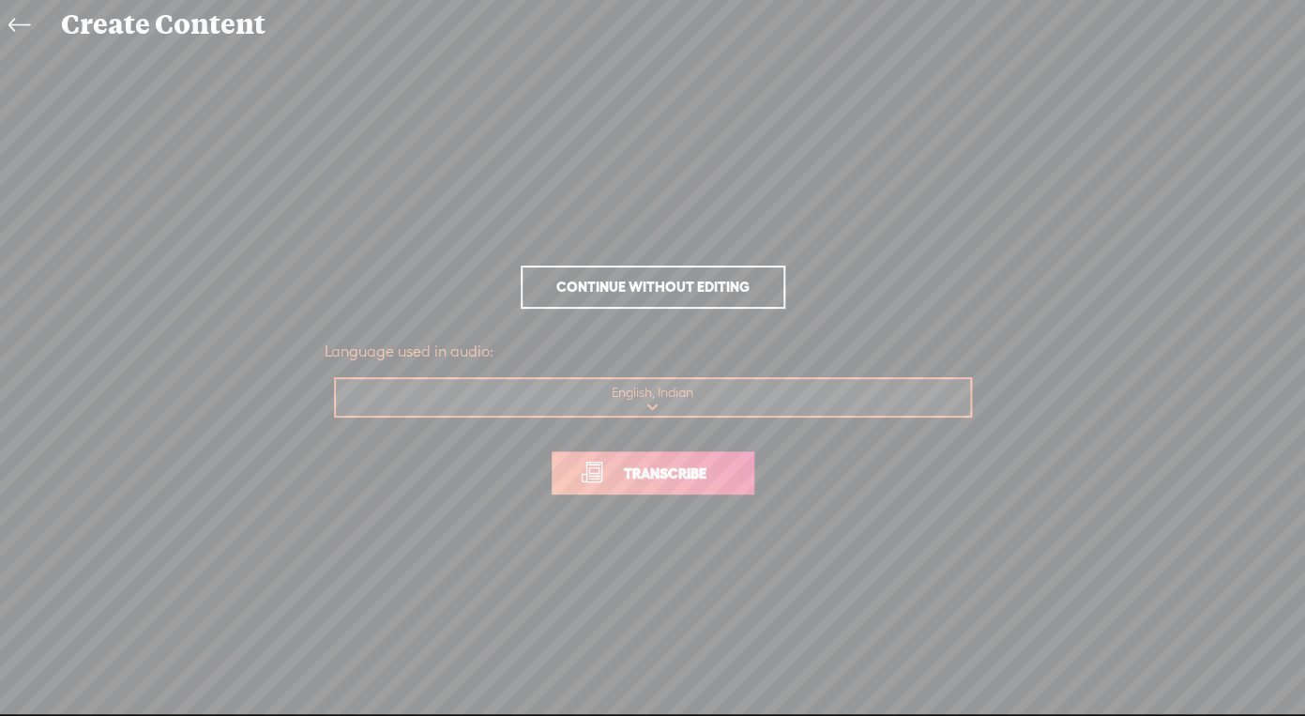
click at [668, 456] on link "Transcribe" at bounding box center [652, 472] width 203 height 43
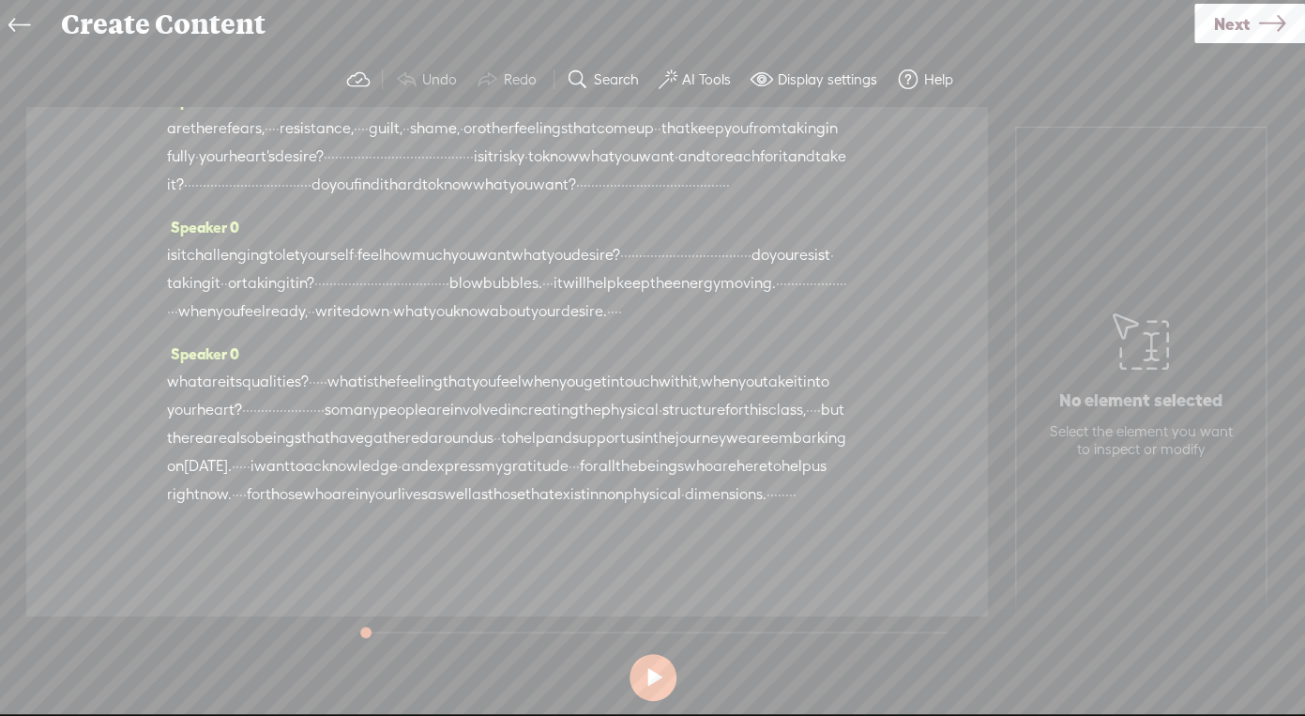
scroll to position [1612, 0]
click at [17, 20] on icon at bounding box center [19, 26] width 22 height 42
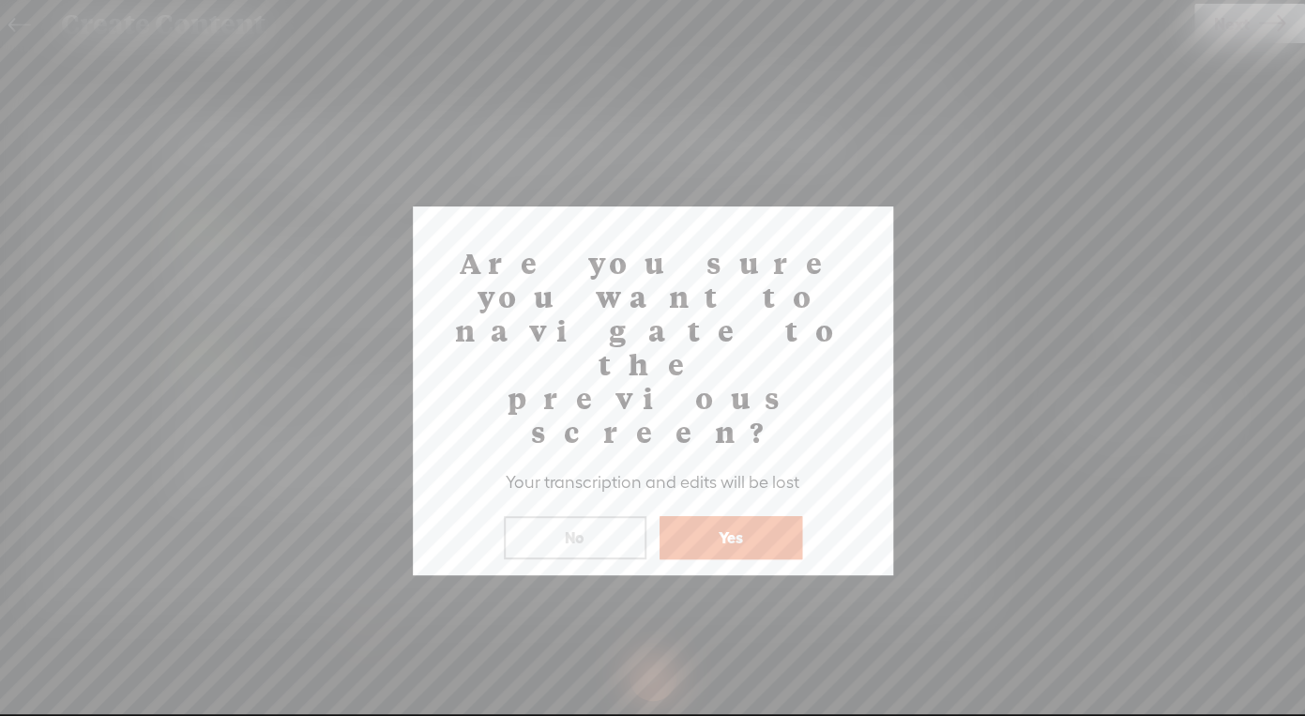
click at [731, 516] on button "Yes" at bounding box center [730, 537] width 143 height 43
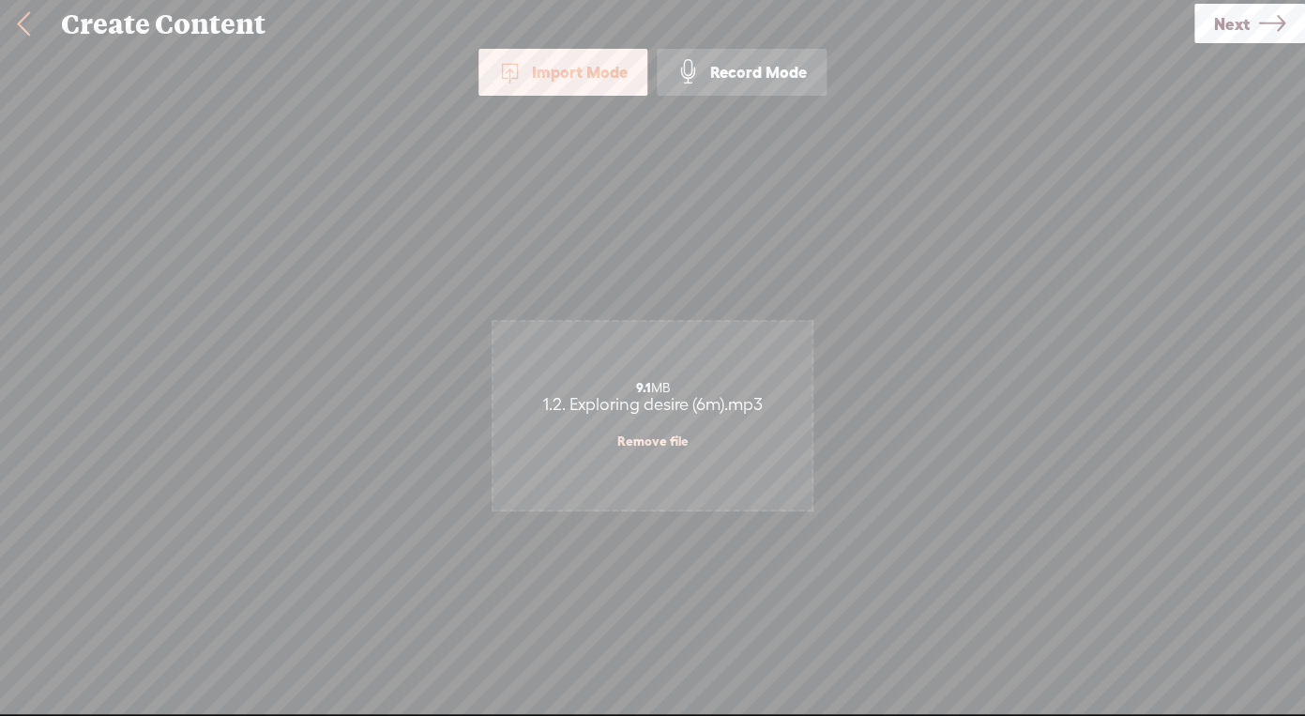
click at [668, 443] on link "Remove file" at bounding box center [652, 440] width 71 height 17
click at [1247, 36] on span "Next" at bounding box center [1232, 24] width 36 height 48
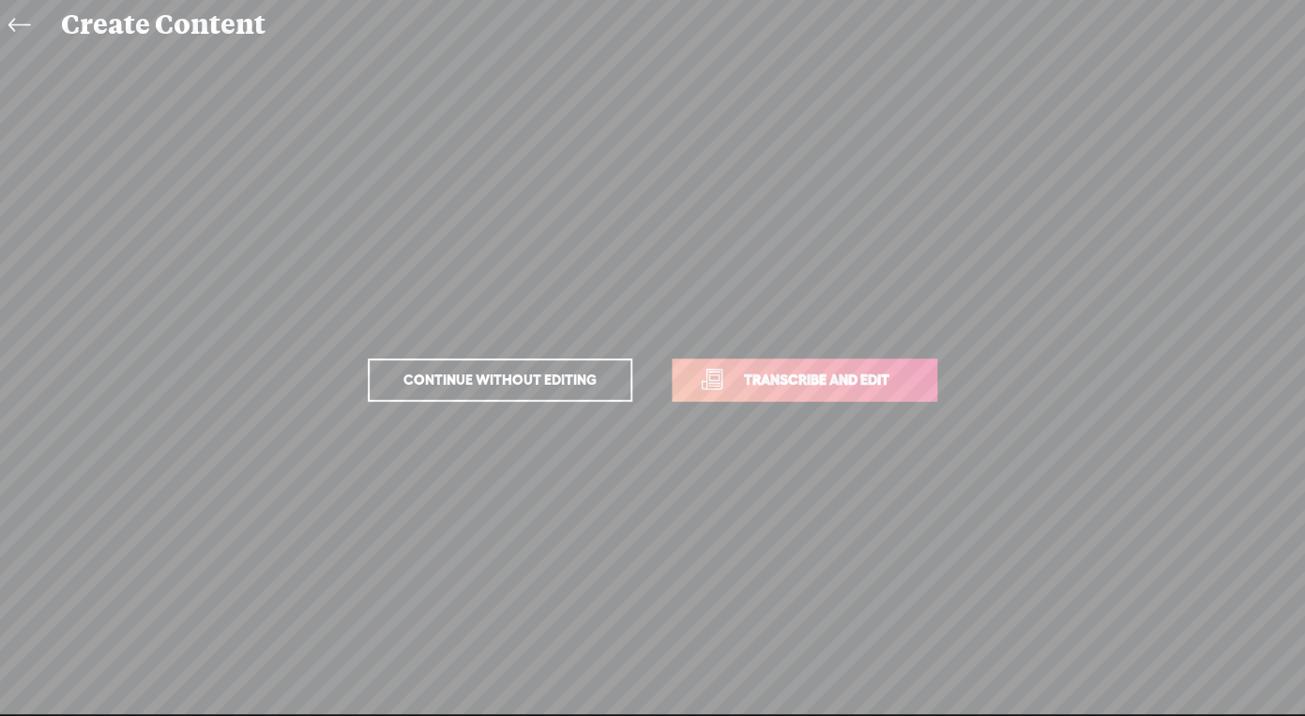
click at [814, 402] on p "Continue without editing Transcribe and edit" at bounding box center [652, 380] width 656 height 83
click at [807, 387] on span "Transcribe and edit" at bounding box center [816, 380] width 185 height 22
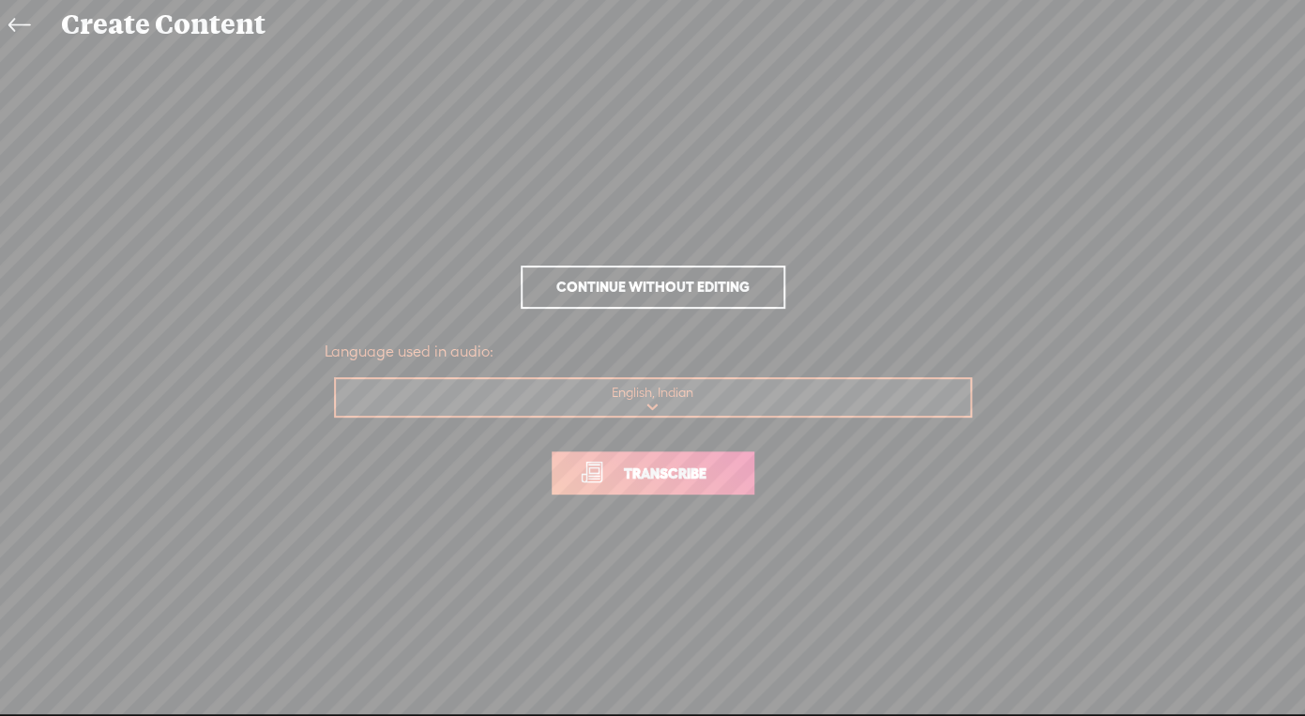
click at [645, 475] on span "Transcribe" at bounding box center [665, 473] width 122 height 22
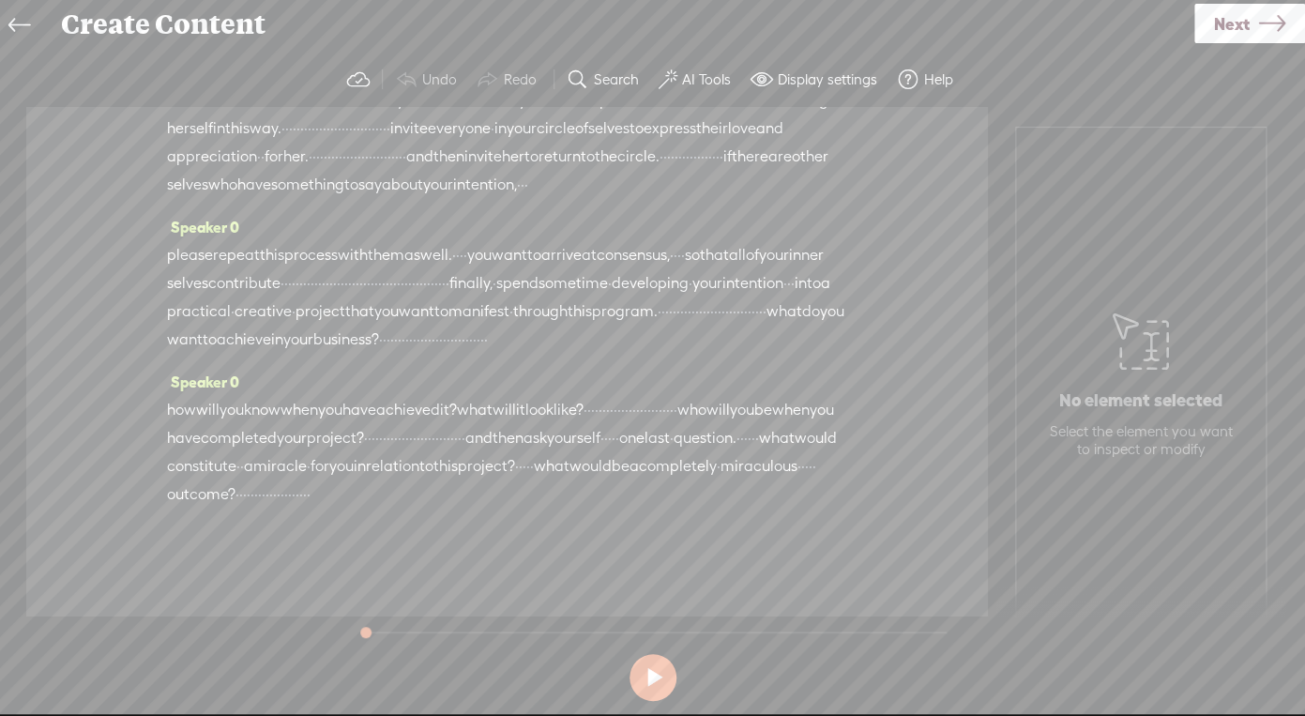
scroll to position [4816, 0]
